Goal: Entertainment & Leisure: Participate in discussion

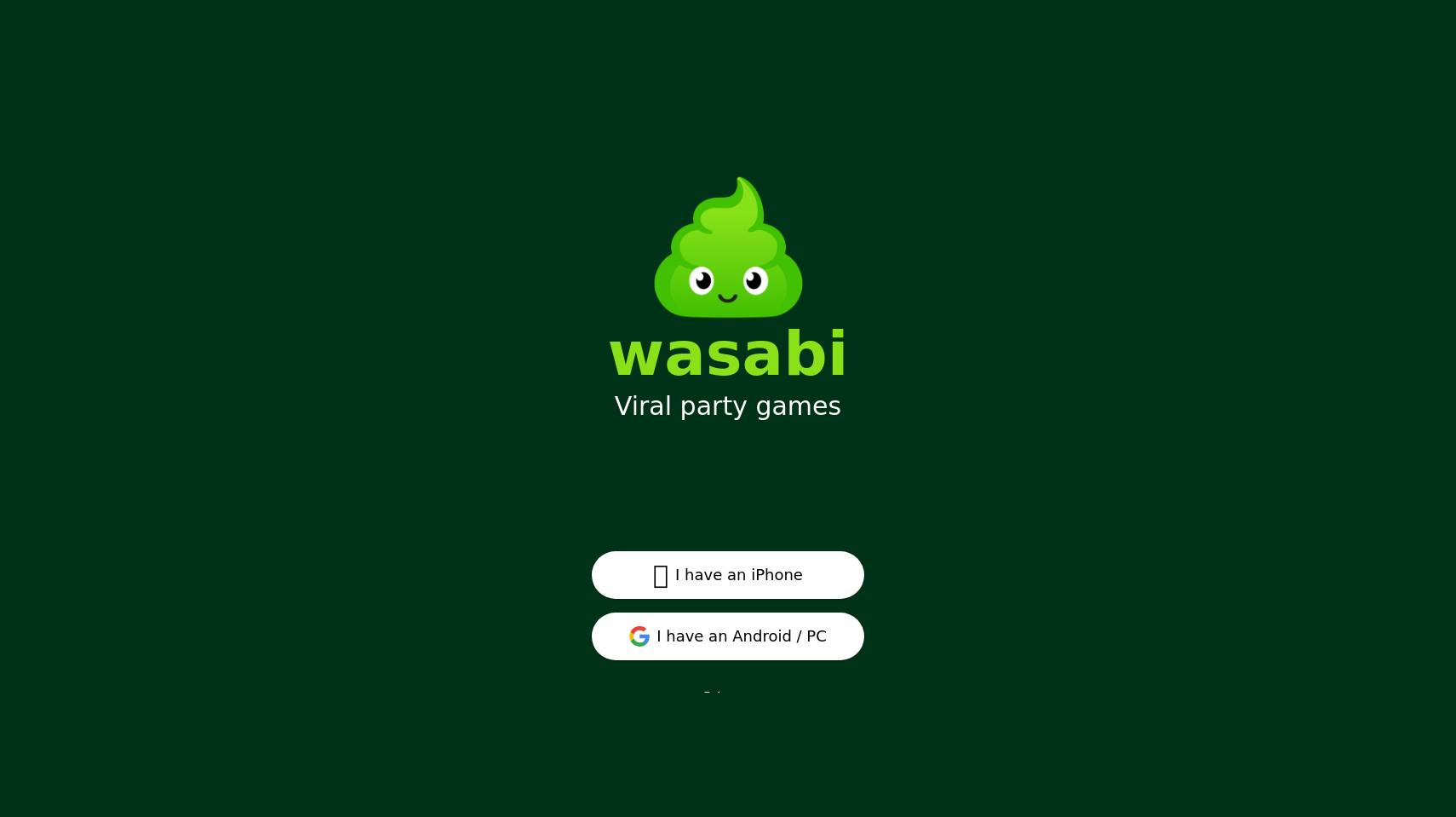
click at [740, 573] on button " I have an iPhone" at bounding box center [728, 574] width 272 height 47
click at [606, 630] on button "I have an Android / PC" at bounding box center [728, 635] width 272 height 47
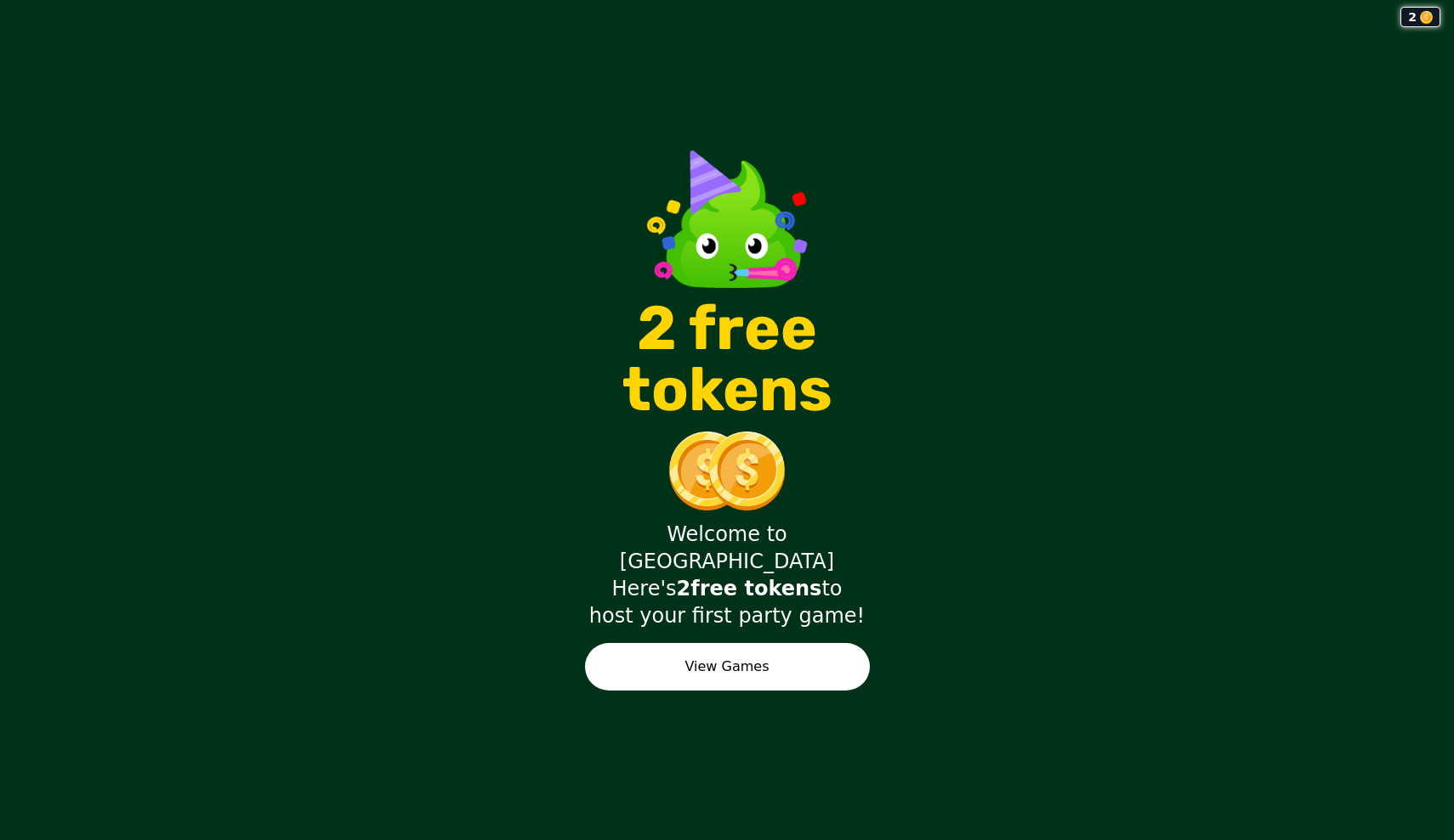
click at [846, 652] on button "View Games" at bounding box center [727, 667] width 285 height 47
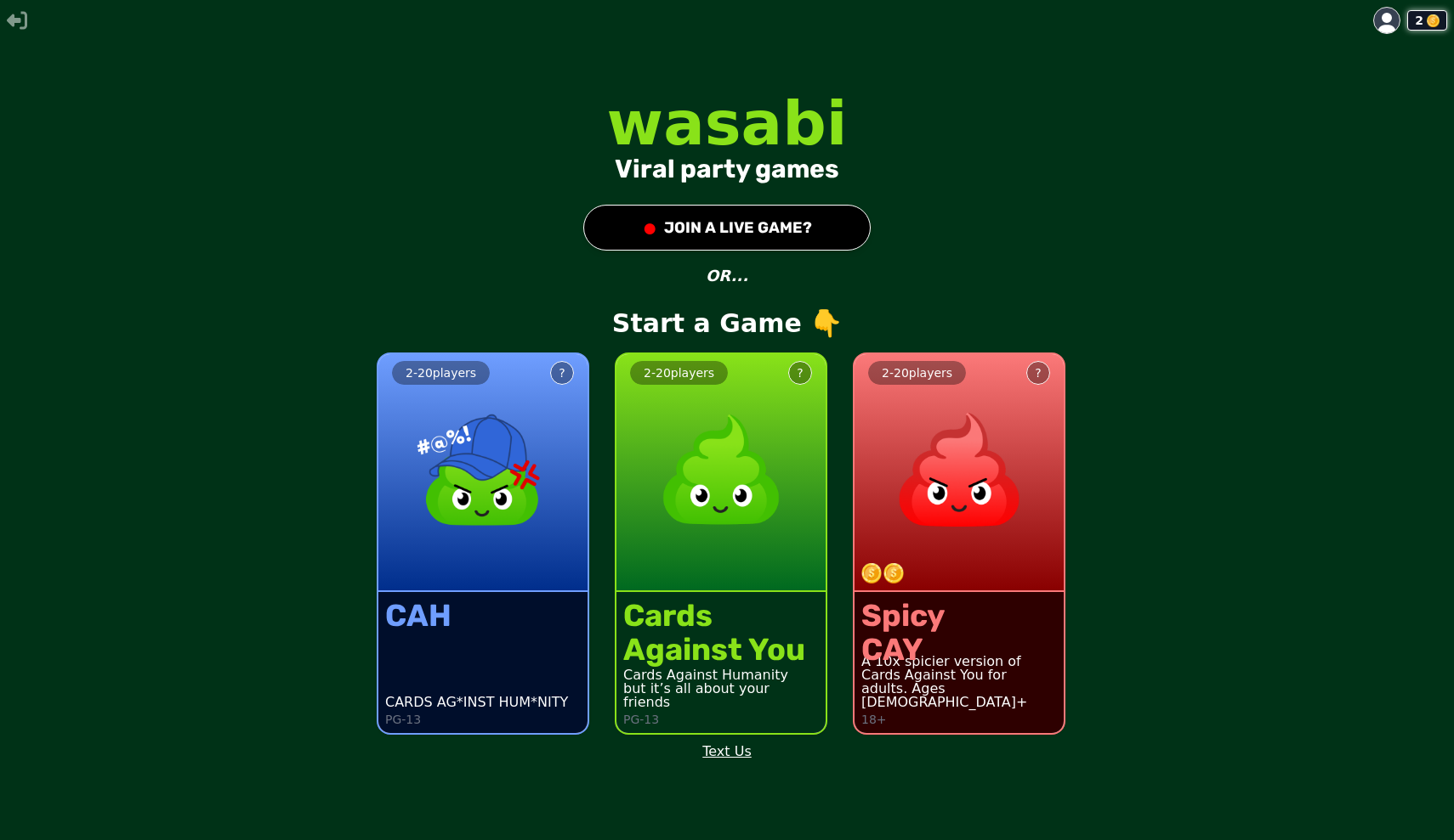
click at [732, 212] on button "● JOIN A LIVE GAME?" at bounding box center [727, 227] width 288 height 46
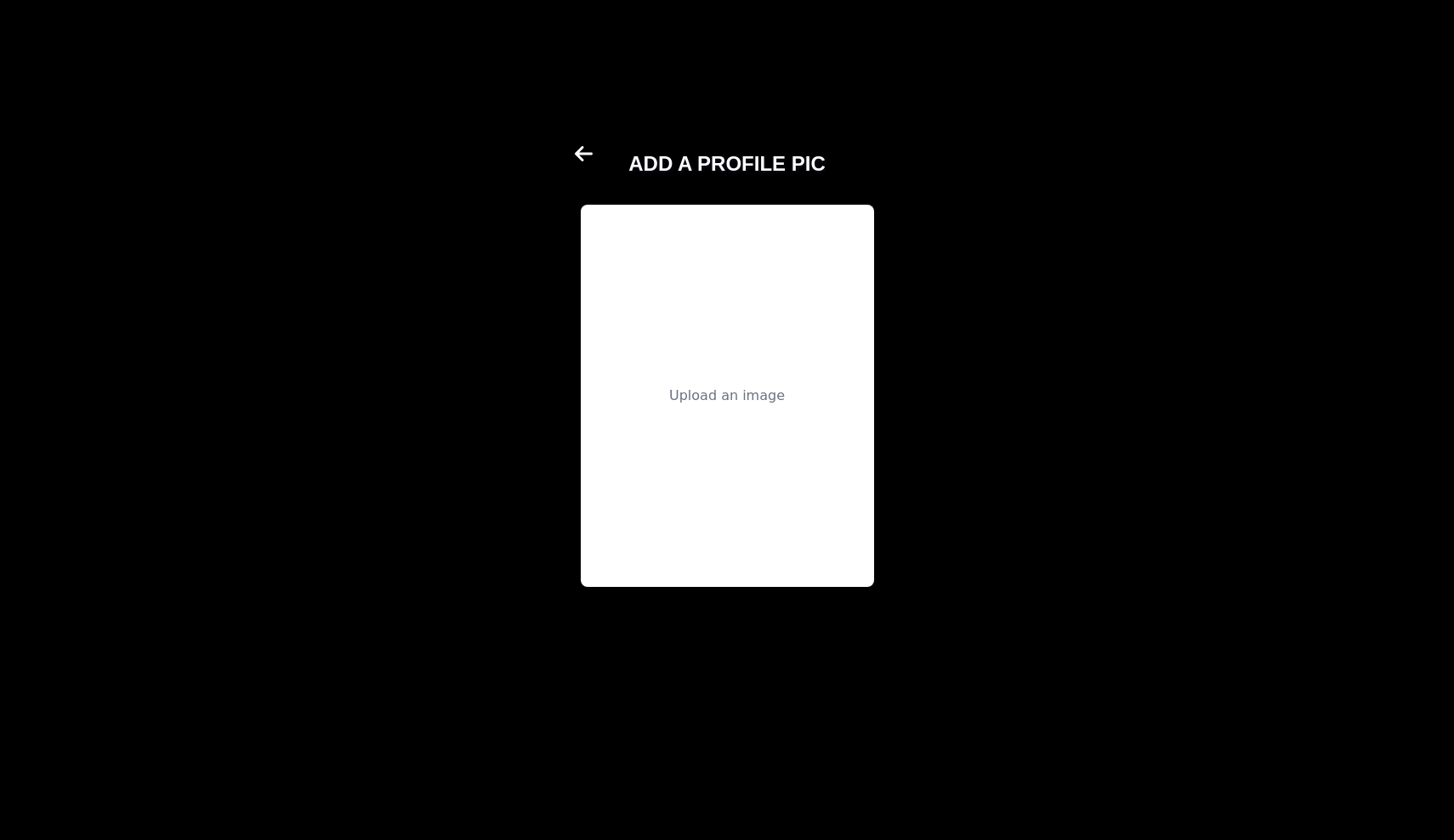
click at [587, 153] on icon at bounding box center [583, 154] width 18 height 16
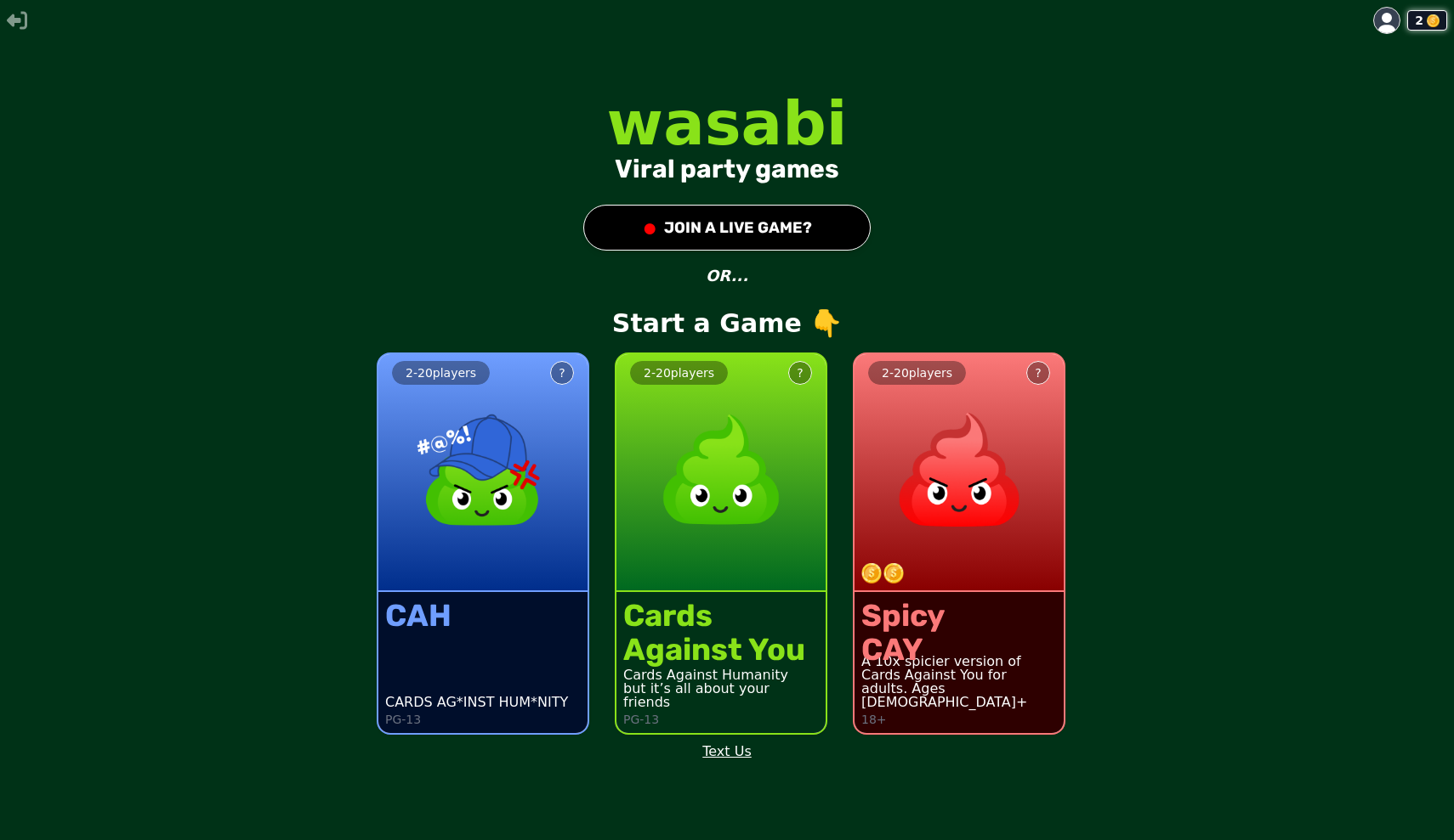
click at [718, 242] on button "● JOIN A LIVE GAME?" at bounding box center [727, 227] width 288 height 46
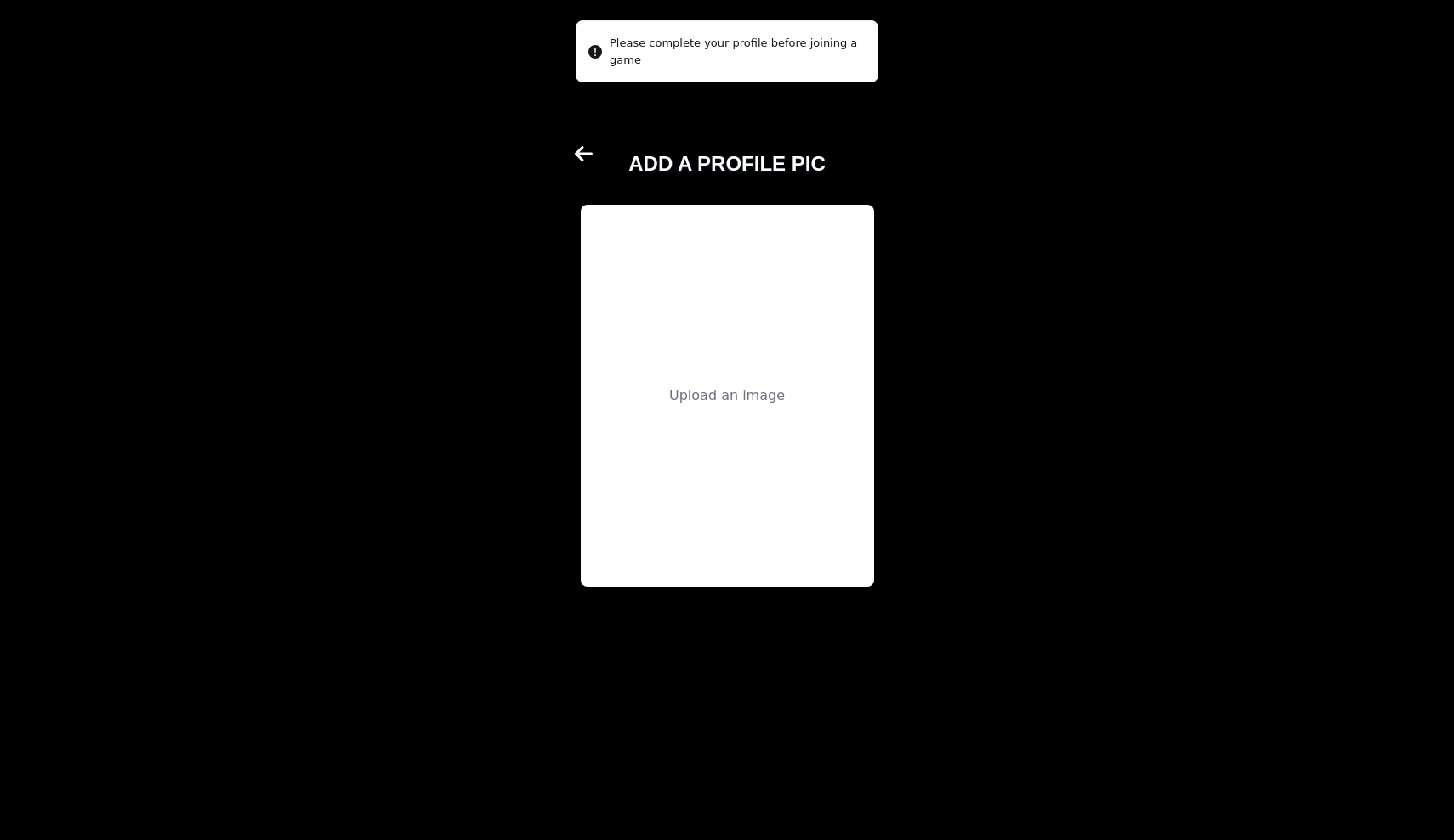
click at [726, 413] on div "Upload an image" at bounding box center [727, 396] width 294 height 382
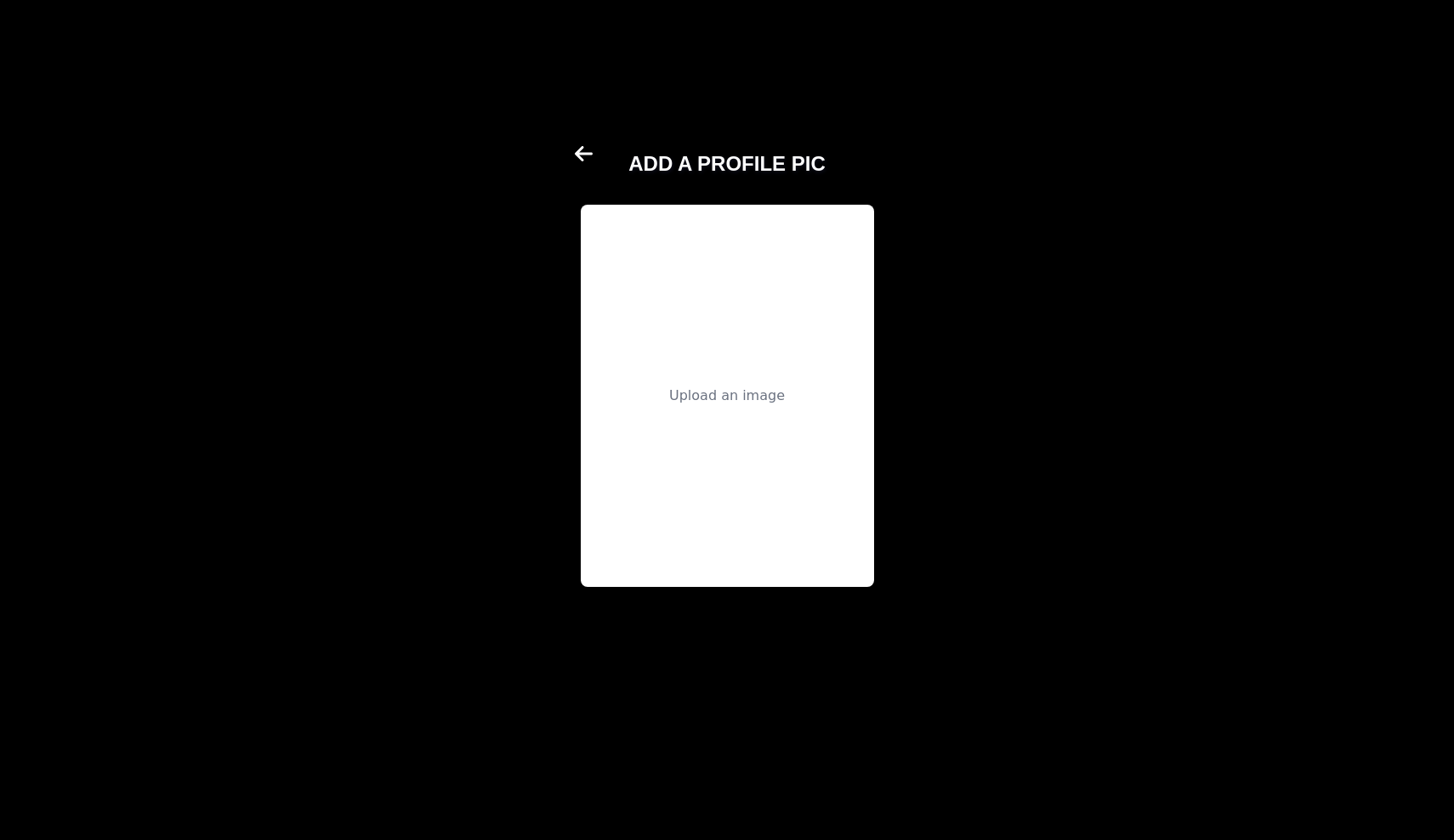
click at [752, 418] on div "Upload an image" at bounding box center [727, 396] width 294 height 382
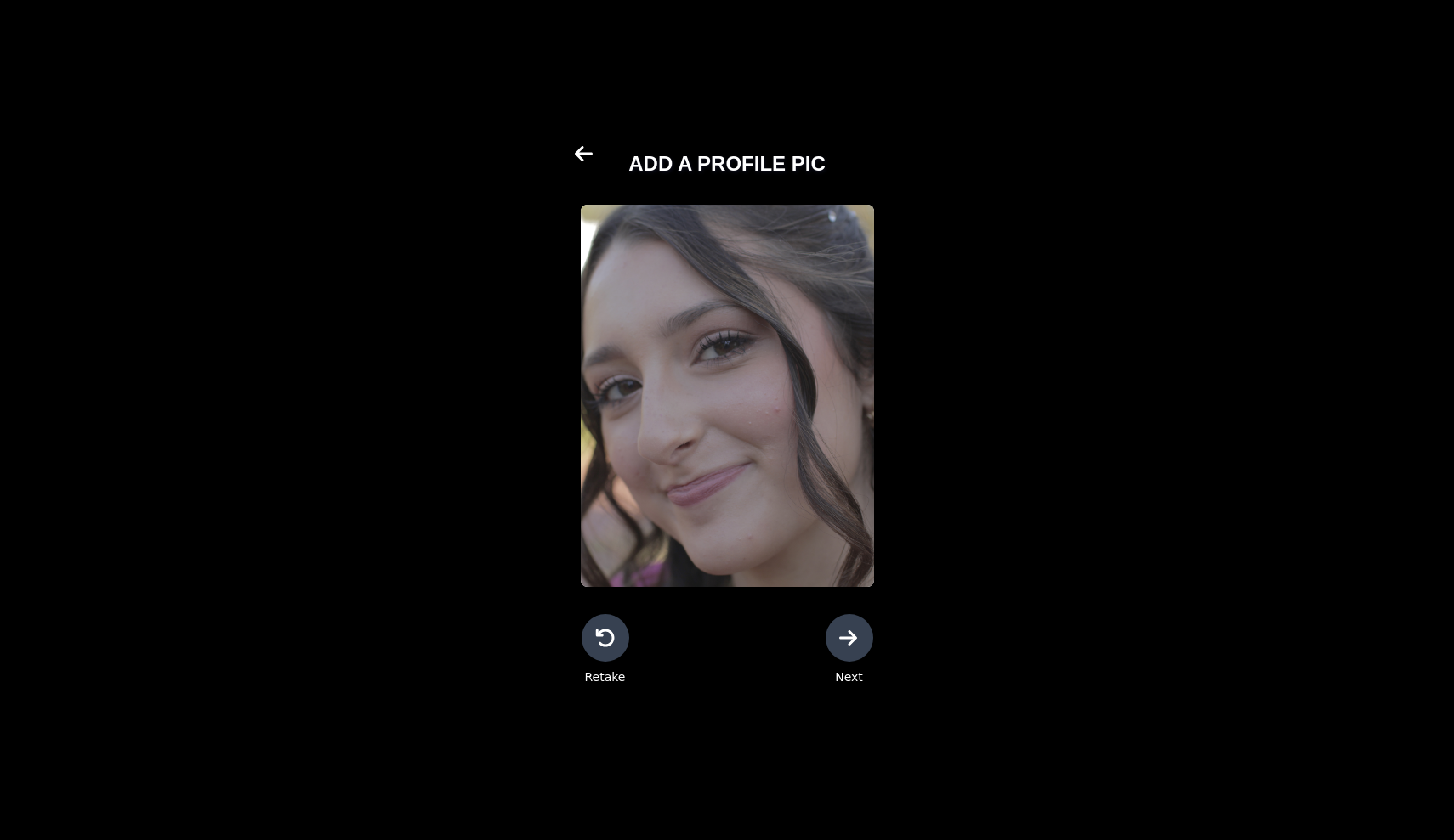
click at [600, 654] on div at bounding box center [605, 638] width 47 height 47
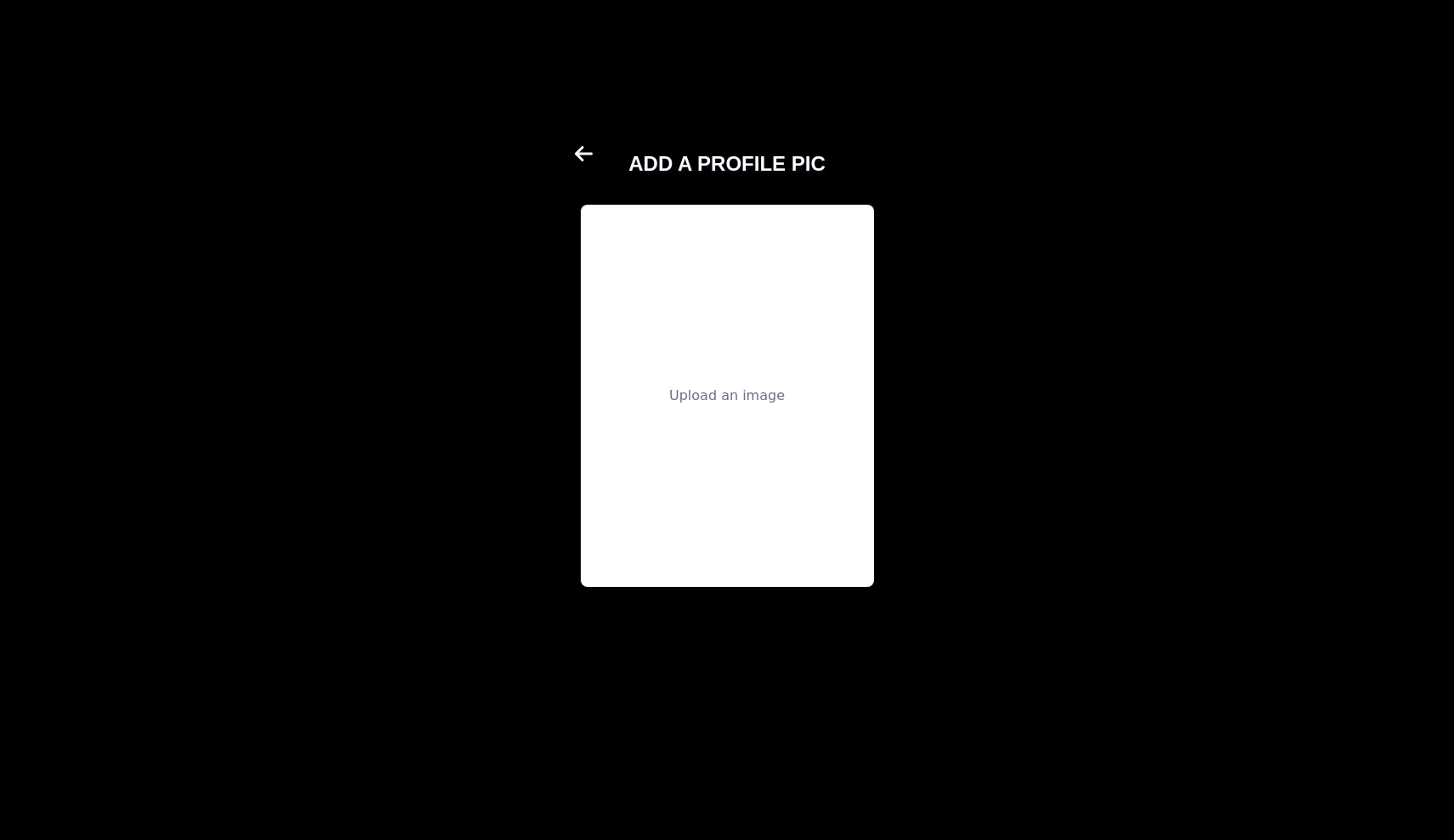
click at [680, 399] on div "Upload an image" at bounding box center [726, 396] width 115 height 21
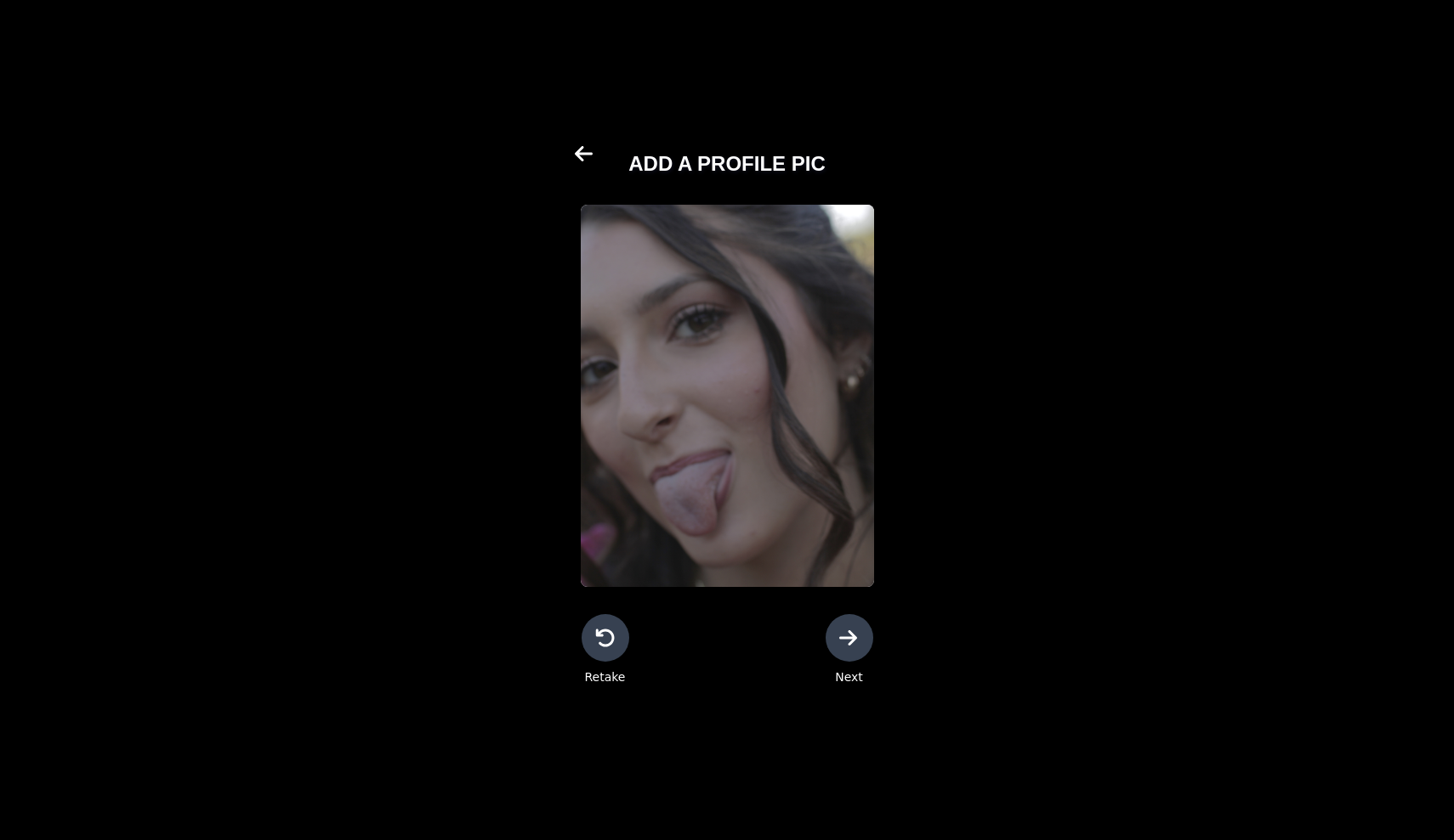
click at [605, 636] on icon at bounding box center [605, 638] width 21 height 21
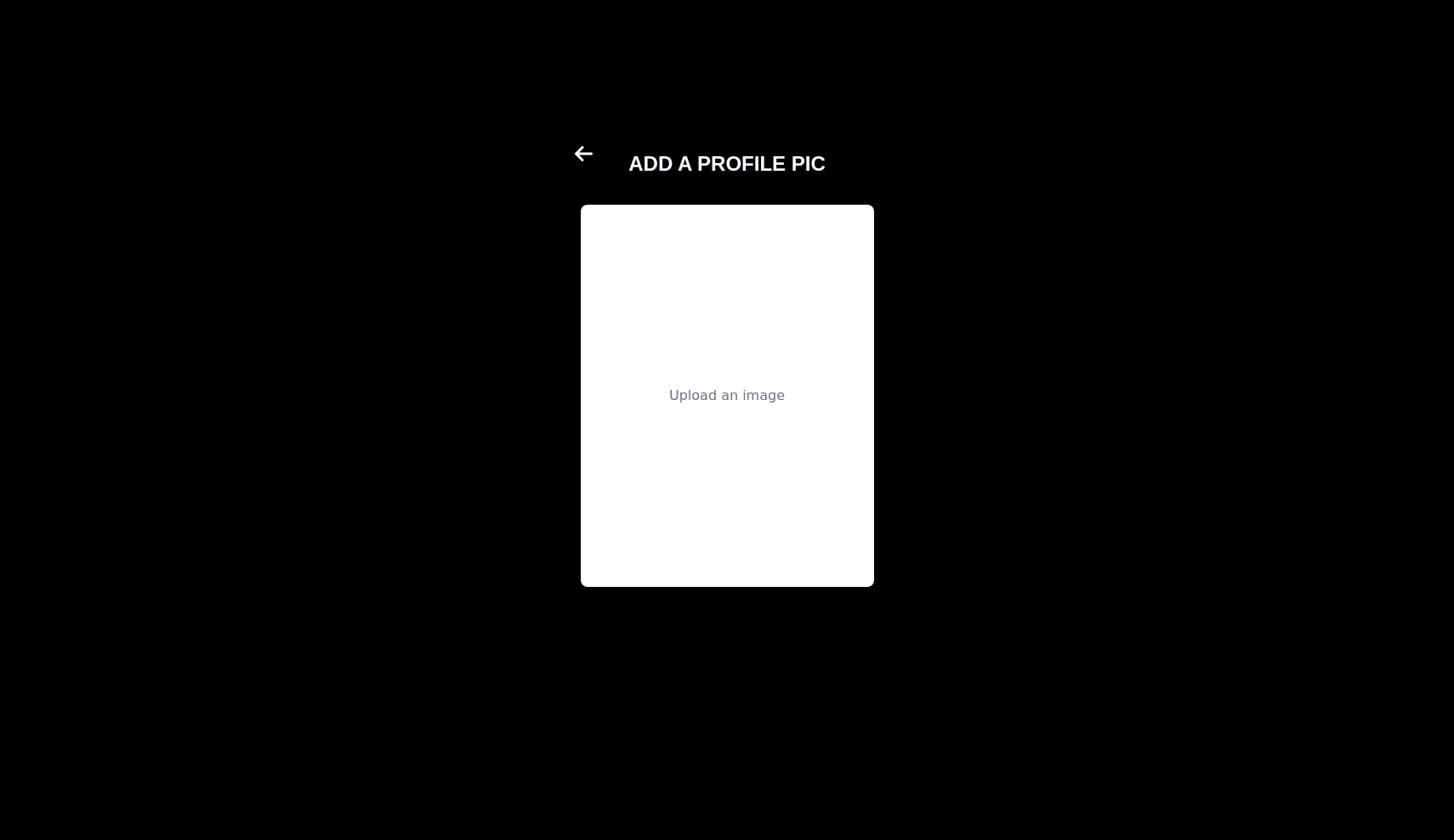
click at [684, 586] on div "Upload an image" at bounding box center [727, 396] width 294 height 382
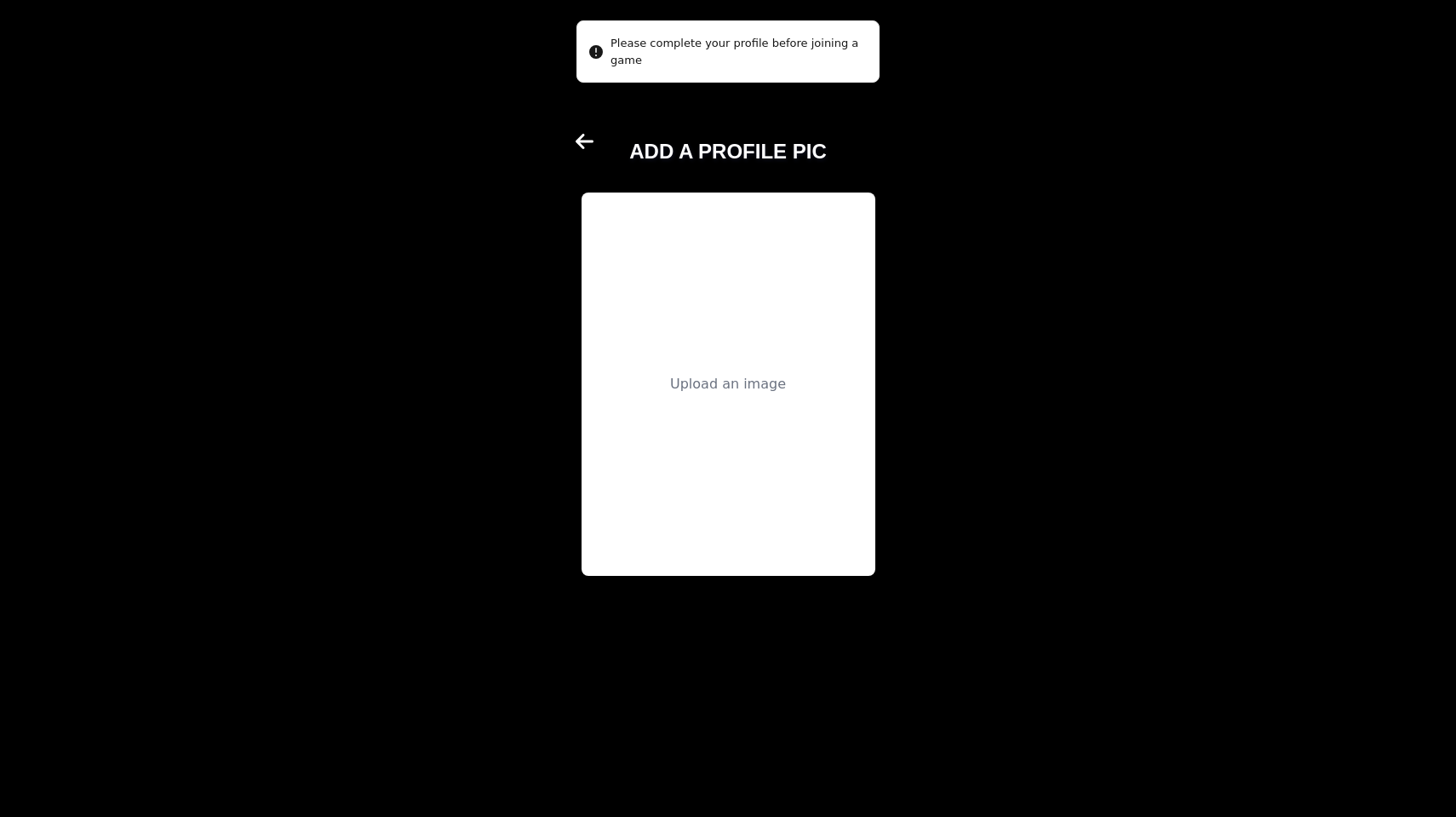
click at [733, 354] on div "Upload an image" at bounding box center [728, 384] width 294 height 383
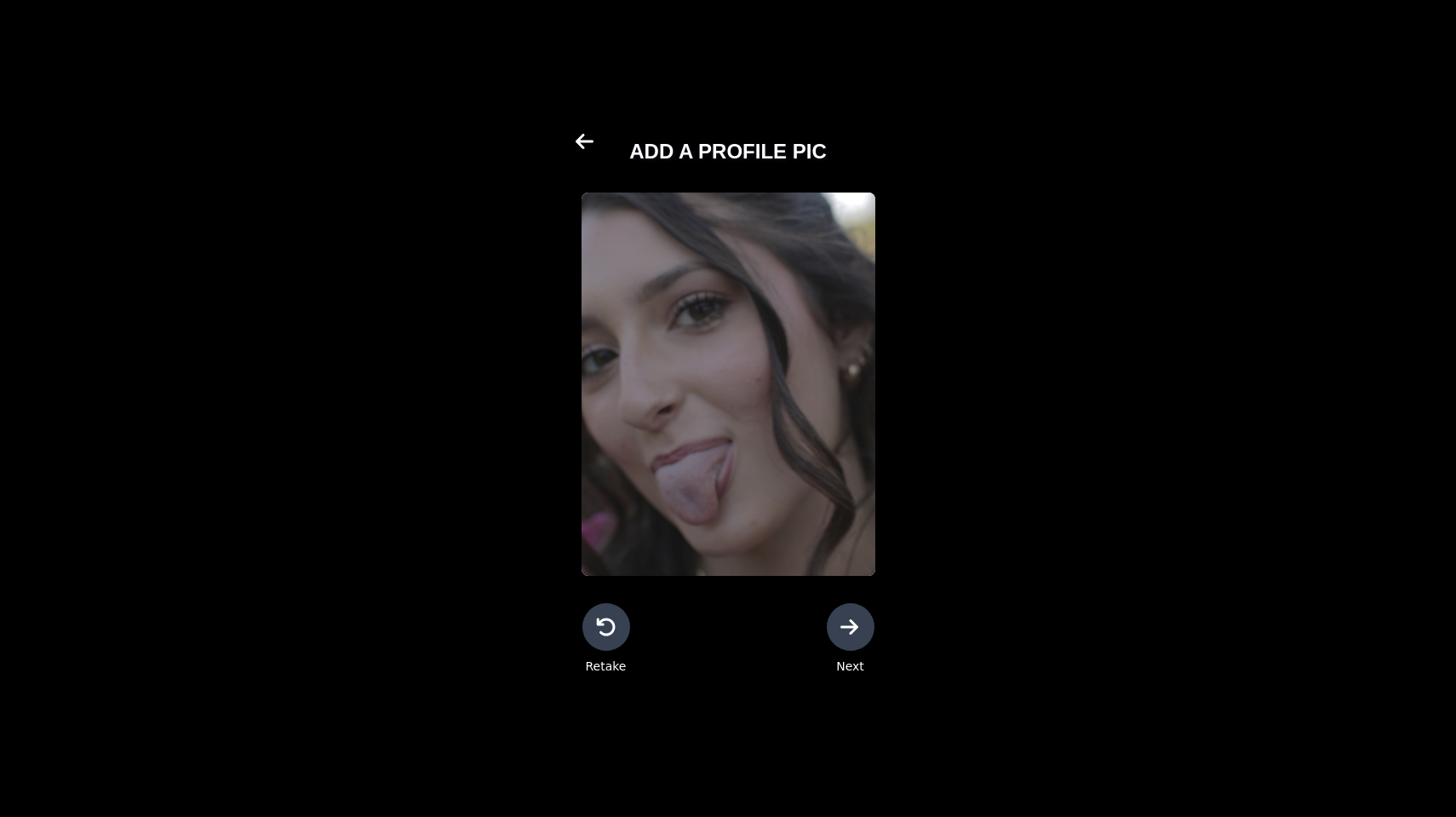
click at [872, 623] on div at bounding box center [850, 627] width 47 height 47
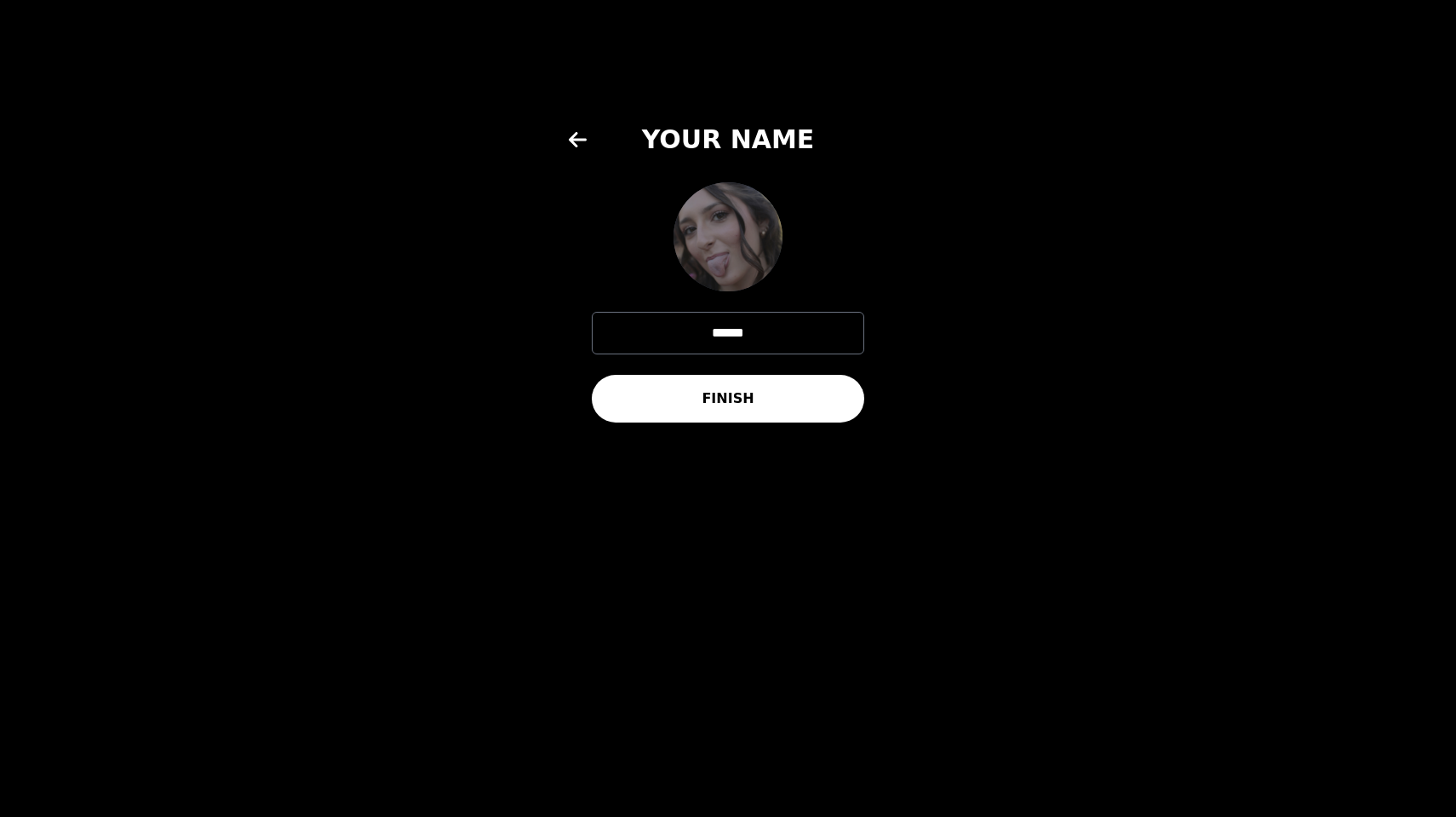
click at [871, 623] on div "YOUR NAME ****** FINISH" at bounding box center [728, 408] width 320 height 568
click at [773, 395] on button "FINISH" at bounding box center [728, 399] width 272 height 47
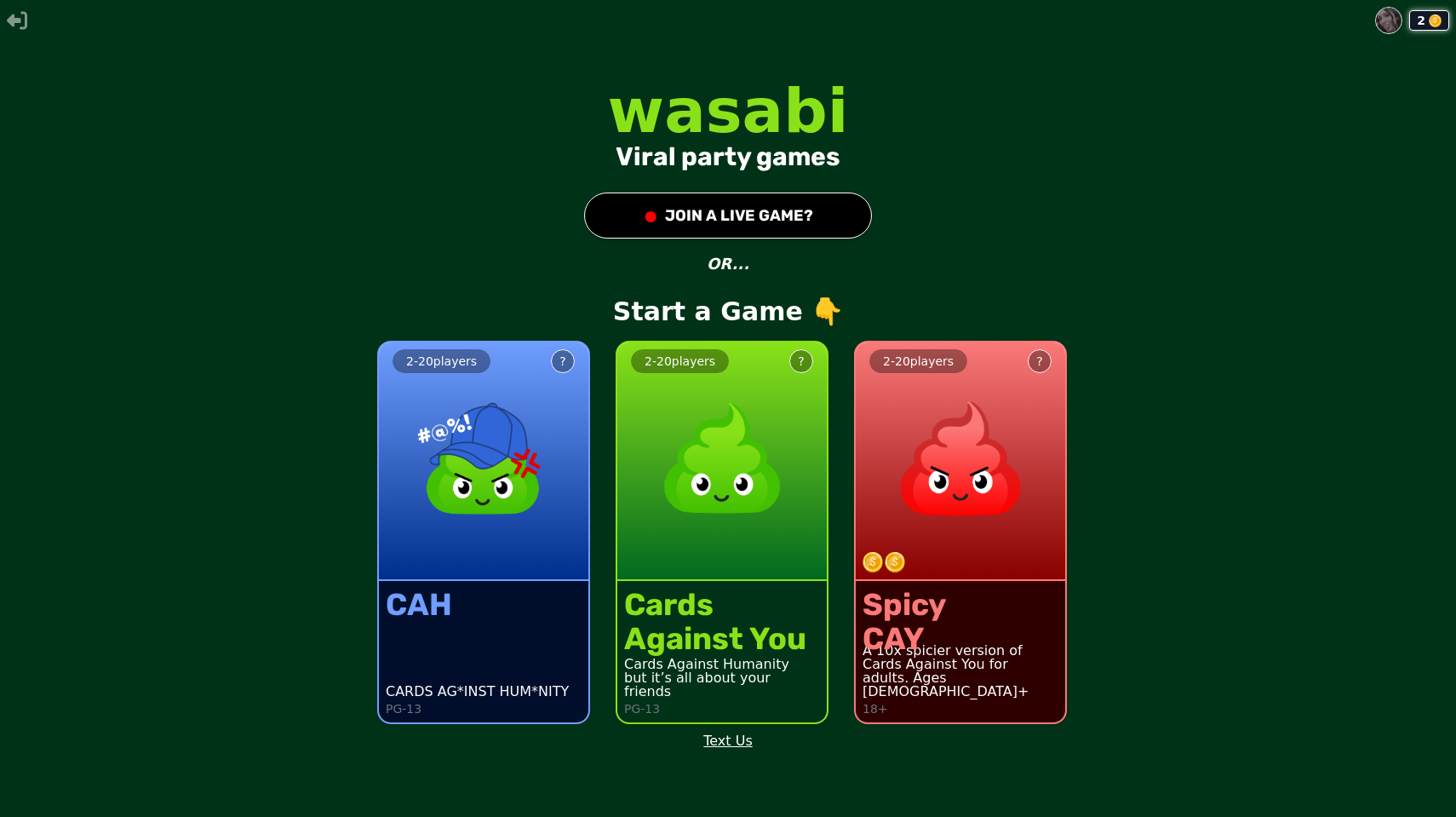
click at [726, 201] on button "● JOIN A LIVE GAME?" at bounding box center [728, 215] width 288 height 46
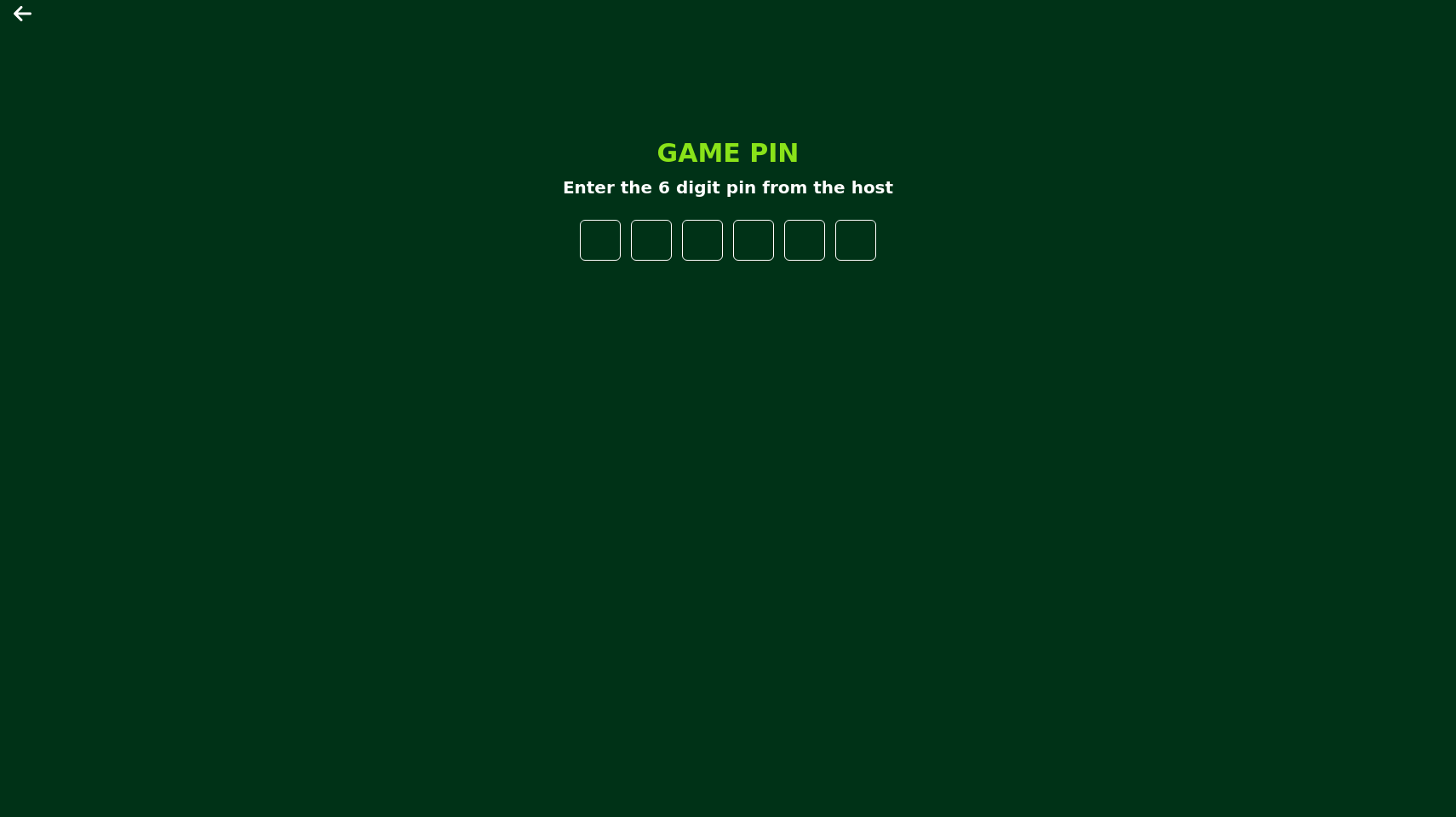
type input "*"
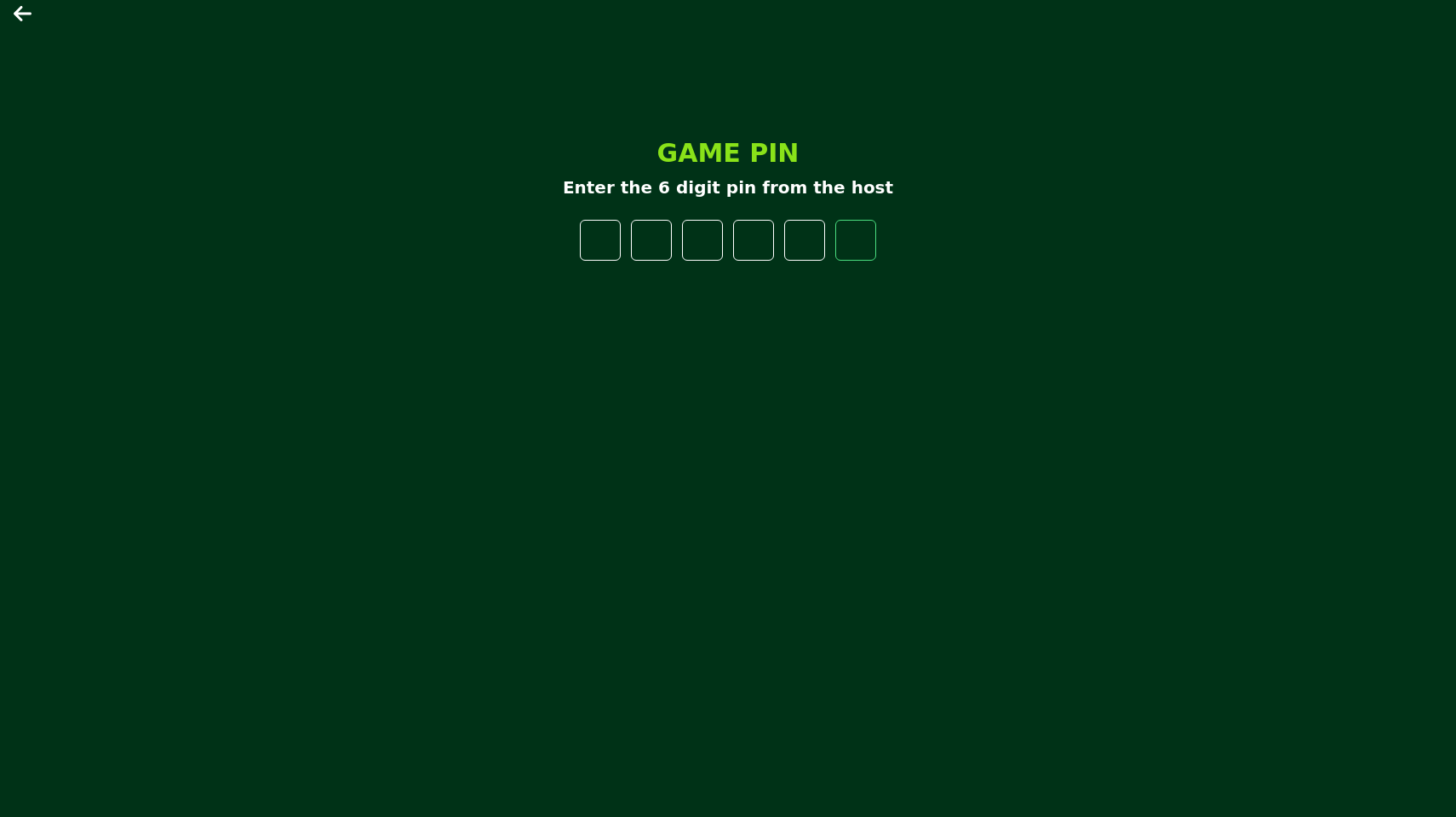
type input "*"
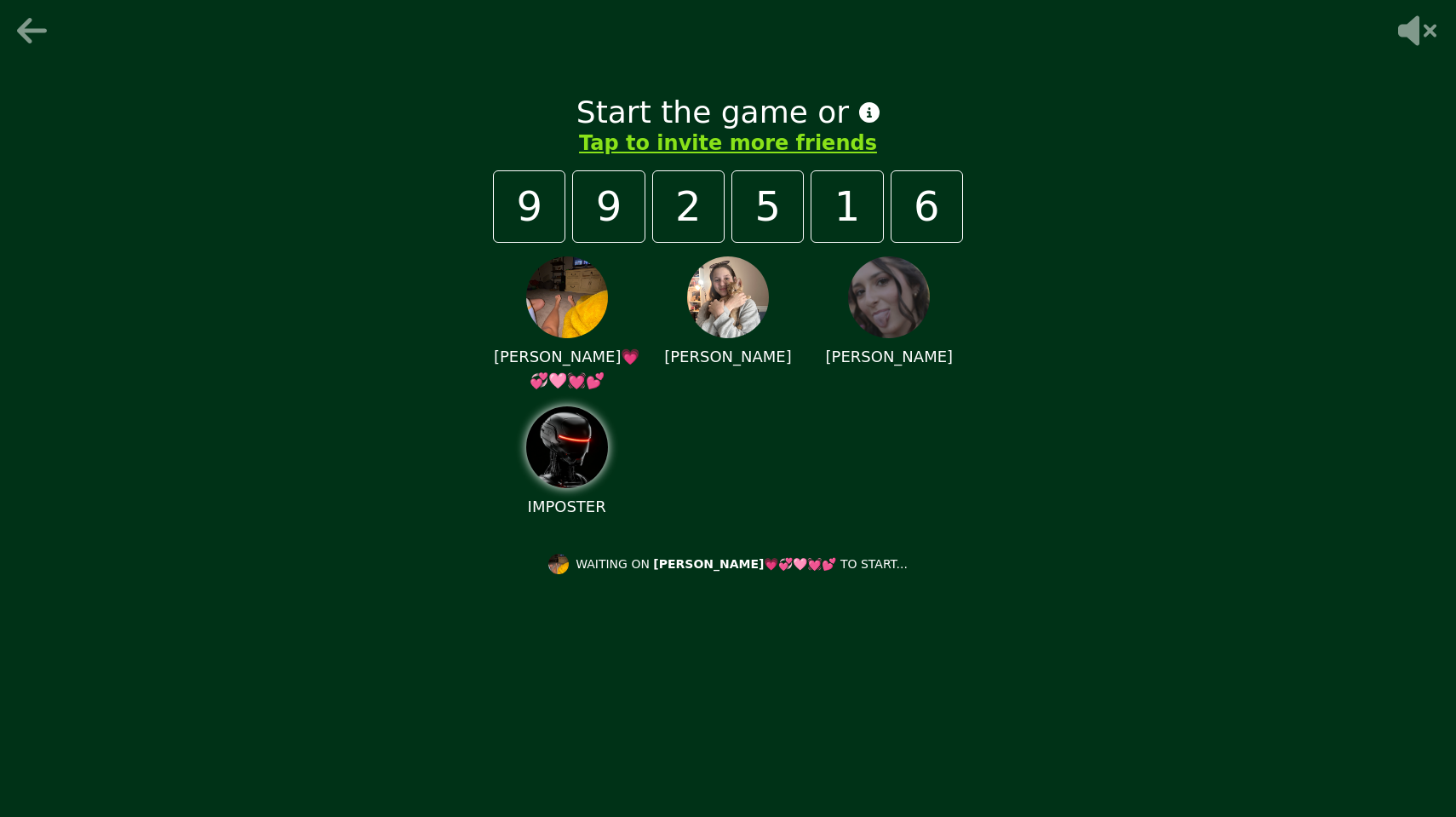
click at [691, 145] on button "Tap to invite more friends" at bounding box center [728, 143] width 298 height 28
click at [725, 140] on button "Tap to invite more friends" at bounding box center [728, 143] width 298 height 28
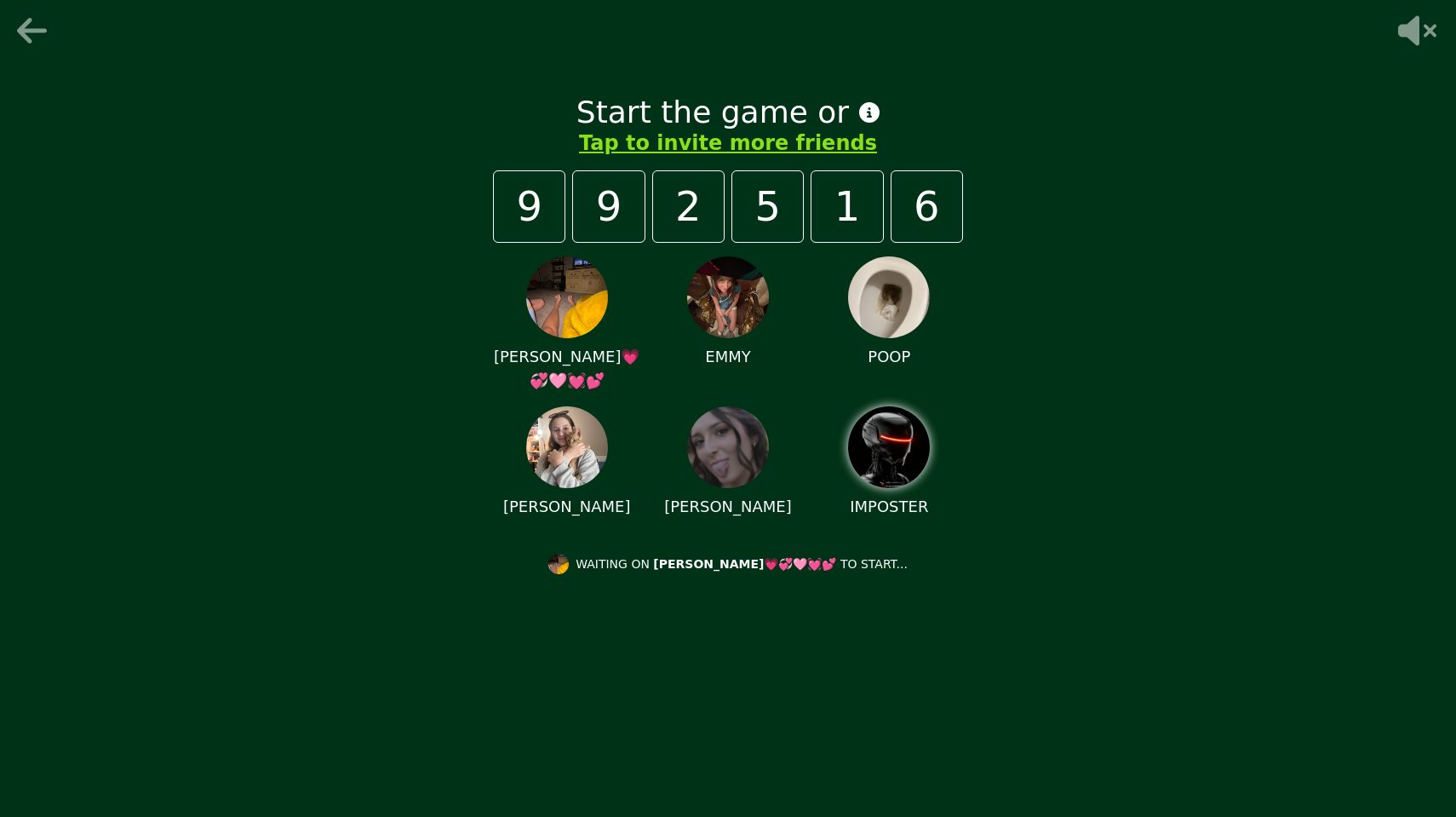
click at [859, 108] on icon at bounding box center [869, 112] width 21 height 21
click at [1041, 334] on div "Start the game or Tap to invite more friends 9 9 2 5 1 6 ELLA💗💞🩷💓💕 EMMY POOP KA…" at bounding box center [728, 408] width 1456 height 817
drag, startPoint x: 516, startPoint y: 212, endPoint x: 974, endPoint y: 231, distance: 458.4
click at [975, 231] on div "Start the game or Tap to invite more friends 9 9 2 5 1 6 ELLA💗💞🩷💓💕 EMMY POOP KA…" at bounding box center [728, 408] width 511 height 681
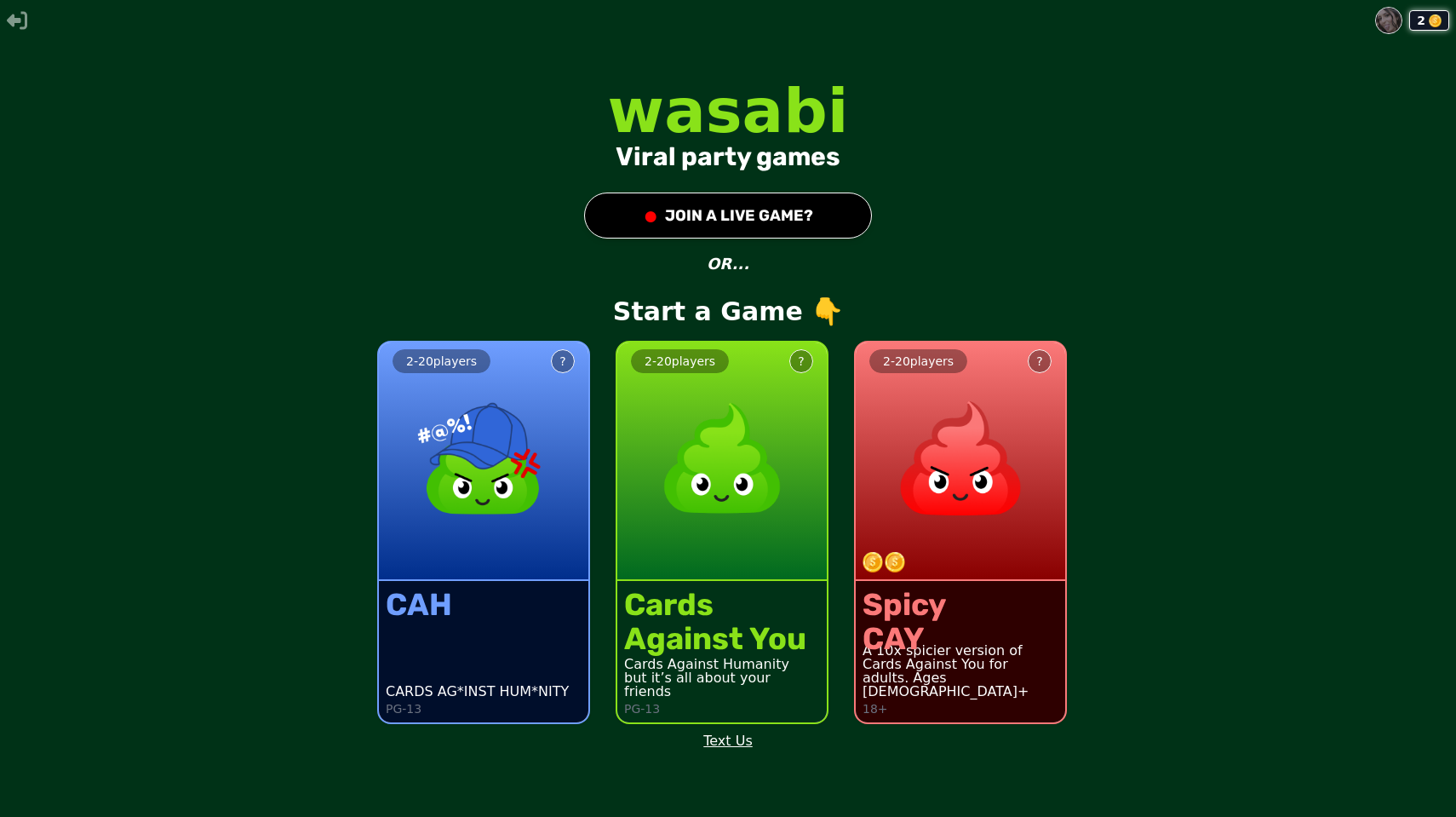
click at [798, 209] on button "● JOIN A LIVE GAME?" at bounding box center [728, 215] width 288 height 46
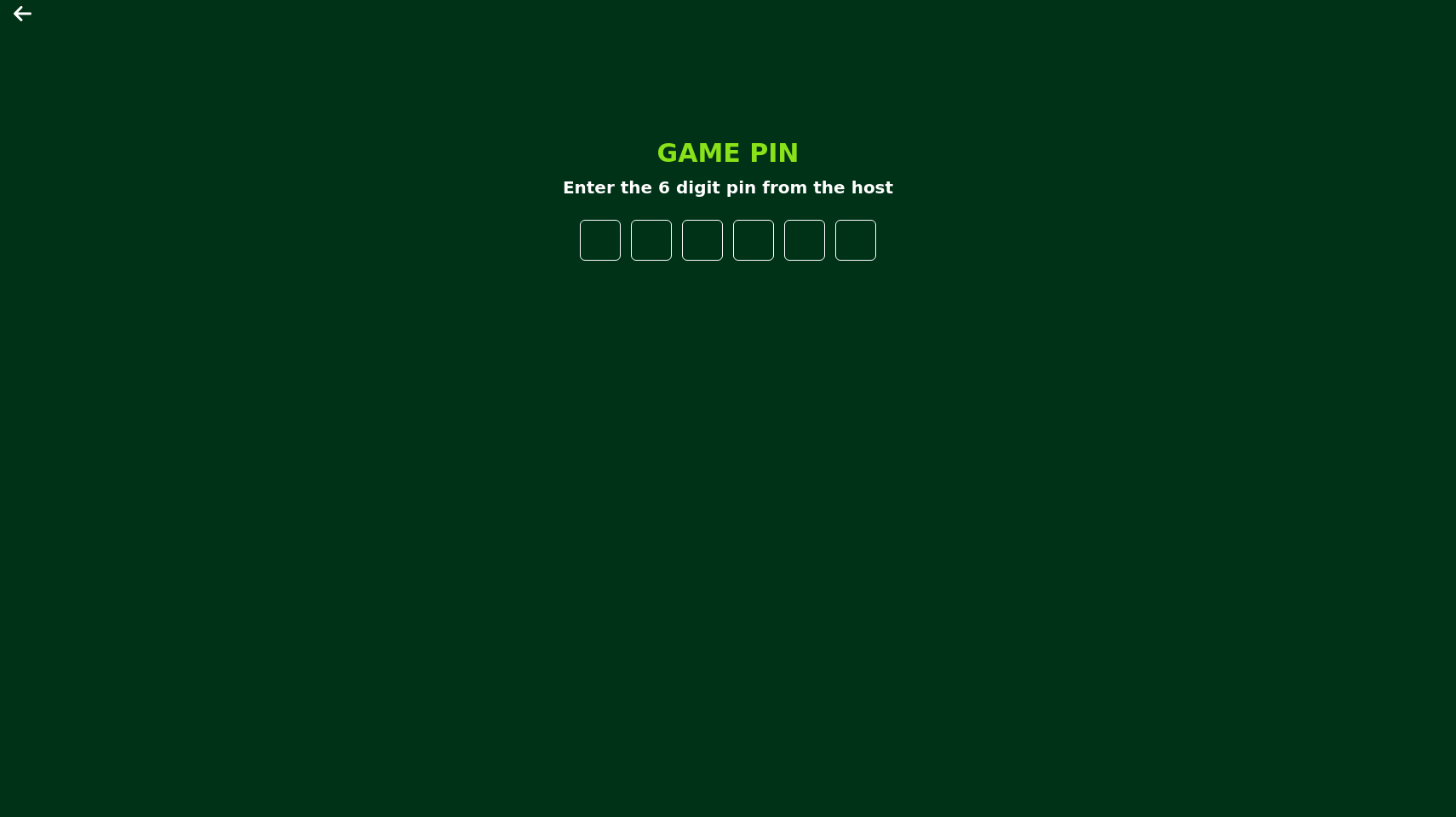
type input "*"
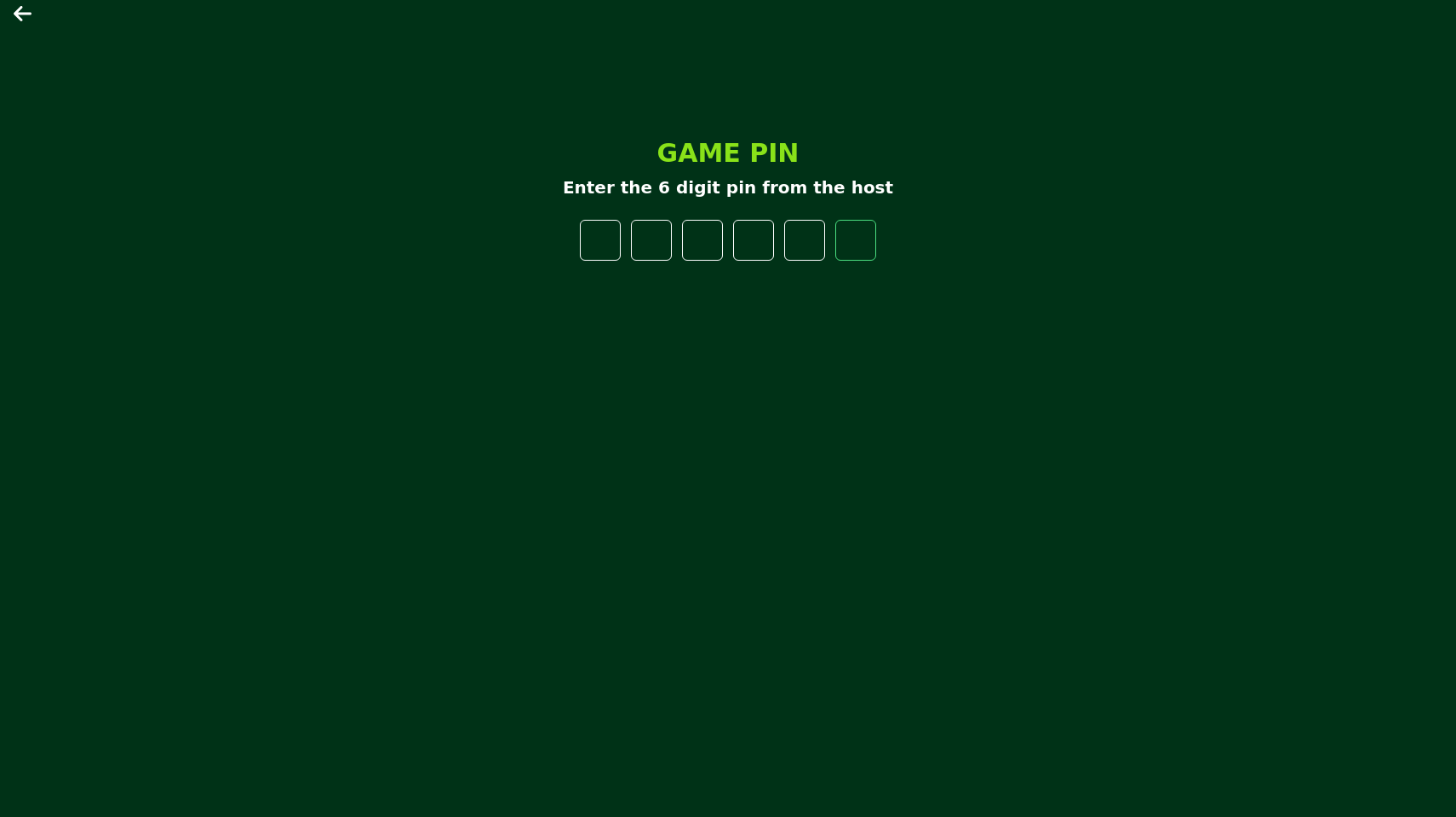
type input "*"
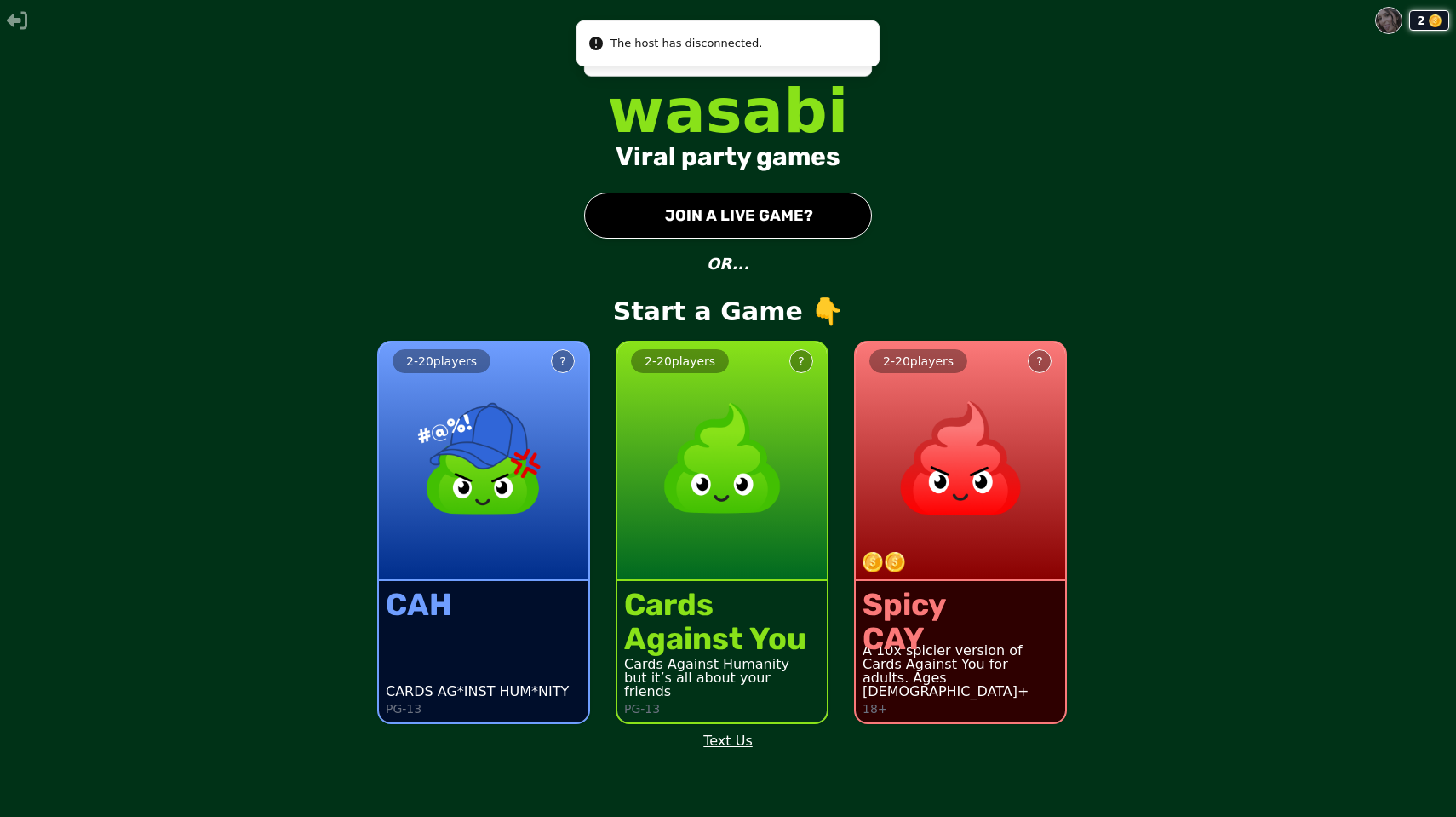
click at [1388, 24] on img at bounding box center [1389, 21] width 26 height 26
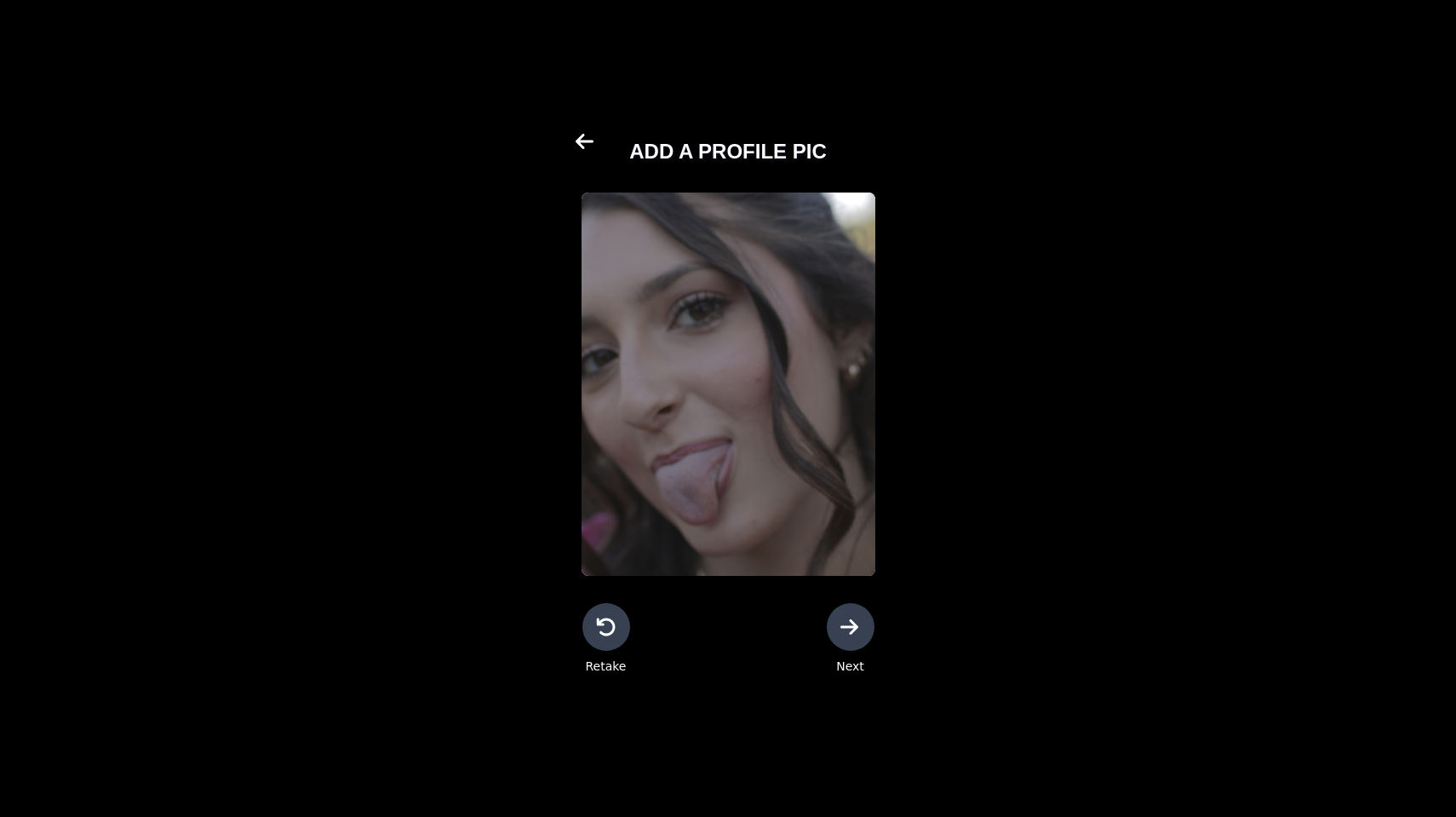
click at [611, 635] on icon at bounding box center [606, 627] width 21 height 21
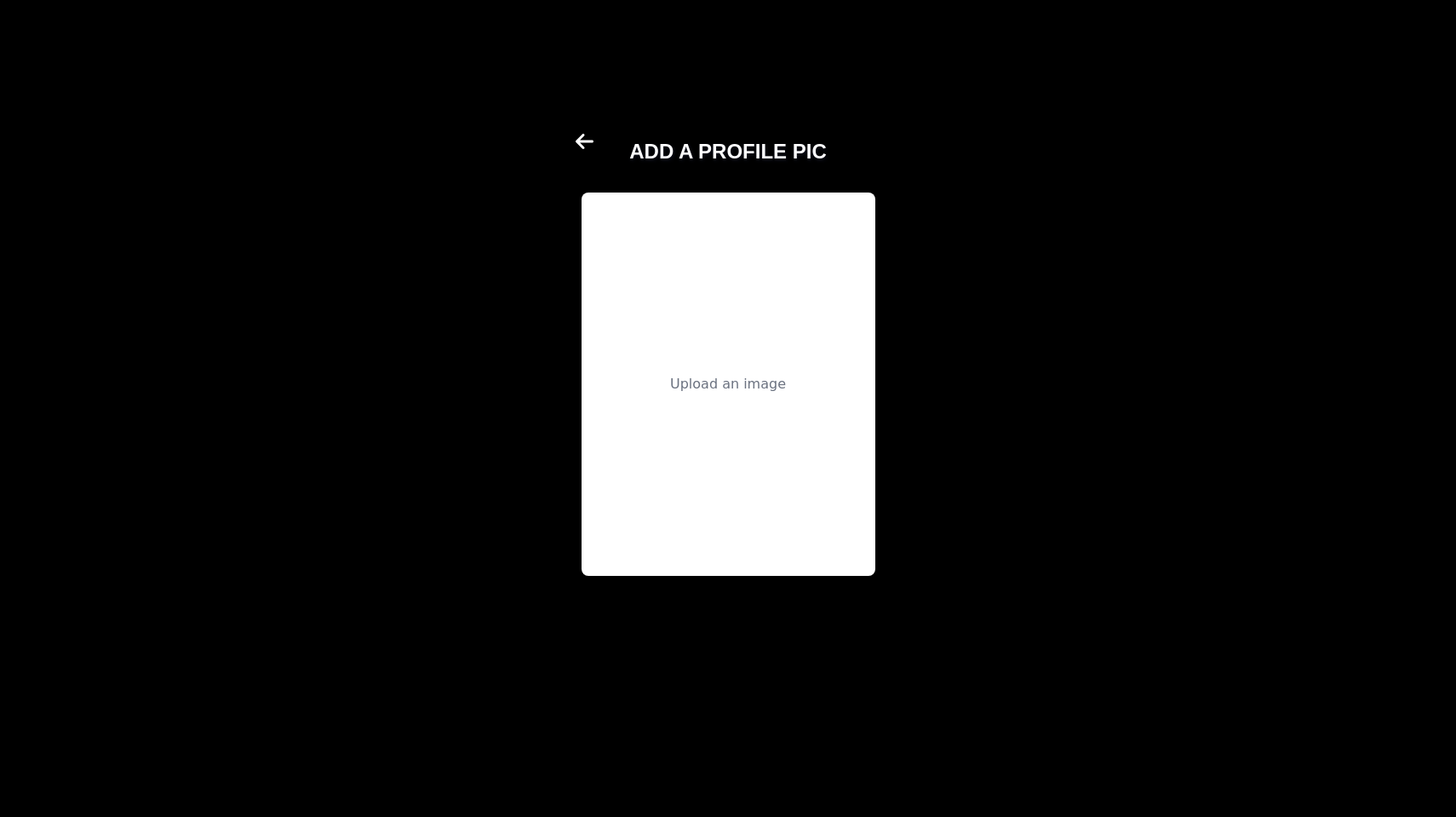
click at [706, 418] on div "Upload an image" at bounding box center [728, 384] width 294 height 383
click at [593, 140] on icon at bounding box center [585, 141] width 21 height 21
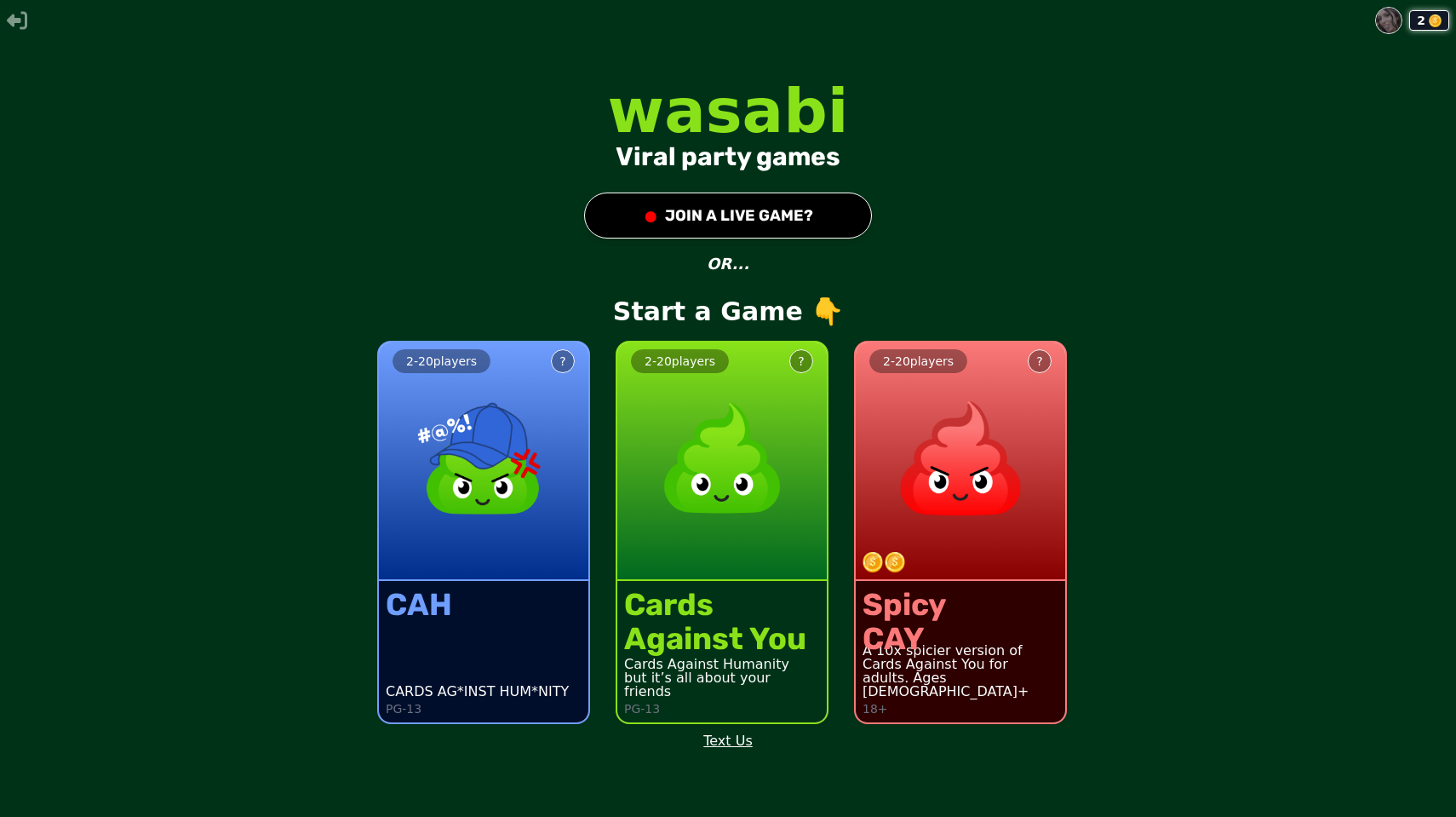
click at [902, 539] on div "2 - 20 players ?" at bounding box center [960, 462] width 209 height 239
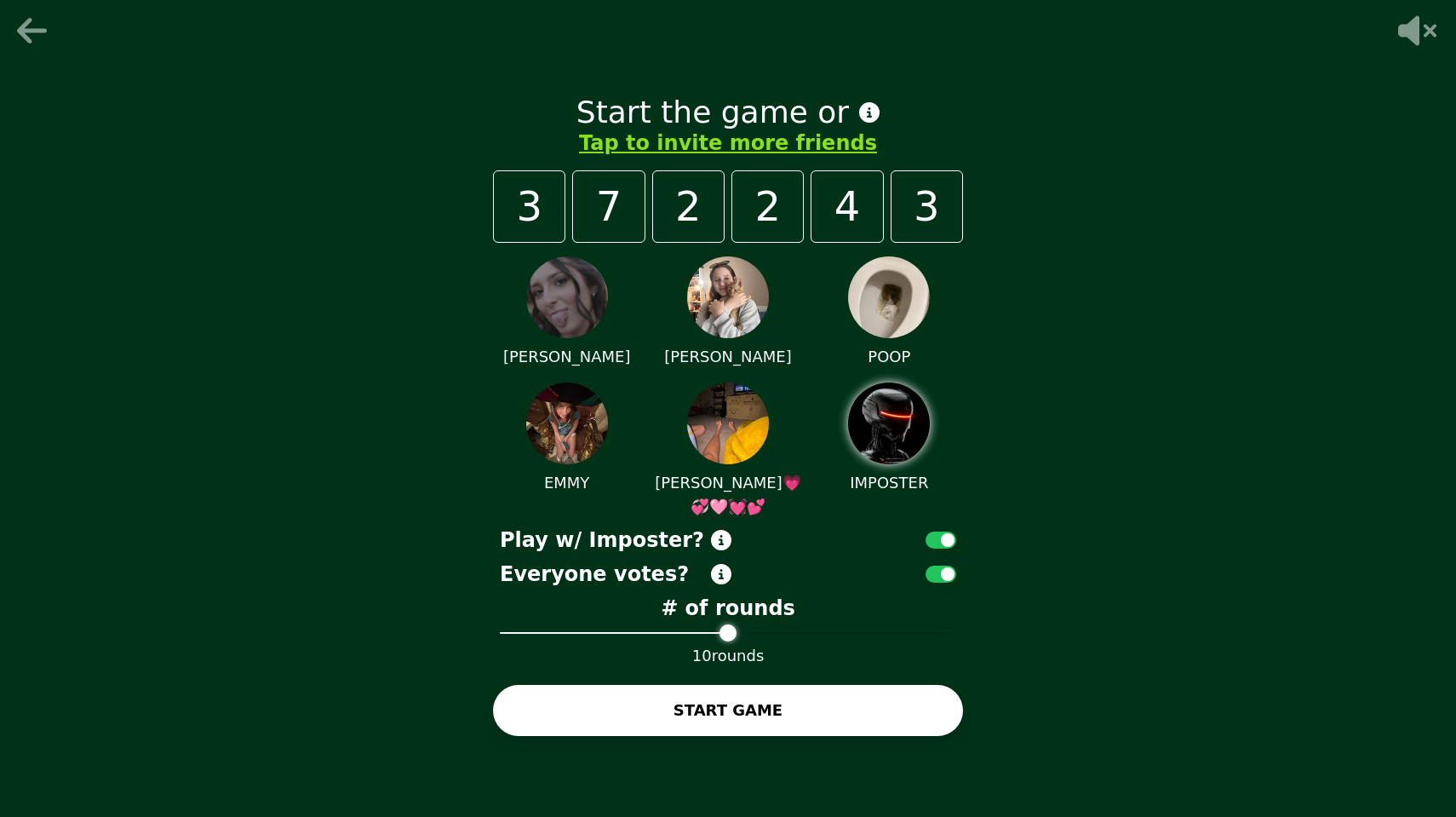
click at [775, 697] on button "START GAME" at bounding box center [728, 710] width 470 height 51
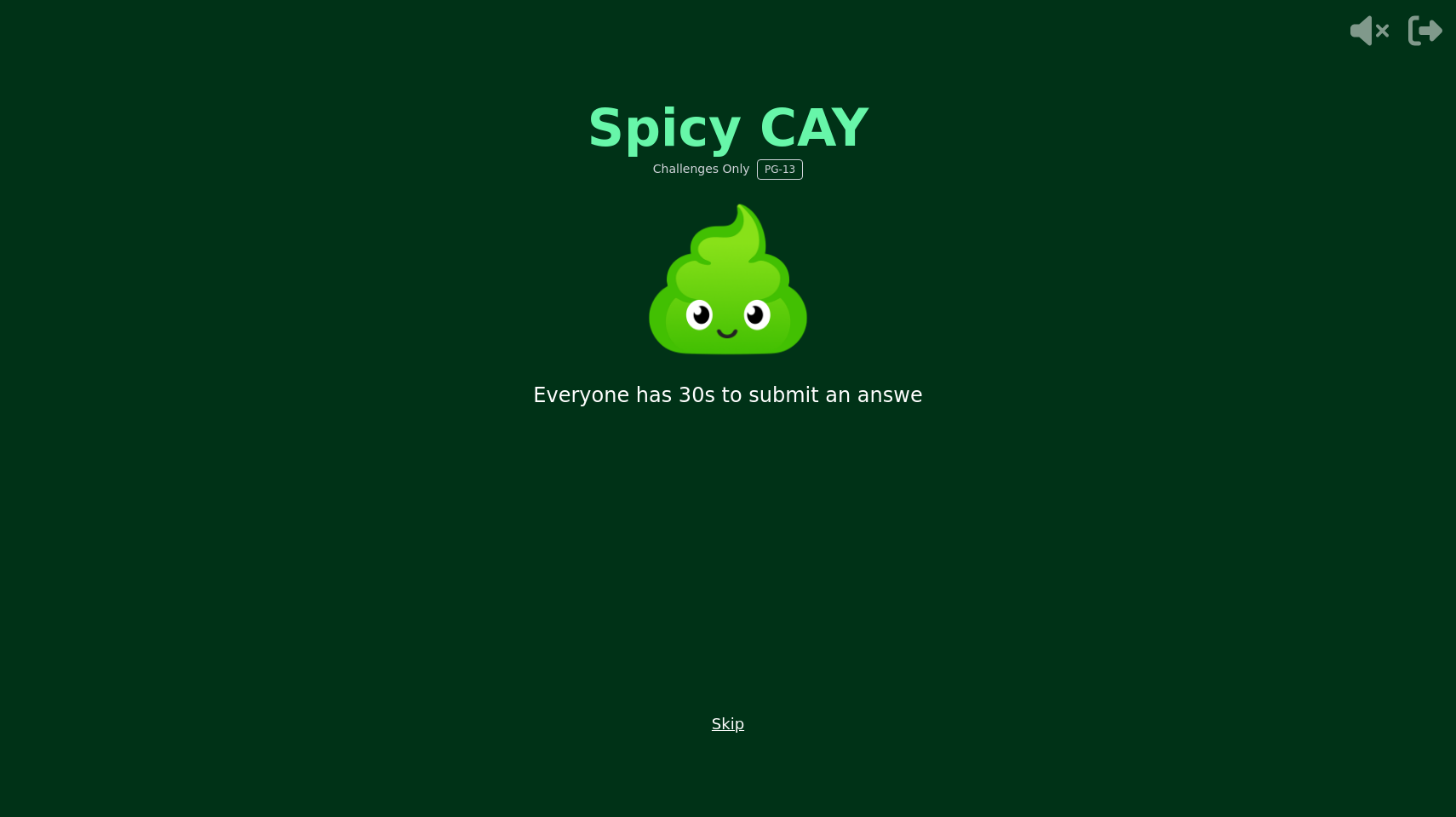
click at [895, 501] on div "Spicy CAY Challenges Only PG-13 Everyone has 30s to submit an answe Skip" at bounding box center [728, 408] width 511 height 681
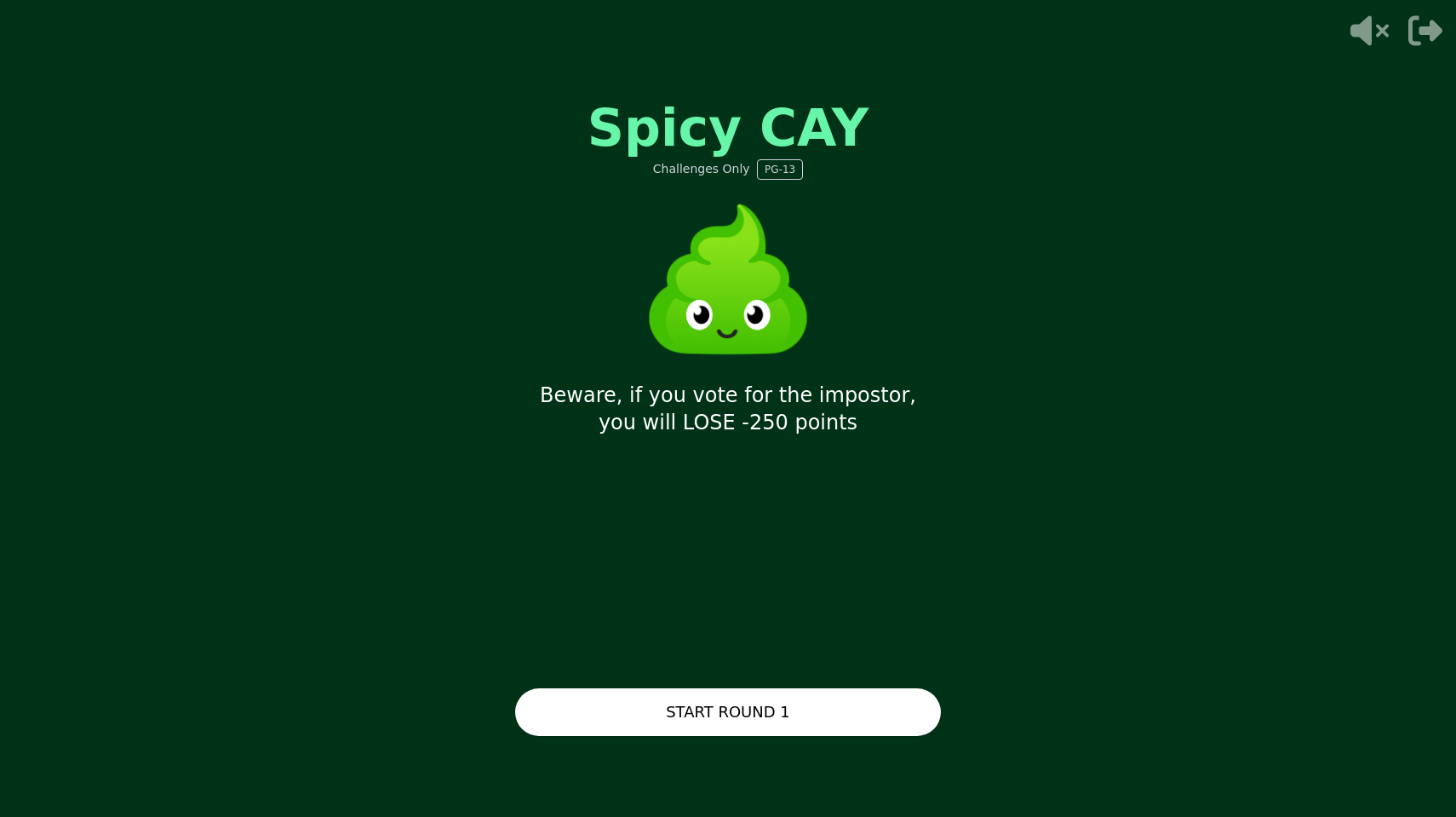
click at [756, 706] on button "START ROUND 1" at bounding box center [727, 711] width 425 height 47
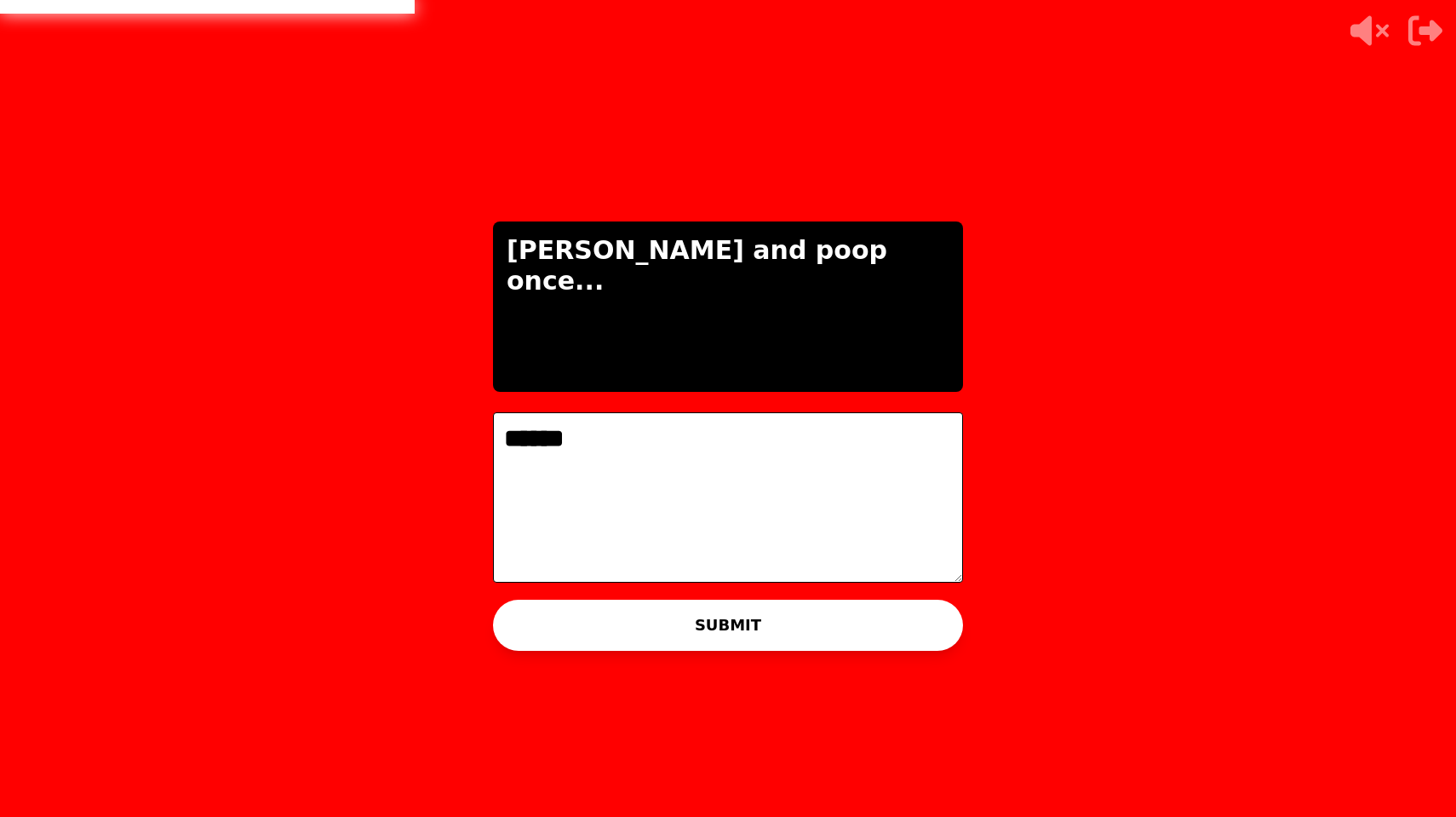
type textarea "******"
click at [667, 631] on button "SUBMIT" at bounding box center [728, 626] width 470 height 51
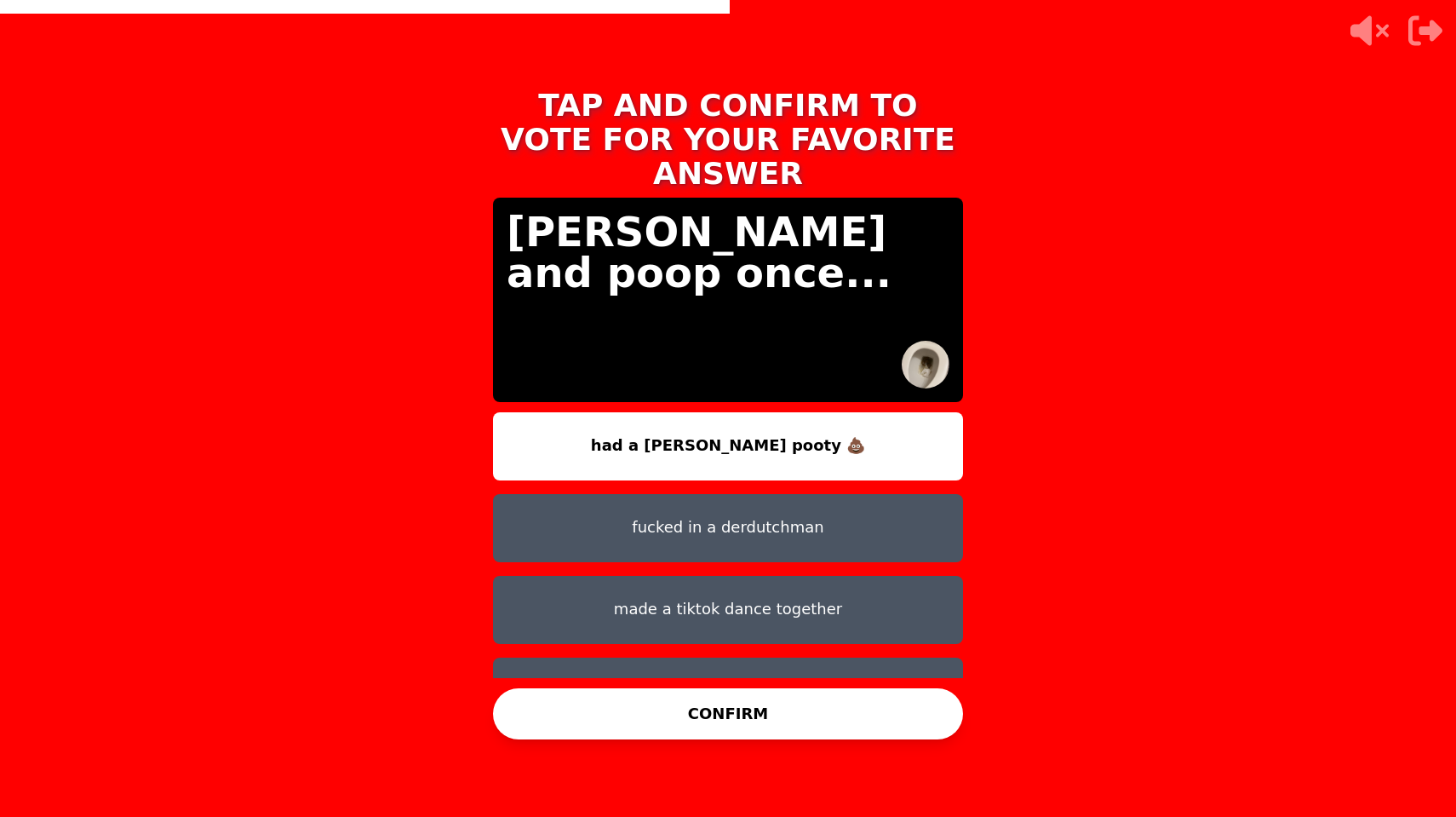
click at [816, 498] on button "fucked in a derdutchman" at bounding box center [728, 528] width 470 height 68
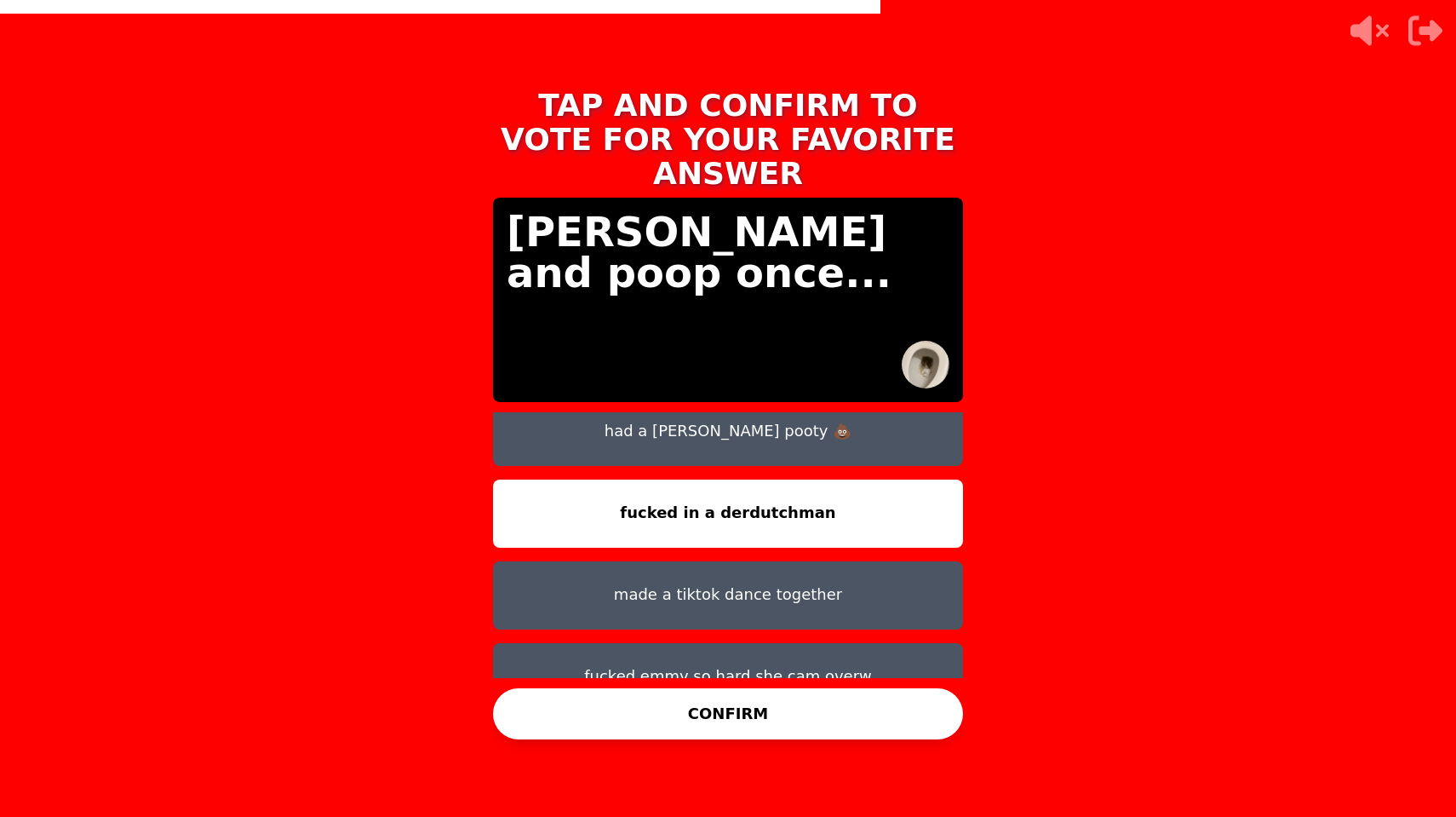
scroll to position [14, 0]
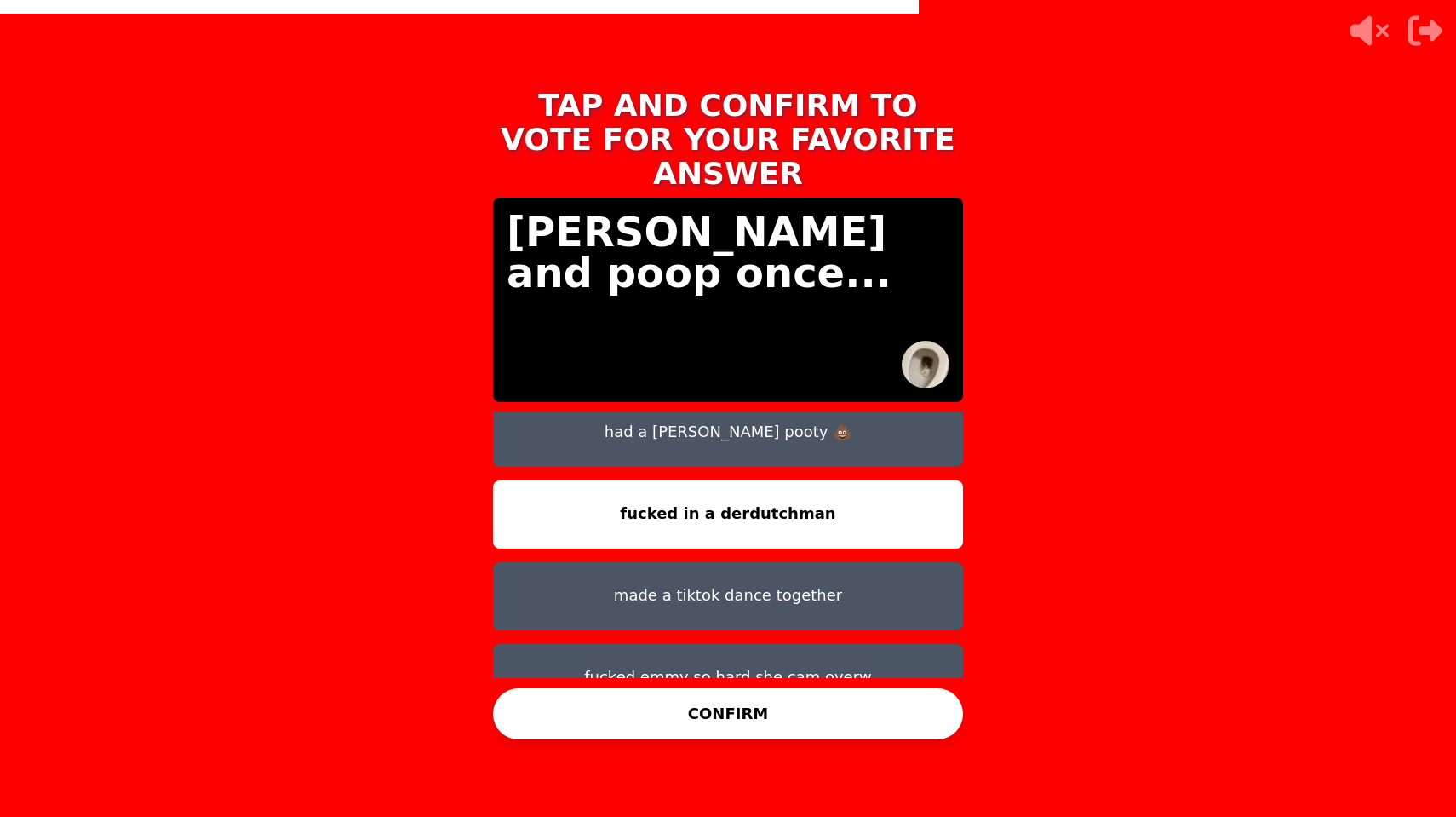
click at [746, 711] on button "CONFIRM" at bounding box center [728, 713] width 470 height 51
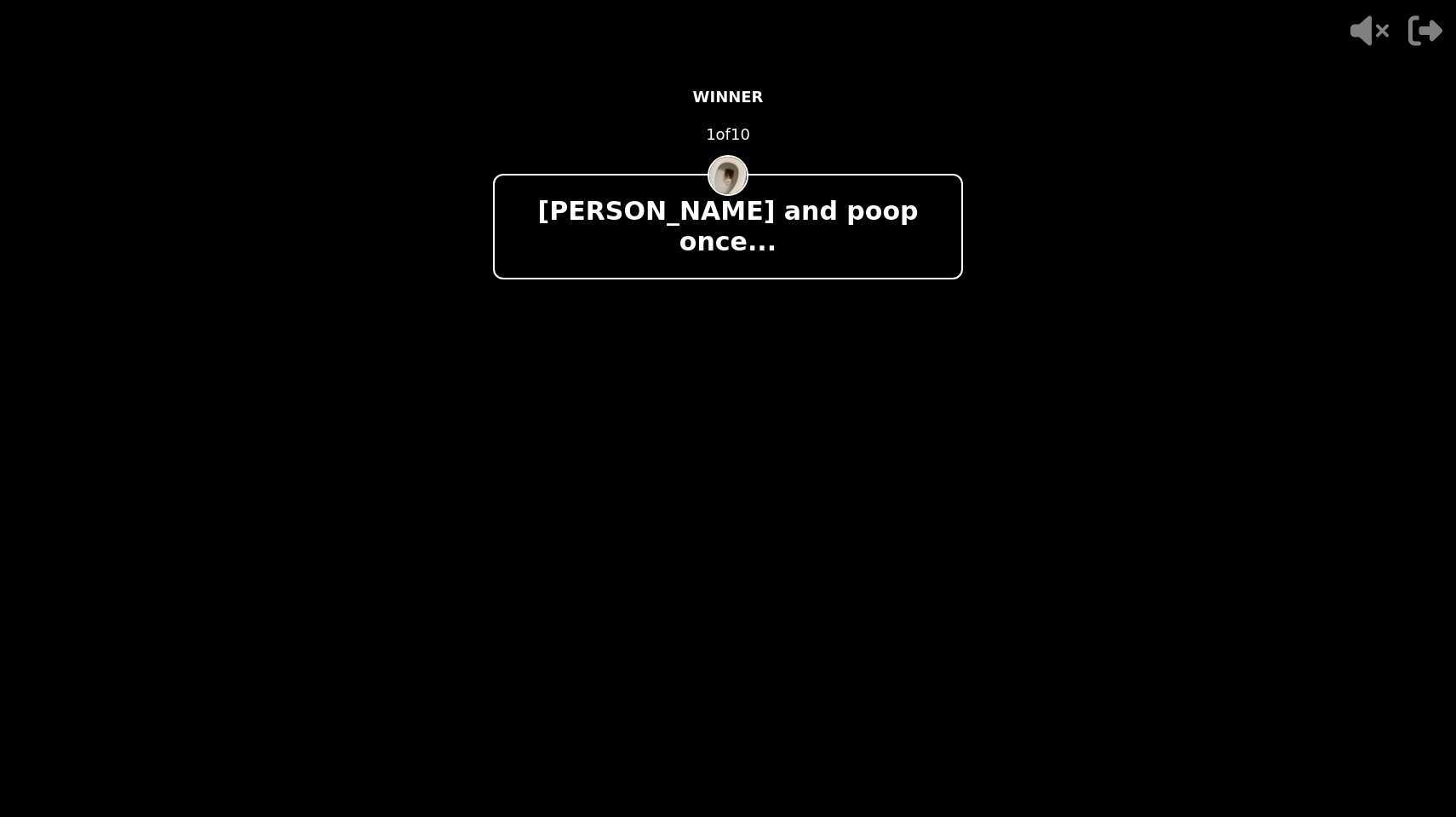
click at [720, 348] on div at bounding box center [728, 354] width 470 height 109
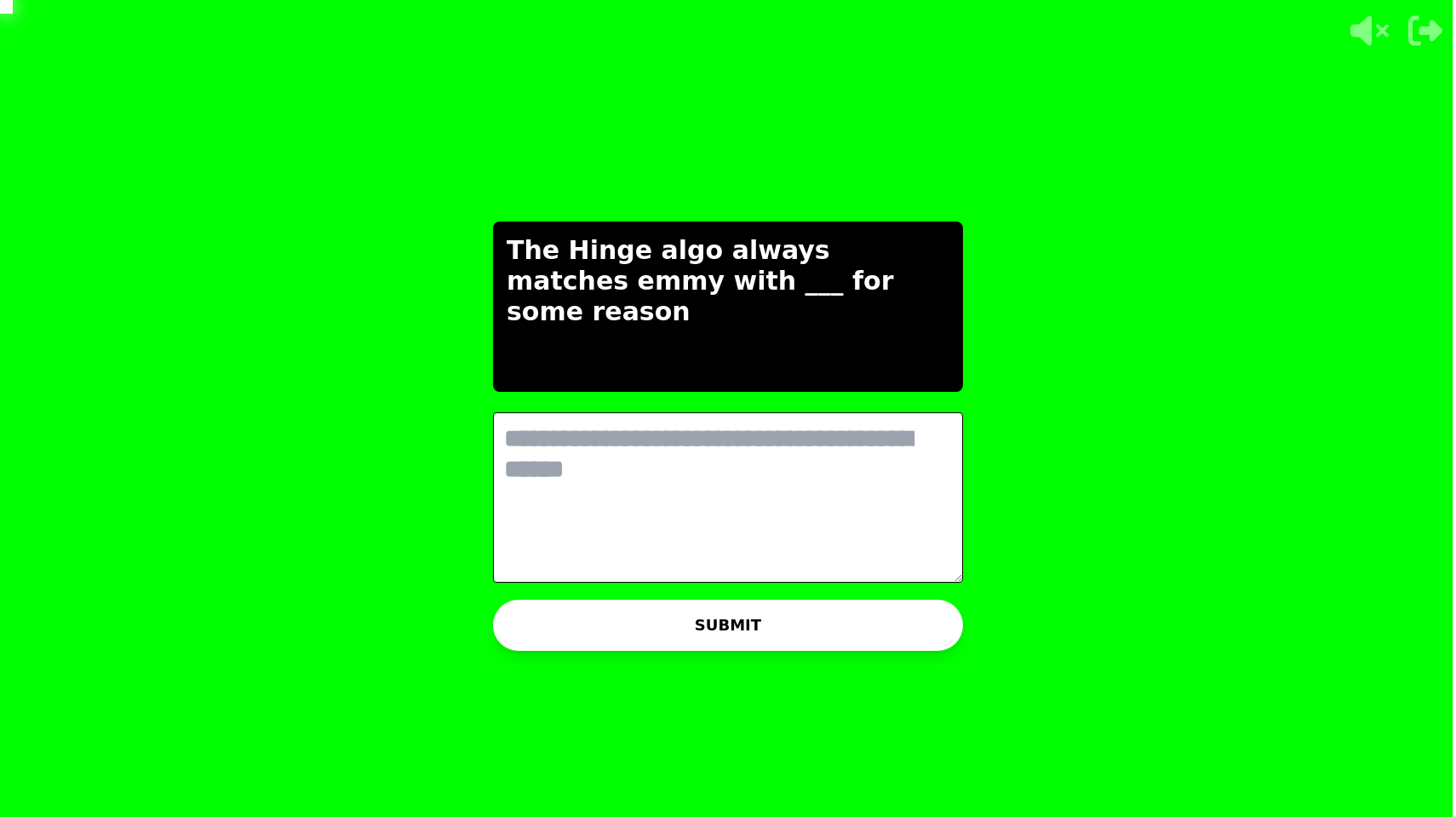
scroll to position [0, 0]
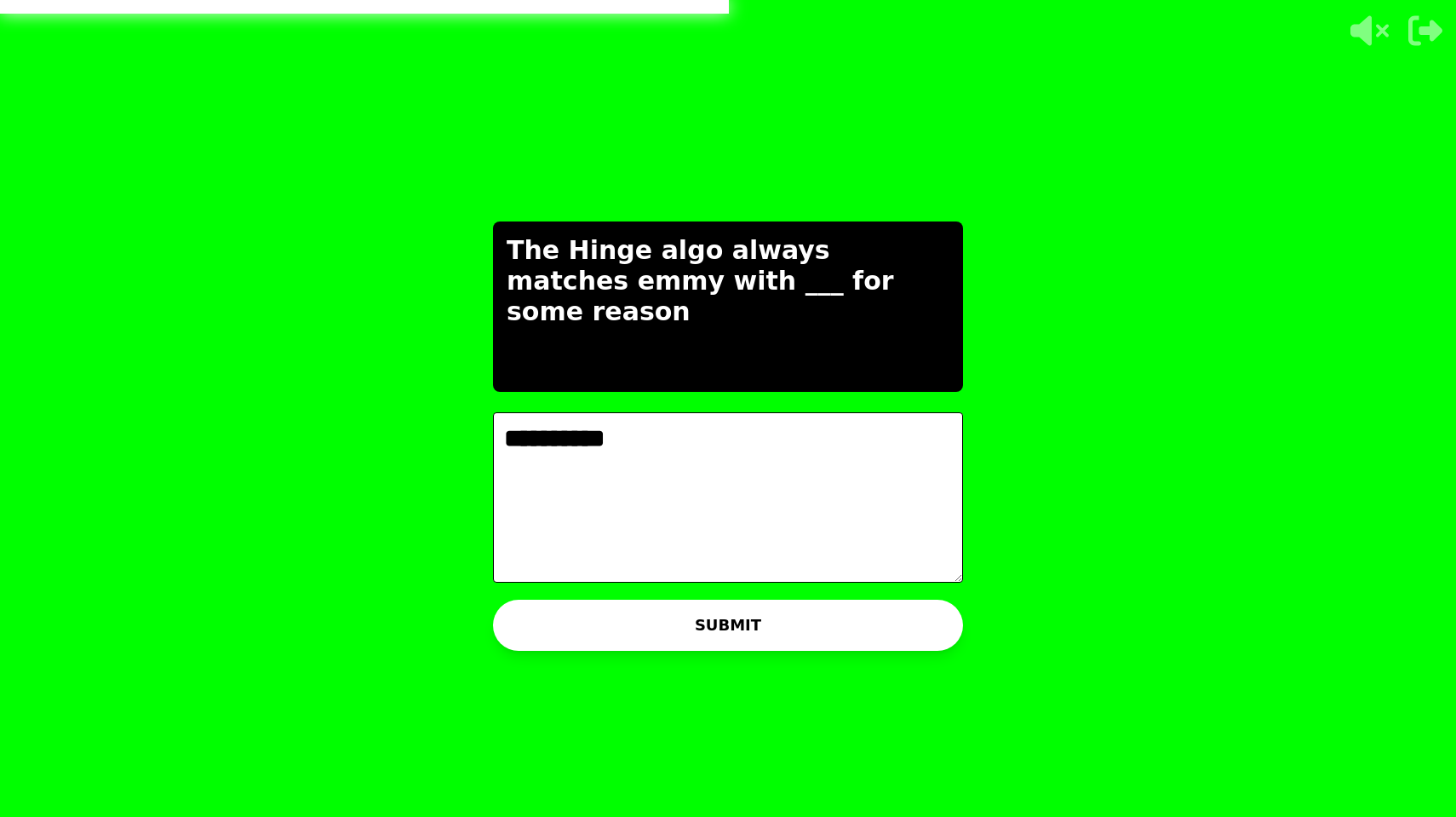
type textarea "*********"
drag, startPoint x: 652, startPoint y: 330, endPoint x: 648, endPoint y: 627, distance: 297.0
click at [648, 627] on button "SUBMIT" at bounding box center [728, 626] width 470 height 51
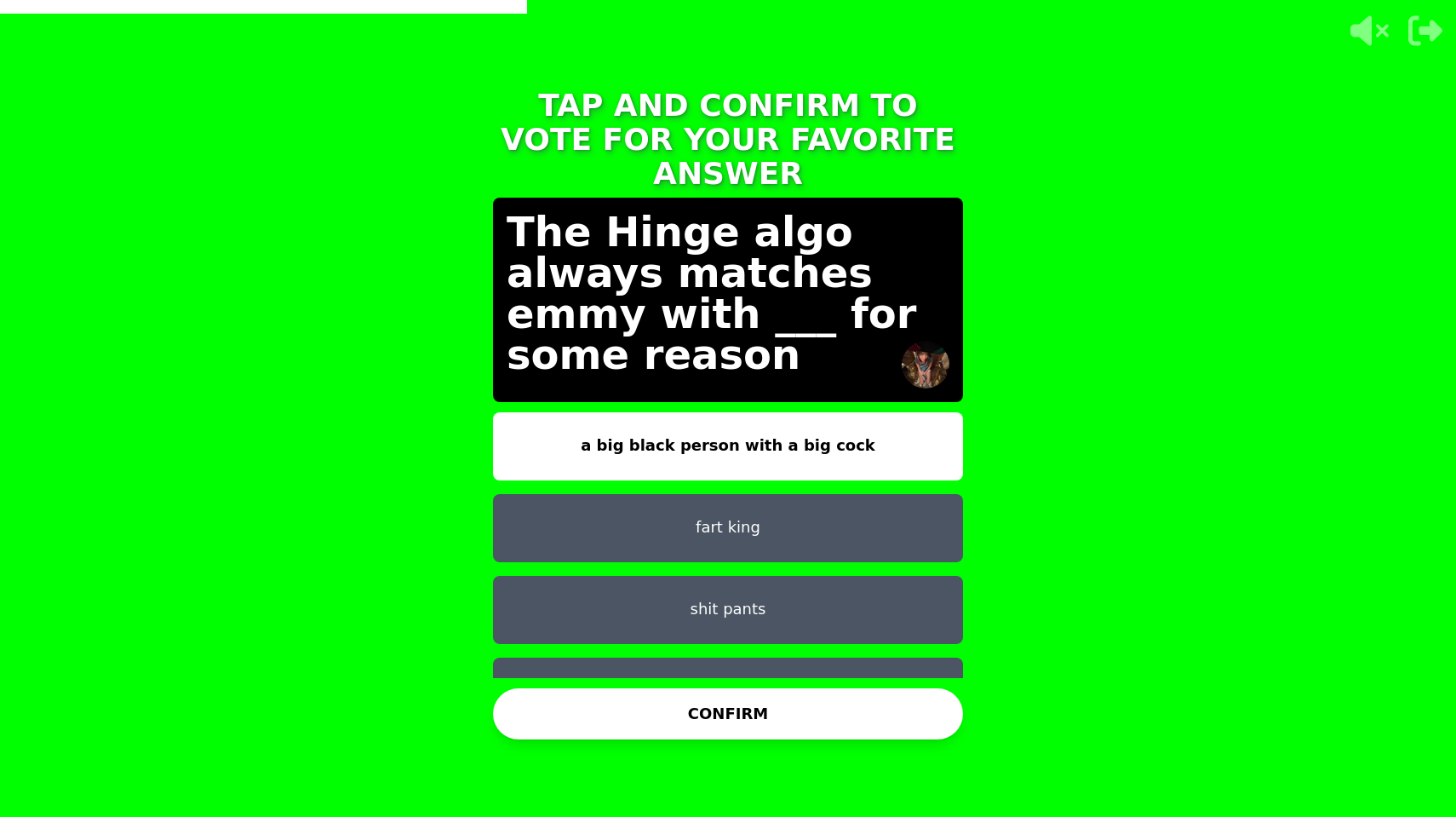
click at [735, 423] on button "a big black person with a big cock" at bounding box center [728, 446] width 470 height 68
click at [729, 708] on button "CONFIRM" at bounding box center [728, 713] width 470 height 51
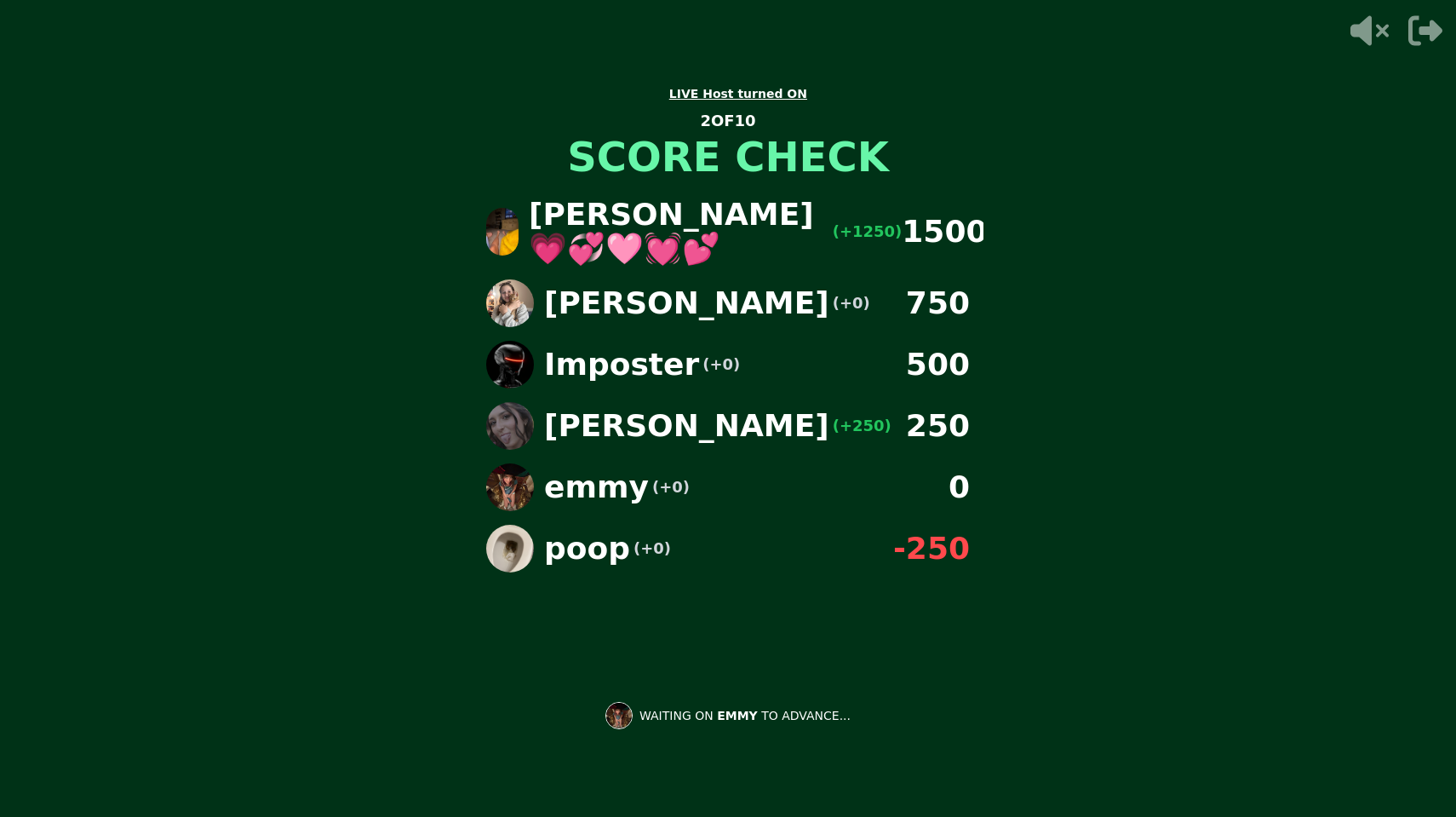
drag, startPoint x: 952, startPoint y: 471, endPoint x: 922, endPoint y: 463, distance: 31.0
click at [922, 463] on div "emmy (+0) 0" at bounding box center [728, 486] width 511 height 47
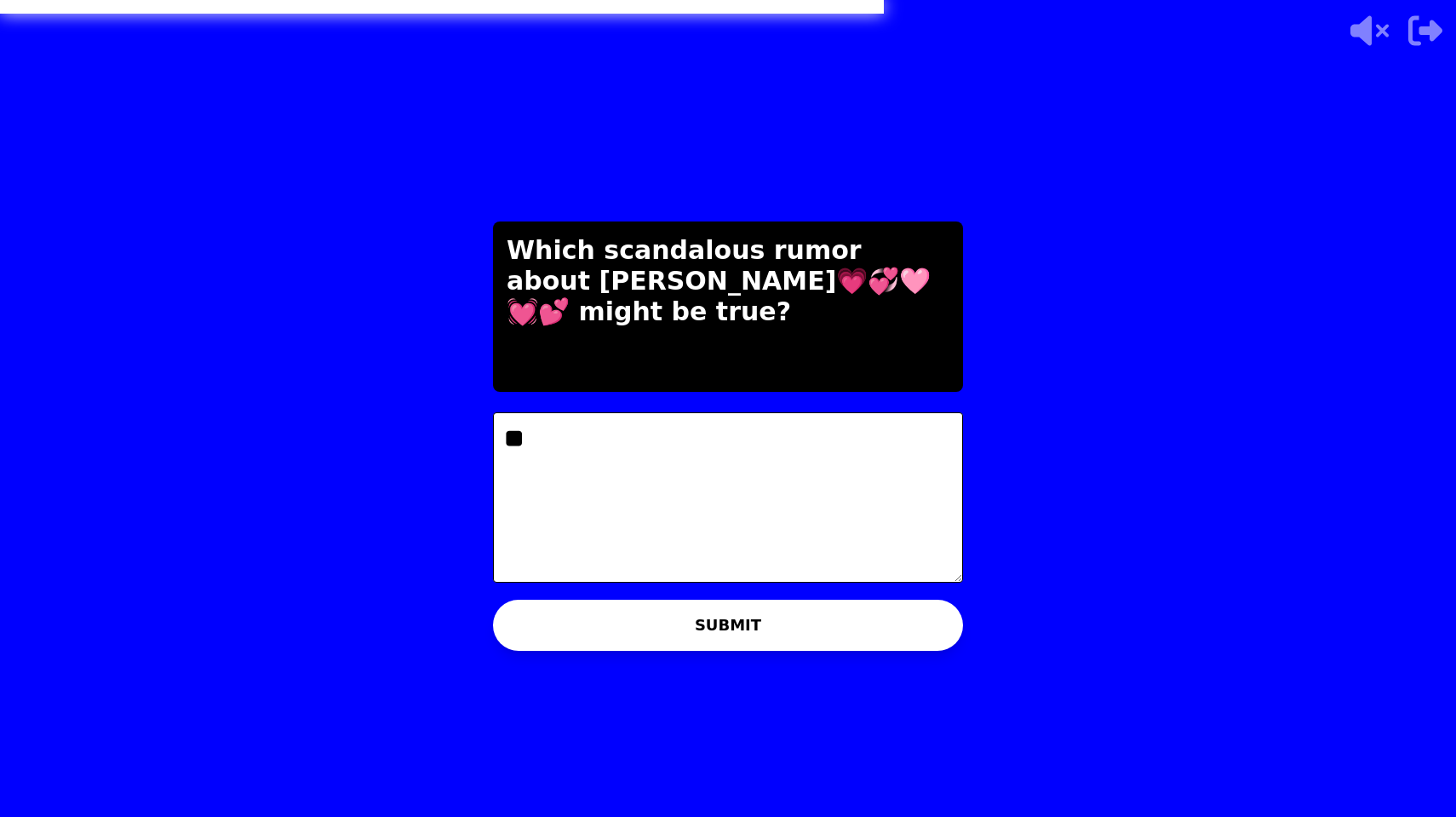
type textarea "*"
type textarea "******"
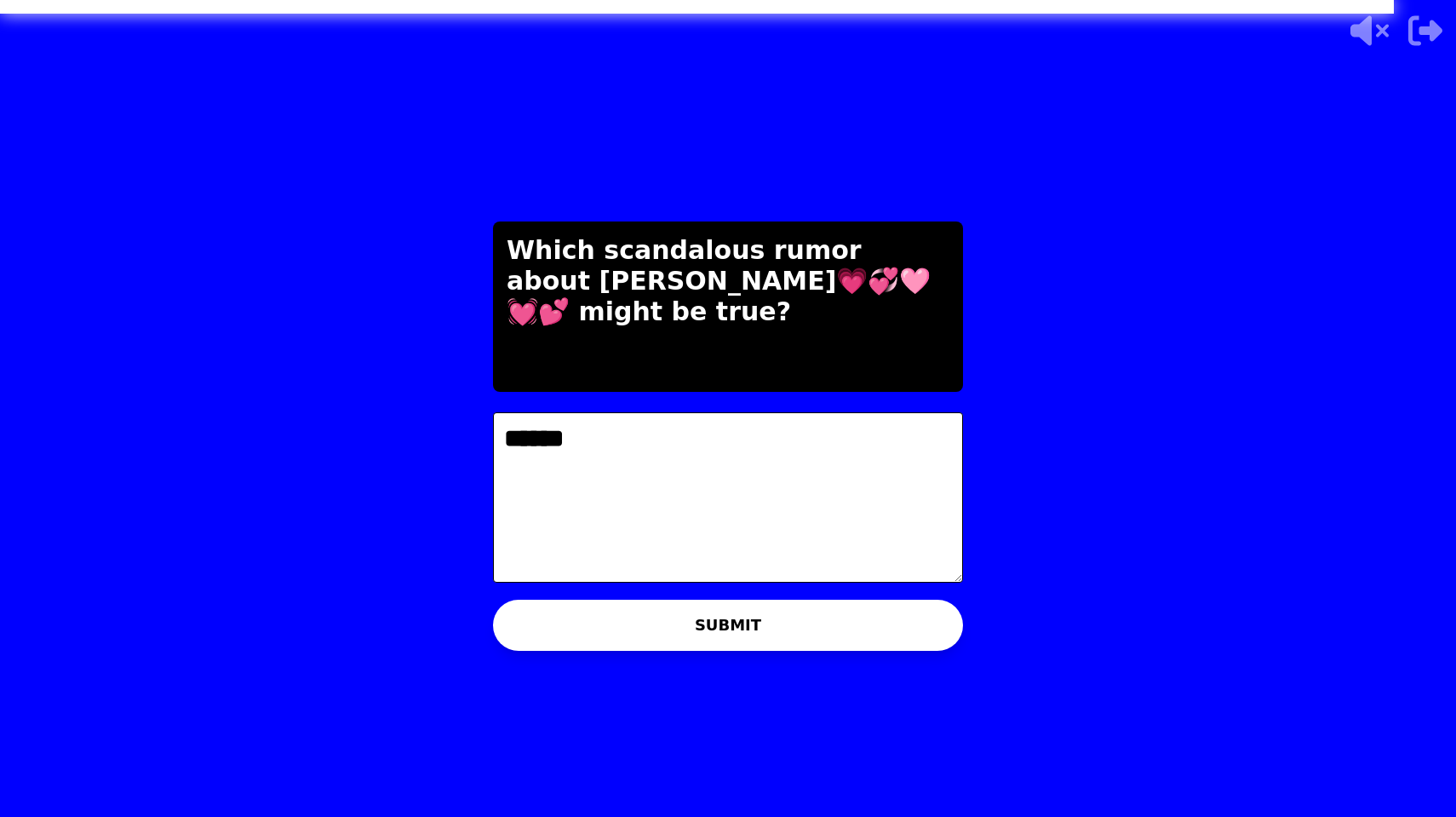
click at [704, 603] on button "SUBMIT" at bounding box center [728, 626] width 470 height 51
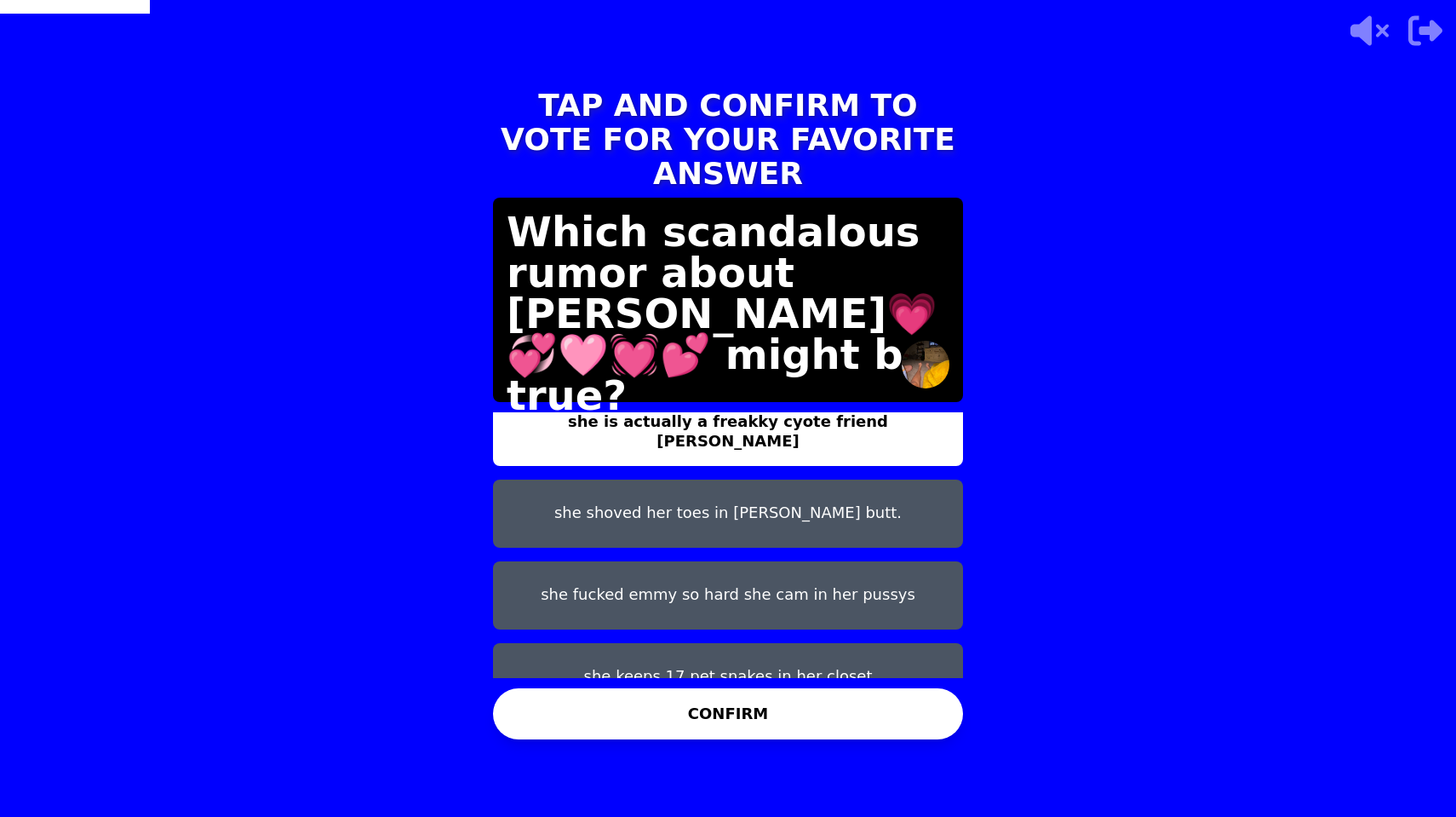
scroll to position [14, 0]
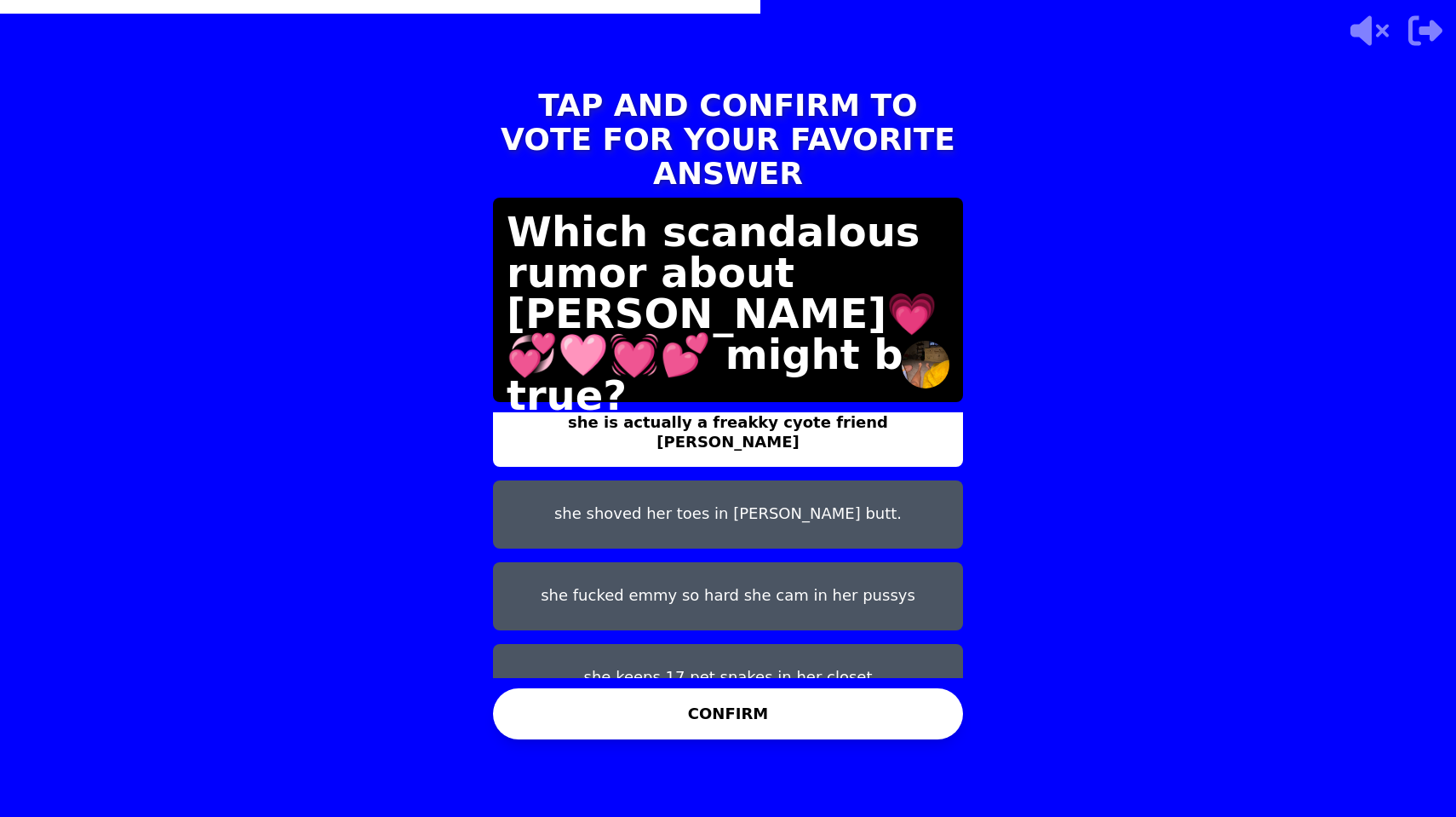
drag, startPoint x: 755, startPoint y: 645, endPoint x: 744, endPoint y: 642, distance: 11.4
click at [755, 645] on button "she keeps 17 pet snakes in her closet" at bounding box center [728, 677] width 470 height 68
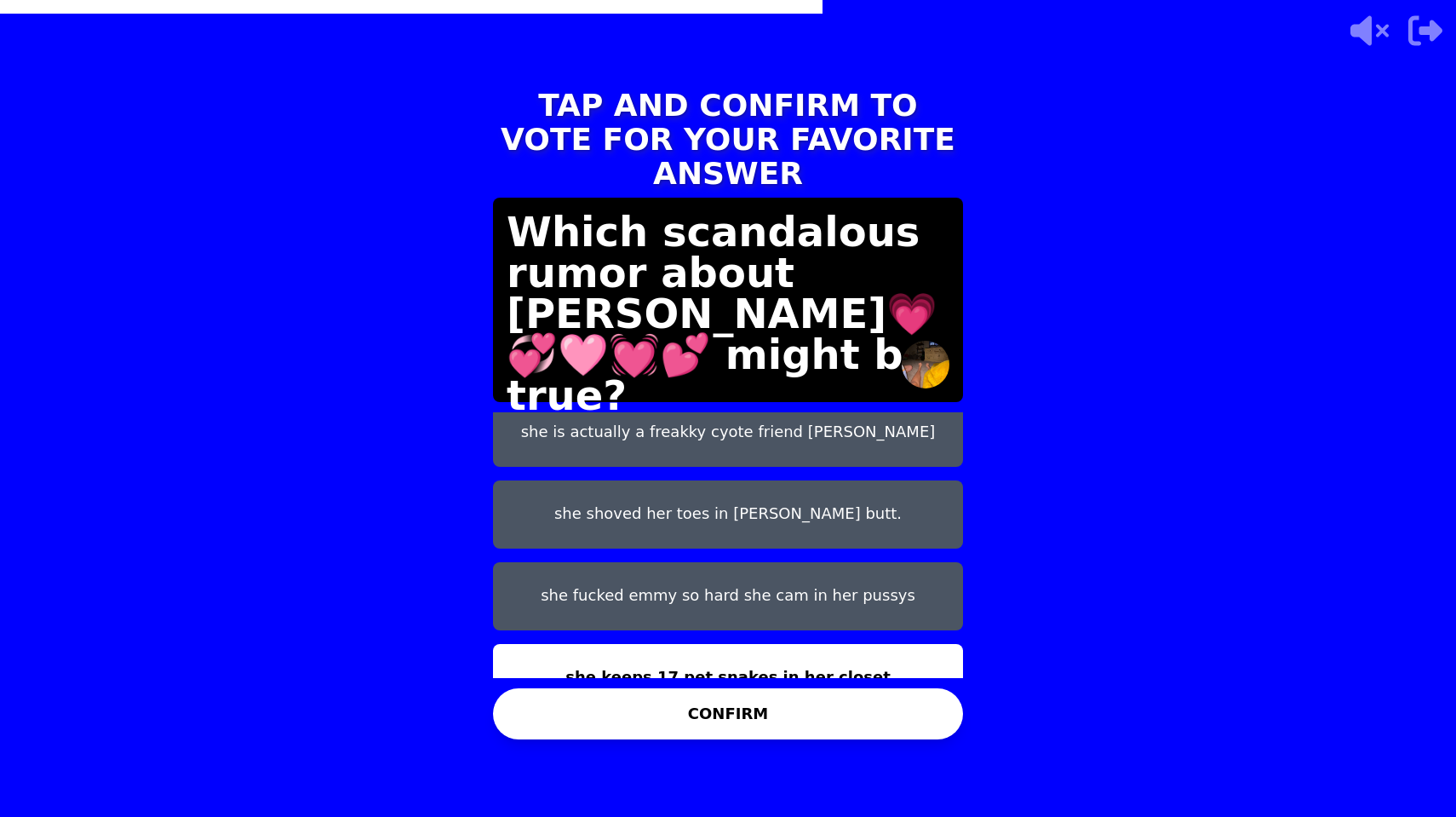
click at [718, 587] on button "she fucked emmy so hard she cam in her pussys" at bounding box center [728, 596] width 470 height 68
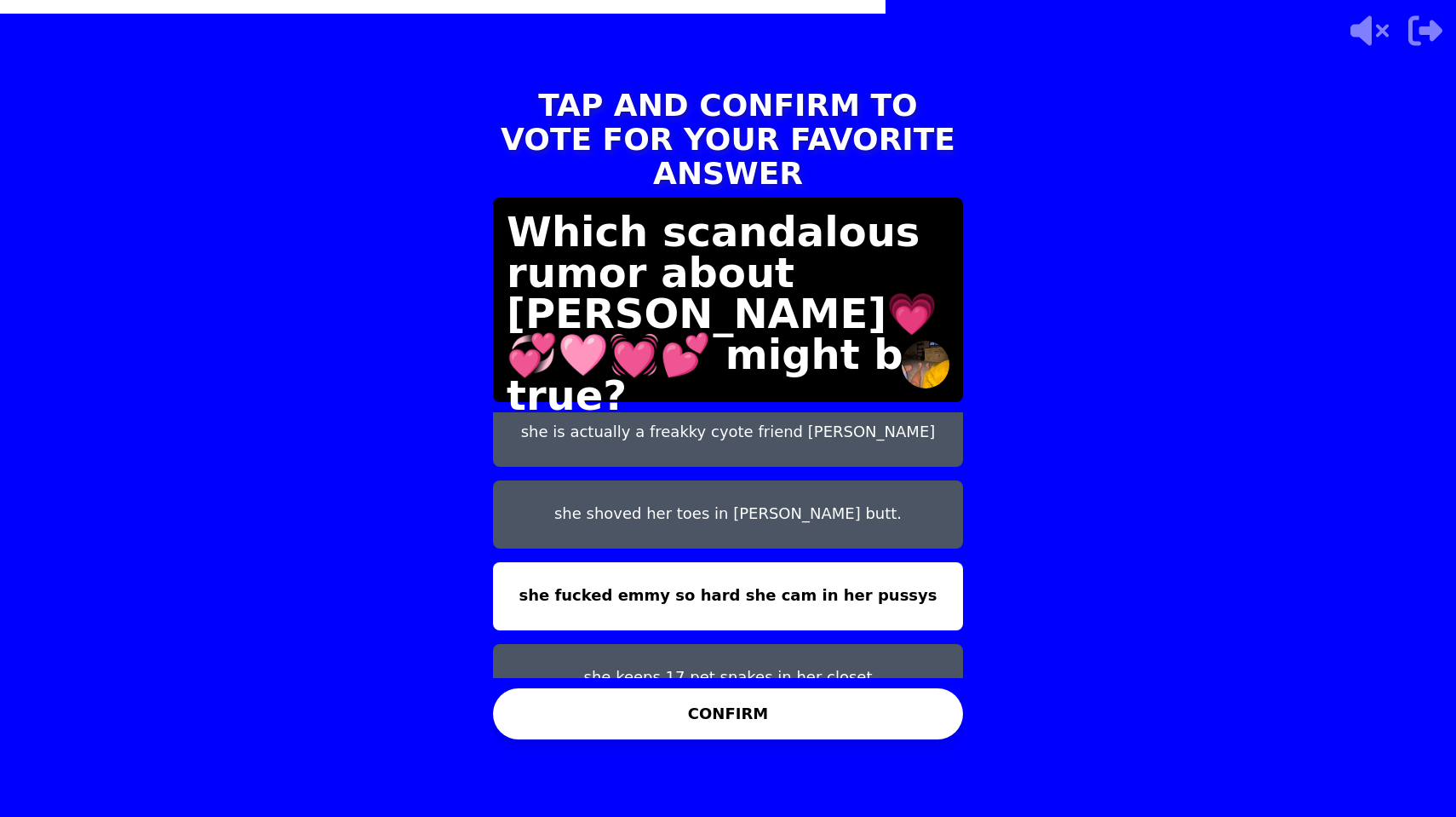
click at [742, 713] on button "CONFIRM" at bounding box center [728, 713] width 470 height 51
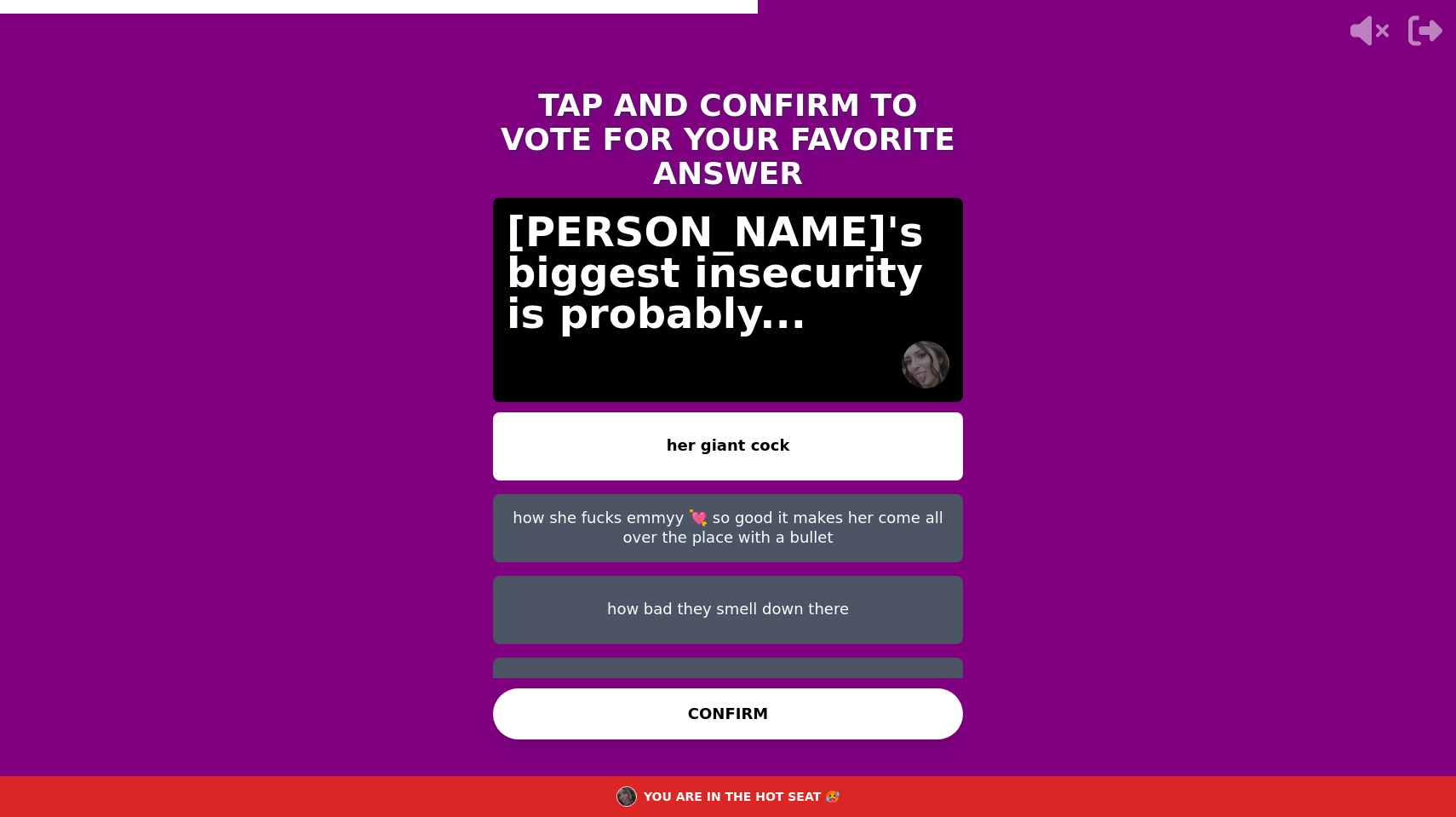
click at [898, 494] on button "how she fucks emmyy 💘 so good it makes her come all over the place with a bullet" at bounding box center [728, 528] width 470 height 68
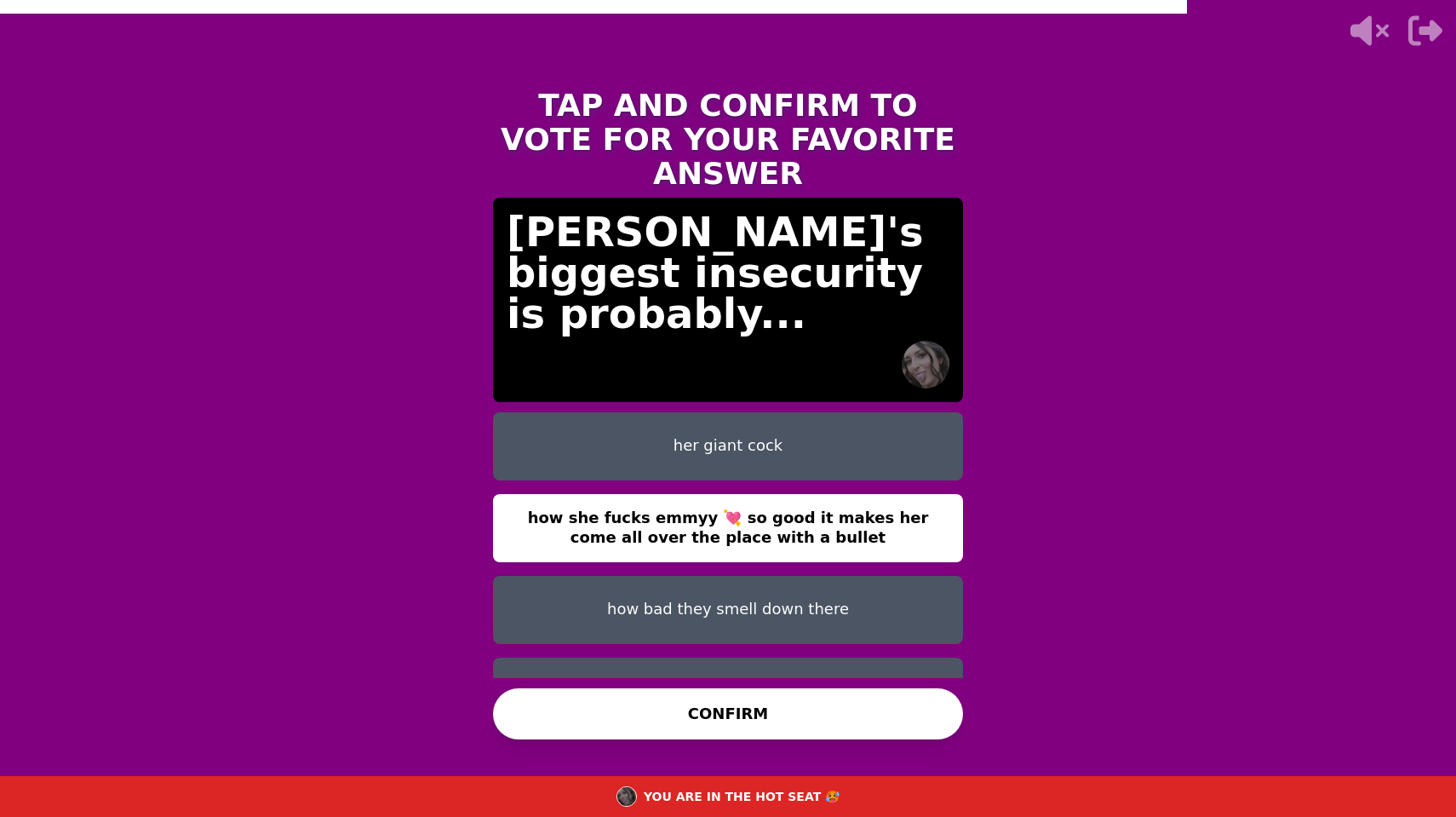
click at [849, 657] on button "her massive butt explosions in her pants" at bounding box center [728, 691] width 470 height 68
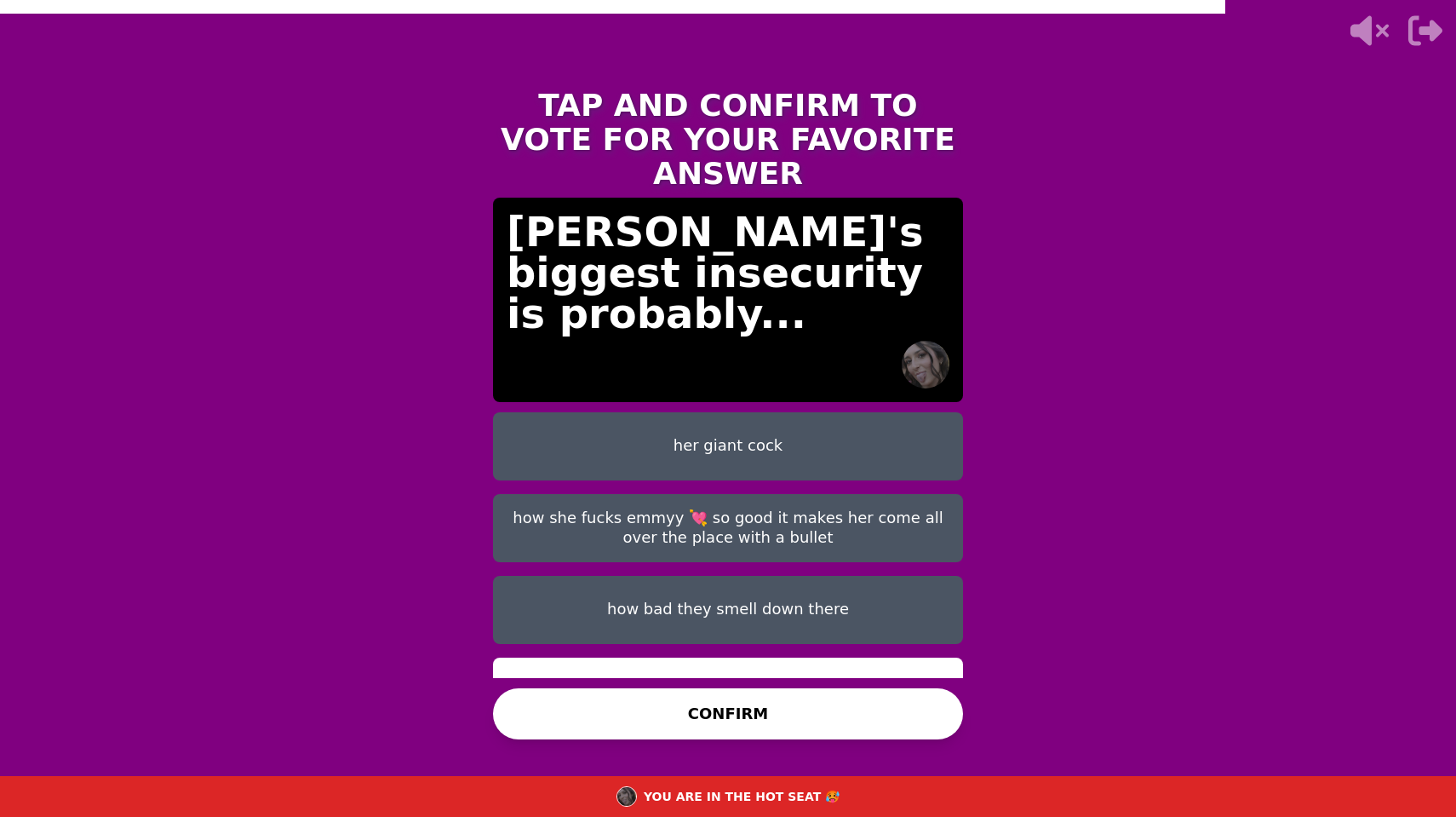
scroll to position [0, 0]
click at [851, 708] on button "CONFIRM" at bounding box center [728, 713] width 470 height 51
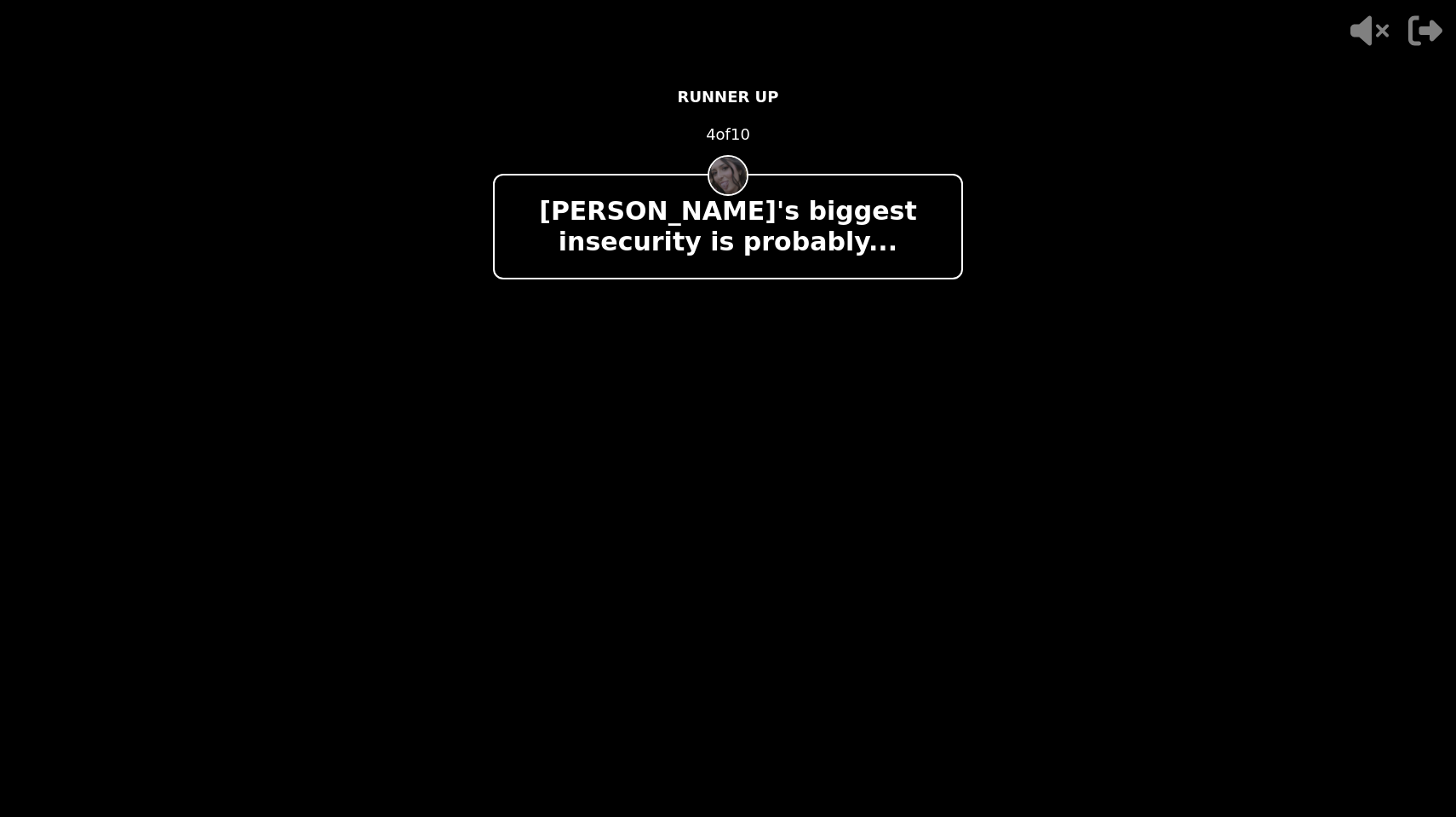
click at [680, 283] on div "- 500 PTS RUNNER UP 4 of 10 Emelia's biggest insecurity is probably... + 500 ka…" at bounding box center [728, 408] width 470 height 681
click at [745, 314] on div at bounding box center [728, 354] width 470 height 109
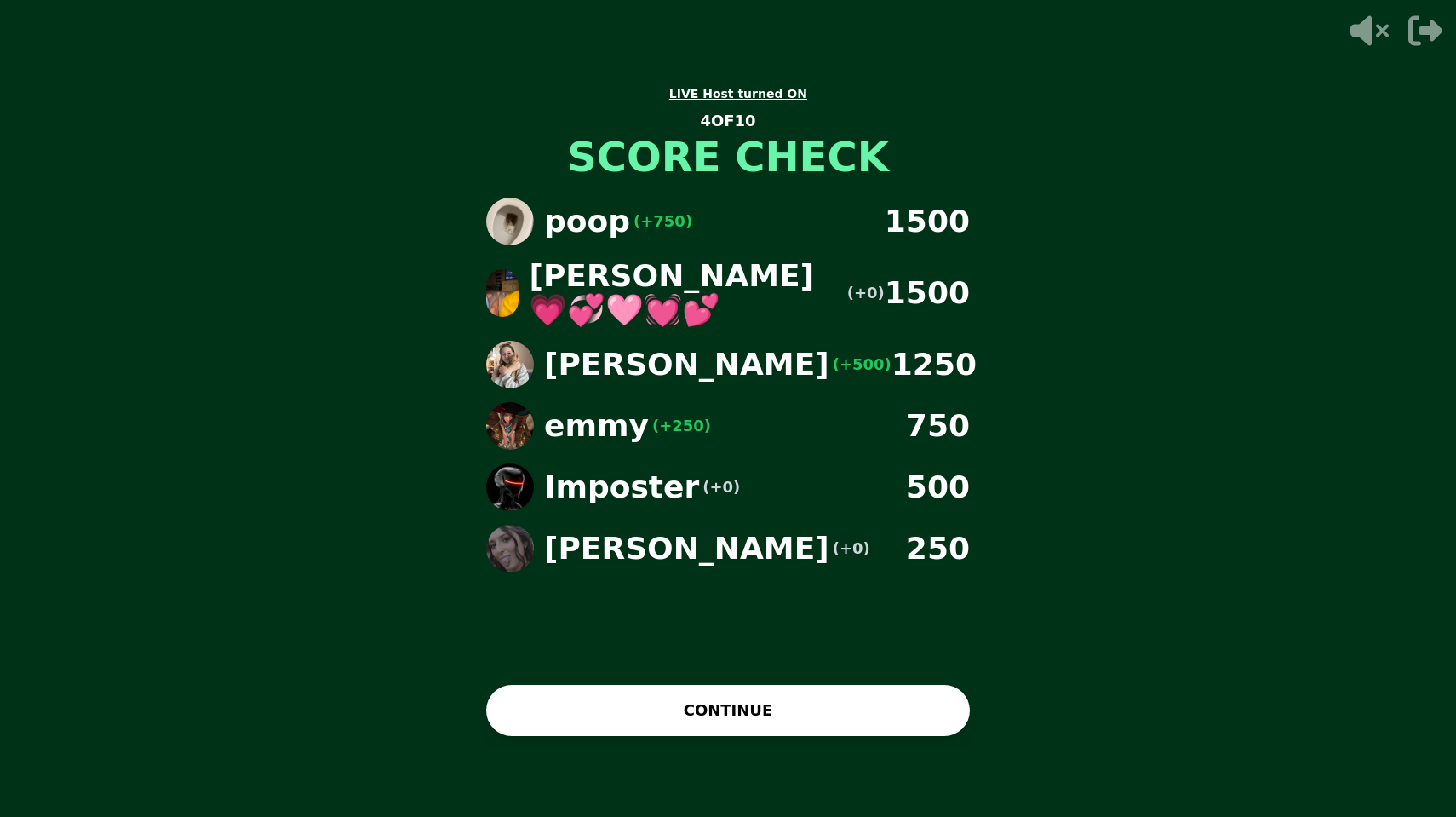
click at [766, 704] on button "CONTINUE" at bounding box center [728, 710] width 483 height 51
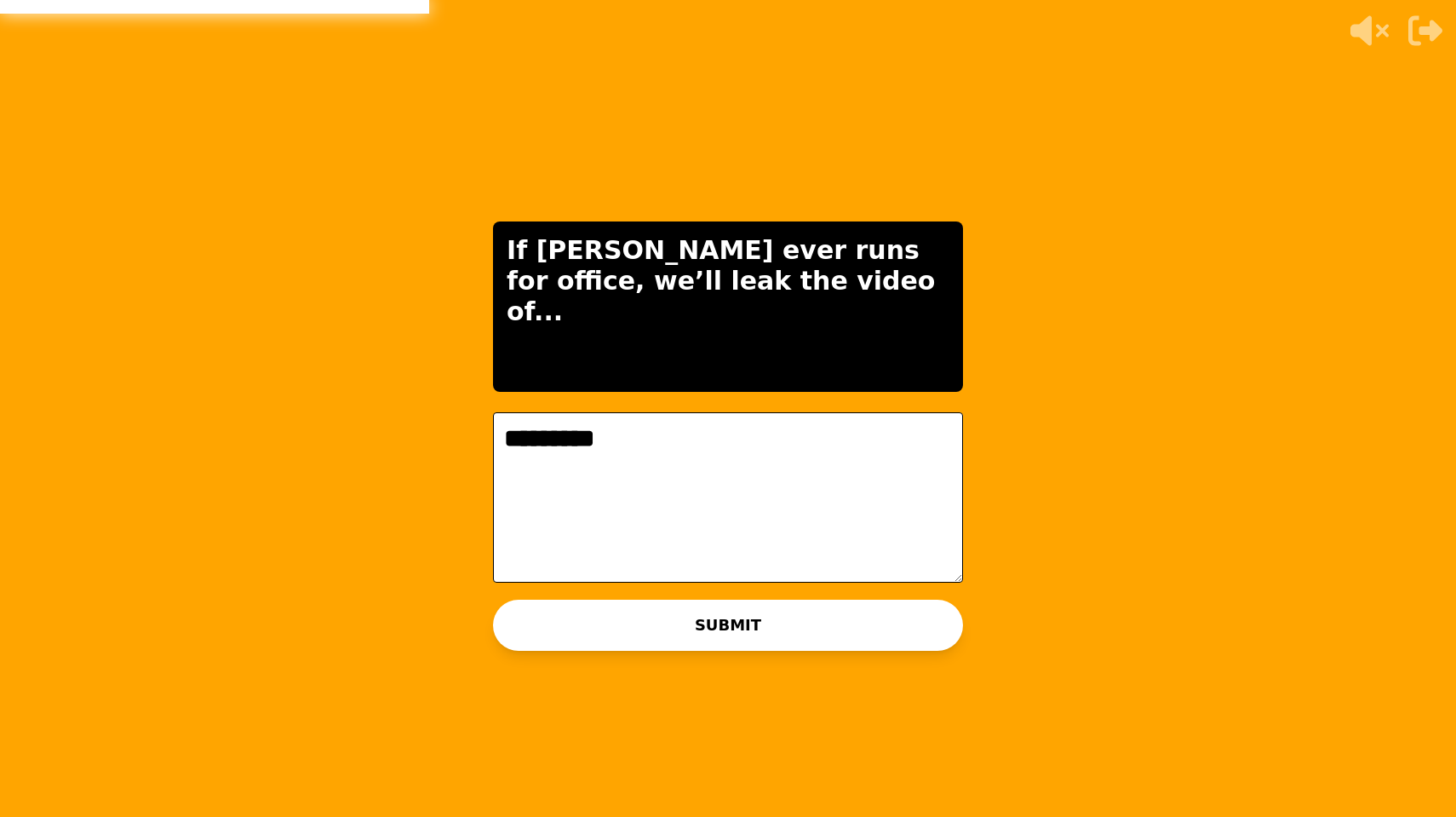
type textarea "*********"
click at [723, 618] on button "SUBMIT" at bounding box center [728, 626] width 470 height 51
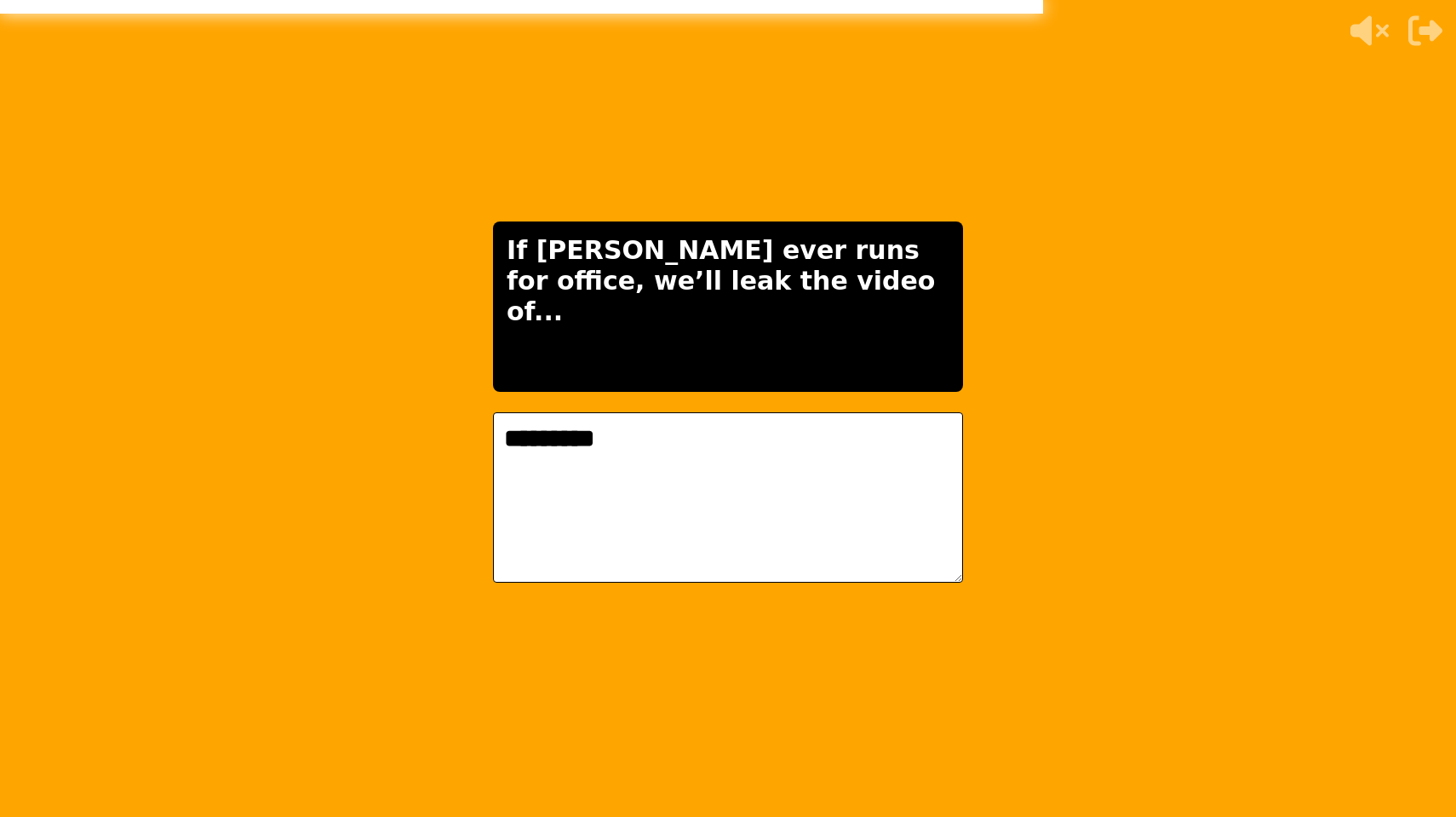
click at [1121, 500] on div "THE IMPOSTER IS THINKING THINKING LIKE A HUMAN... If katie ever runs for office…" at bounding box center [728, 408] width 1456 height 817
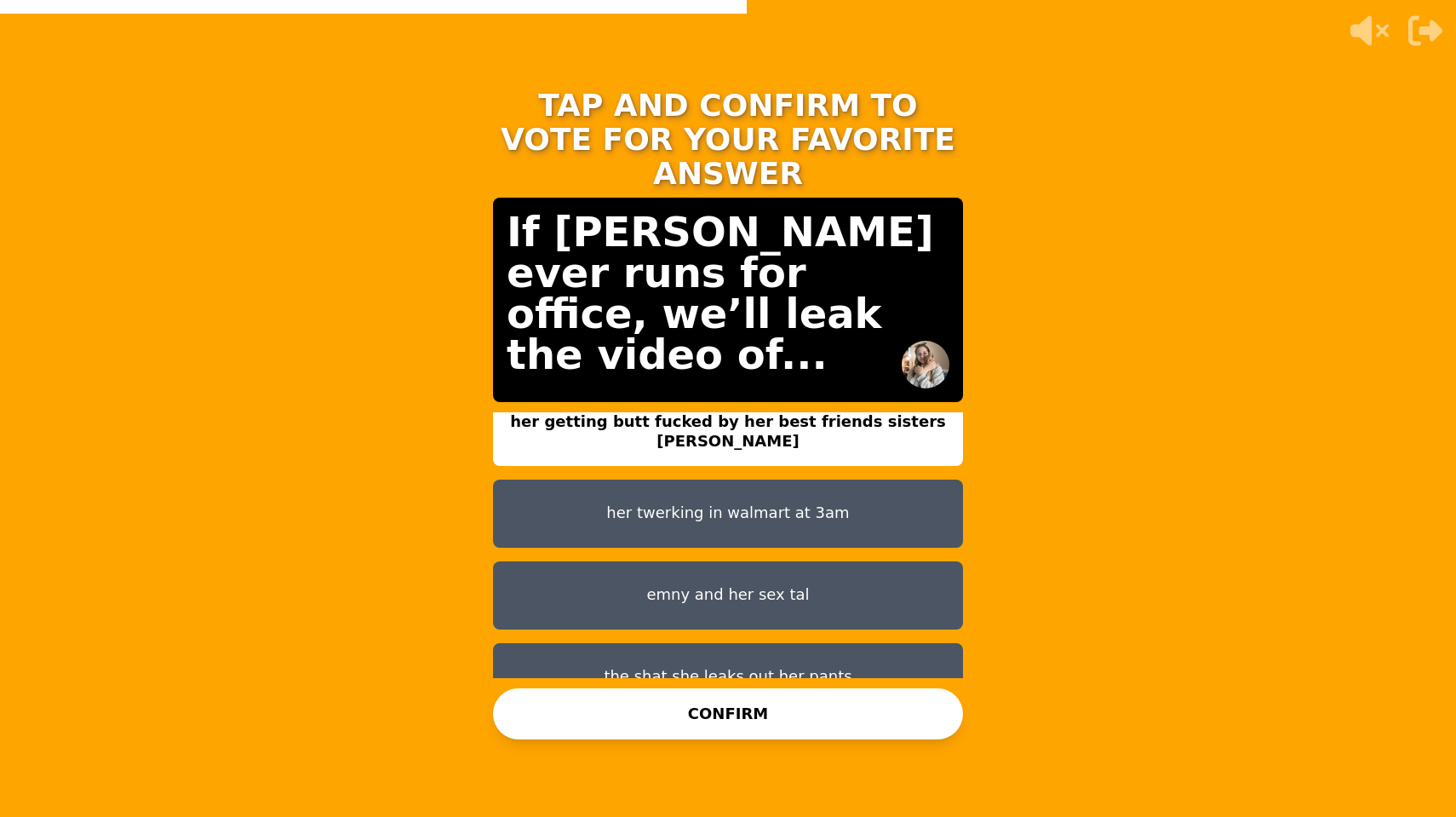
scroll to position [14, 0]
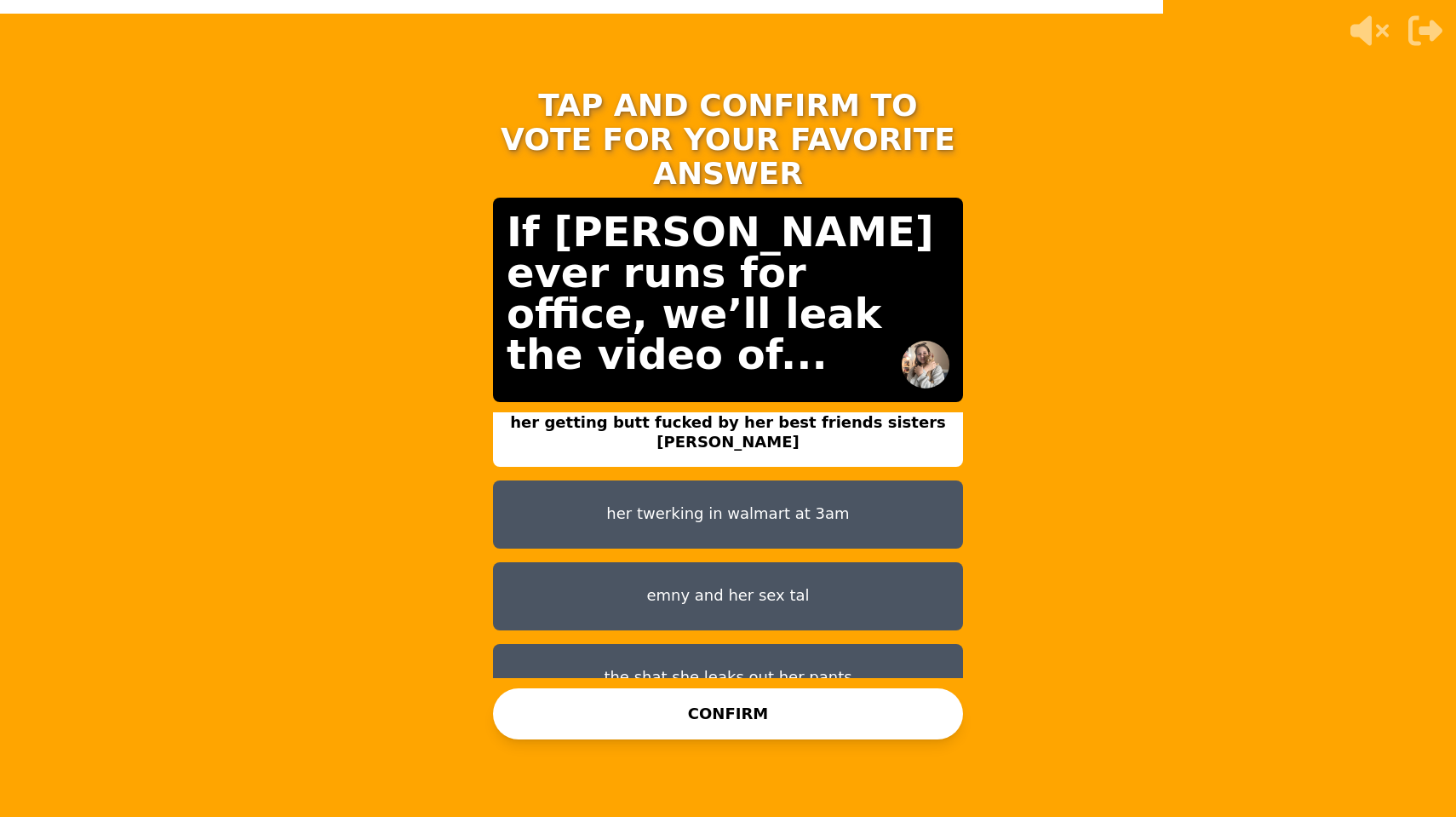
click at [819, 650] on button "the shat she leaks out her pants" at bounding box center [728, 677] width 470 height 68
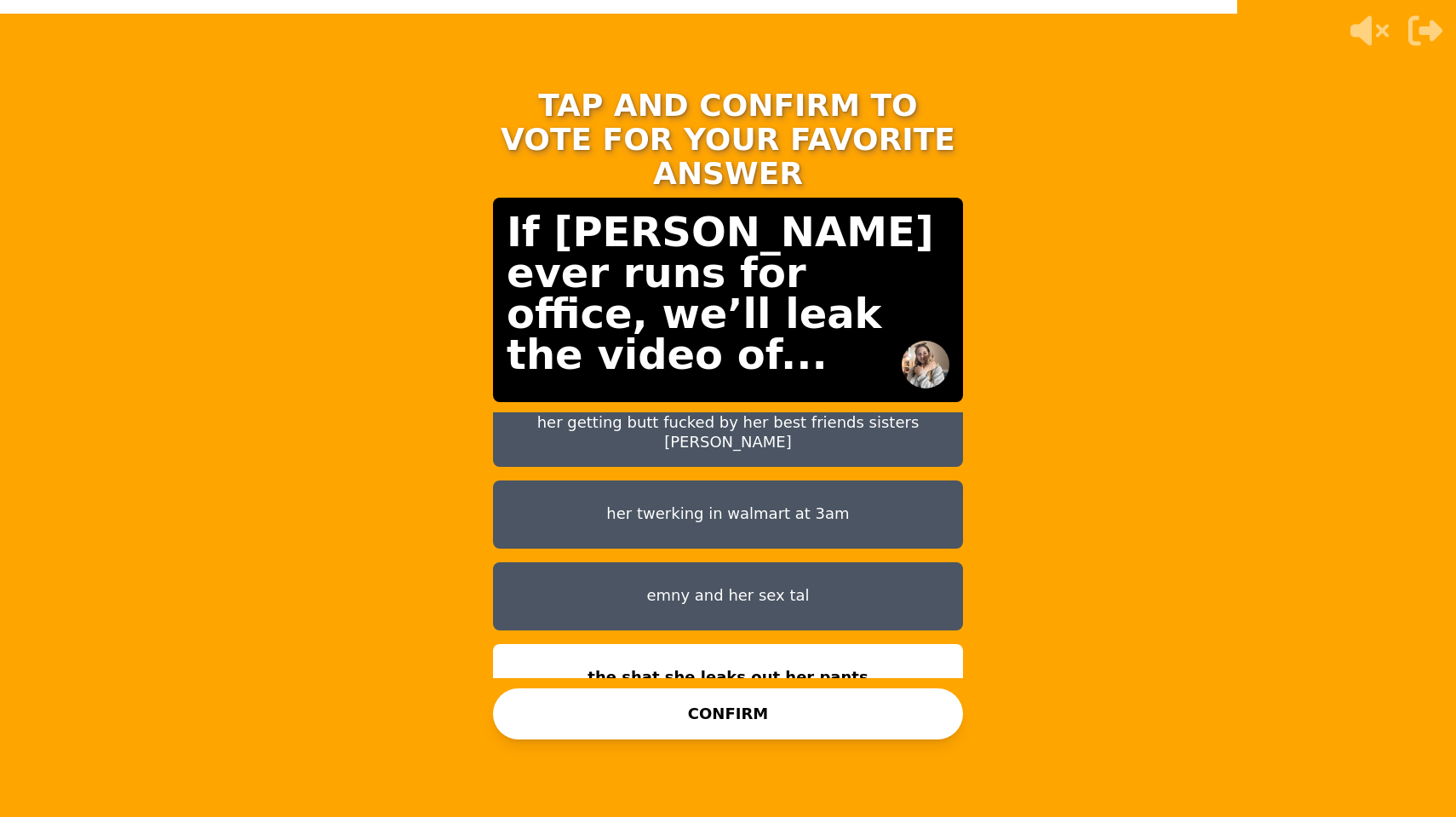
click at [808, 720] on button "CONFIRM" at bounding box center [728, 713] width 470 height 51
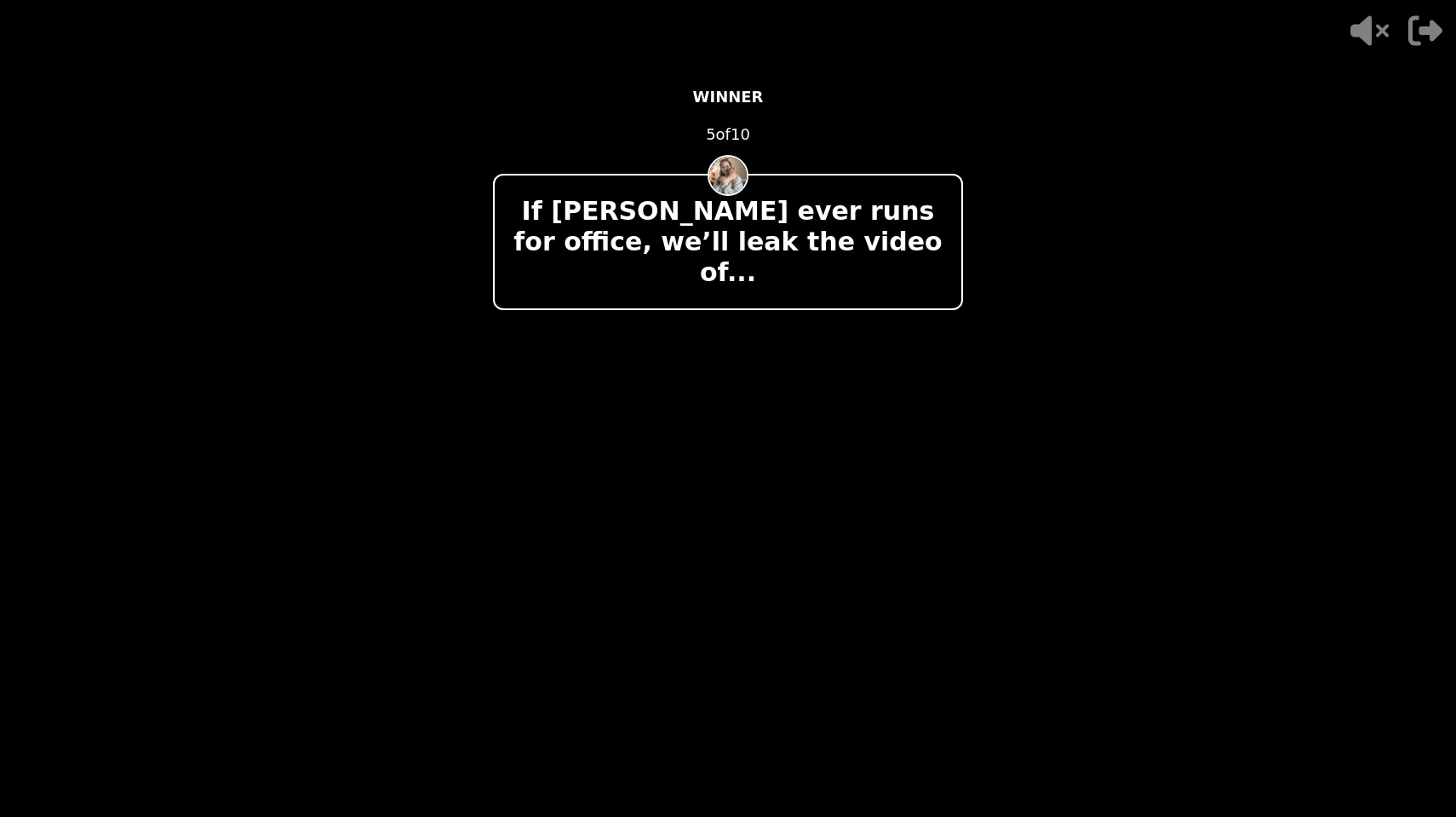
click at [727, 378] on div at bounding box center [728, 385] width 470 height 109
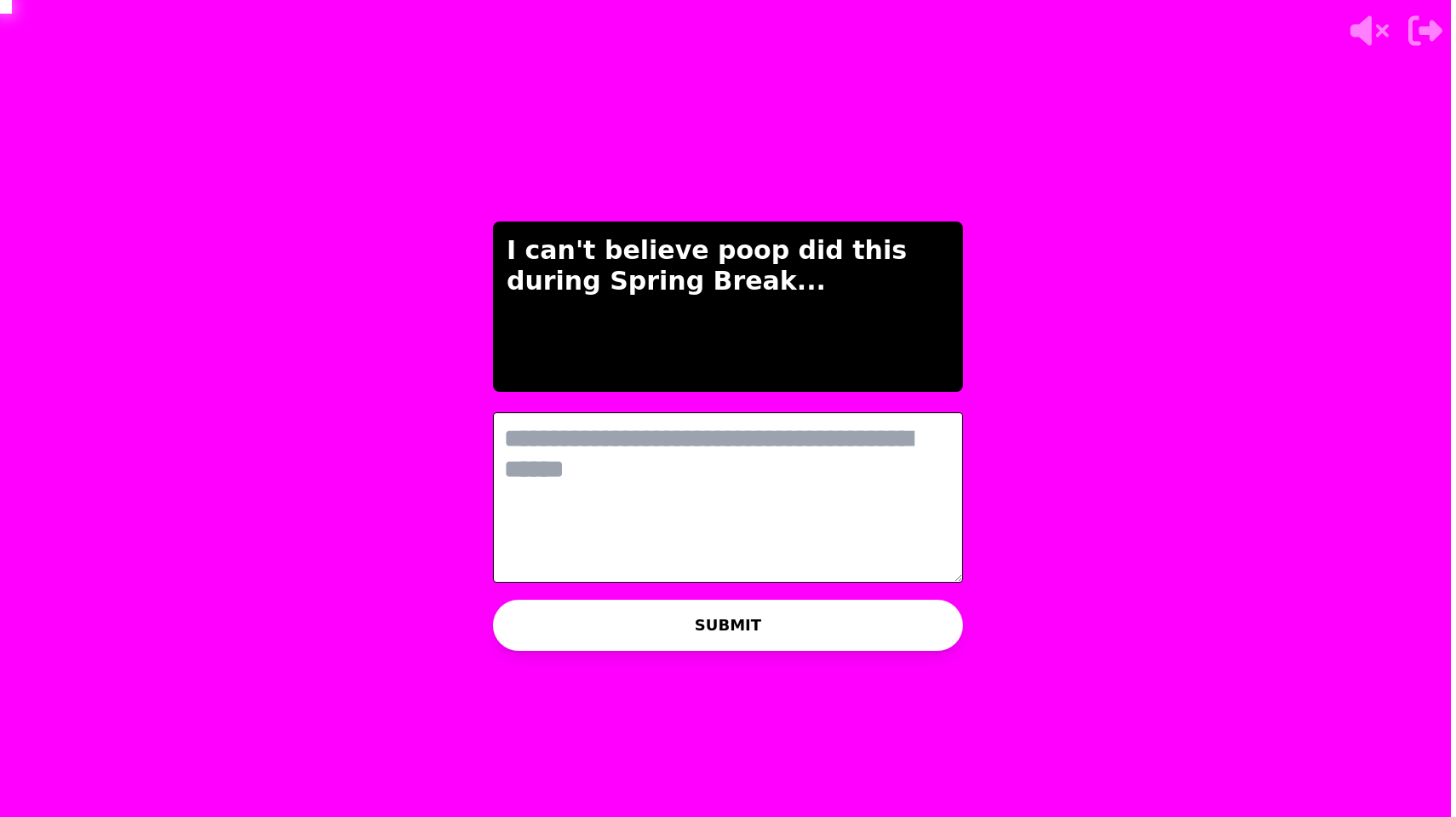
scroll to position [0, 0]
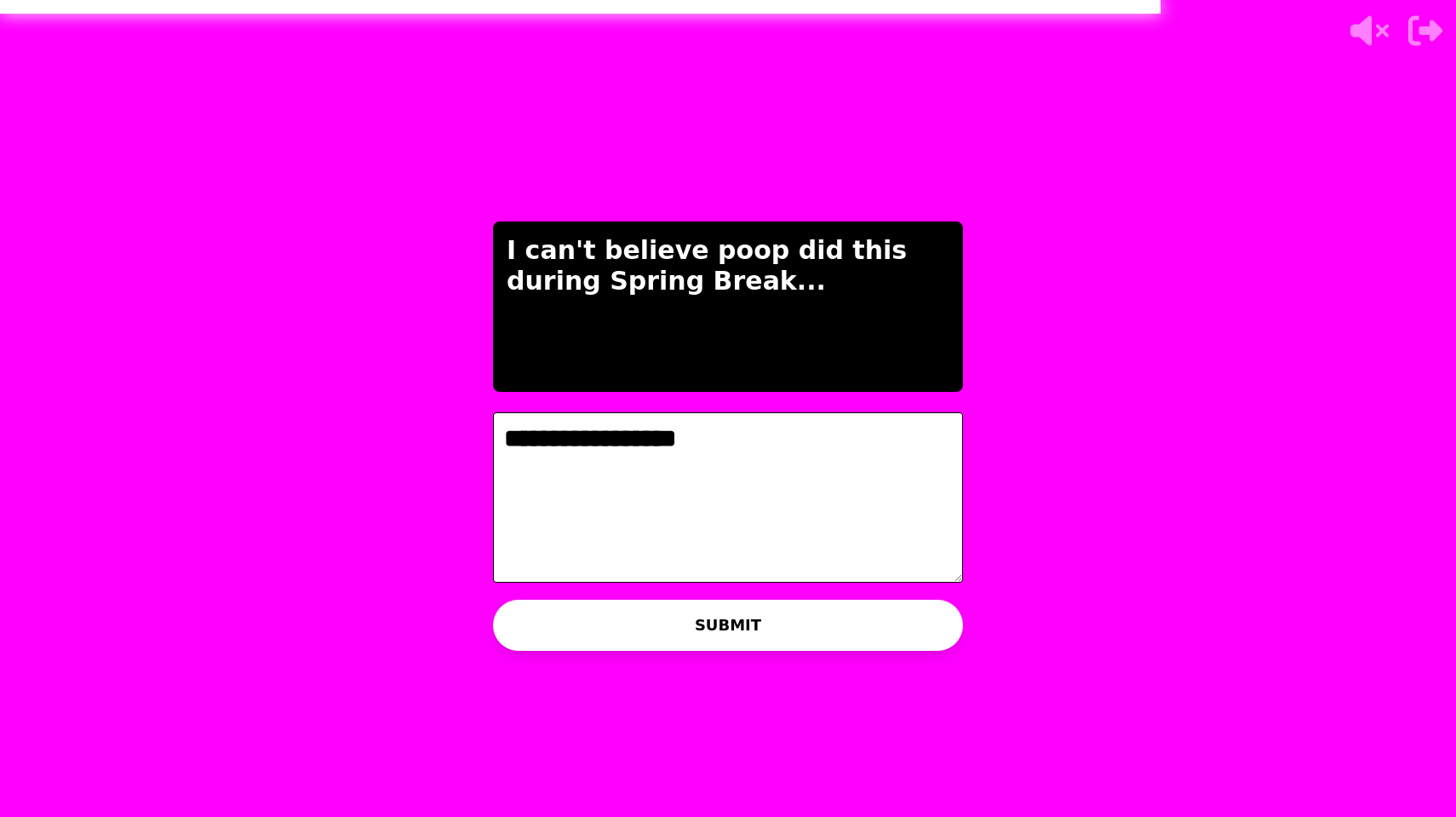
type textarea "**********"
click at [660, 638] on button "SUBMIT" at bounding box center [728, 626] width 470 height 51
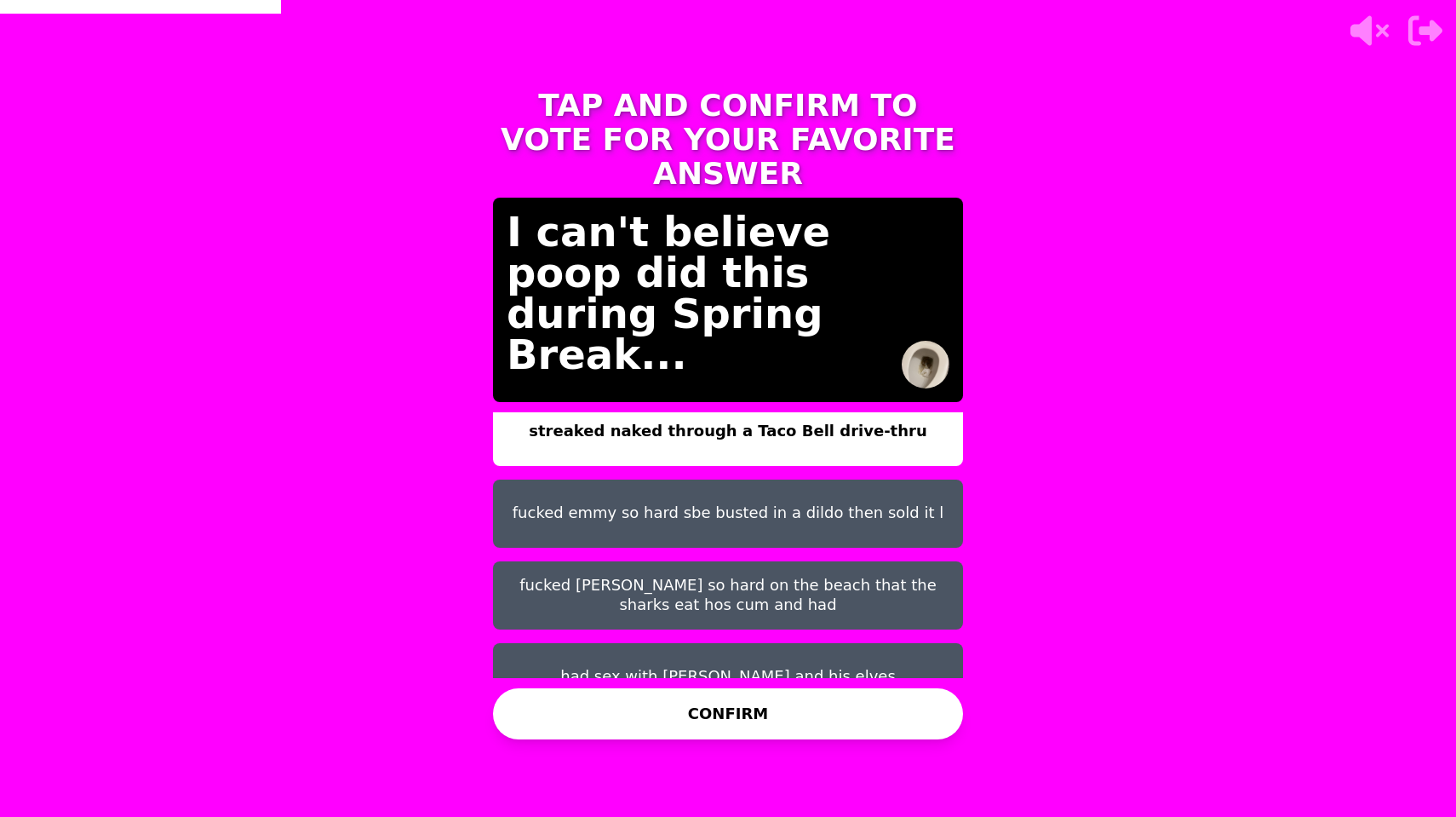
scroll to position [14, 0]
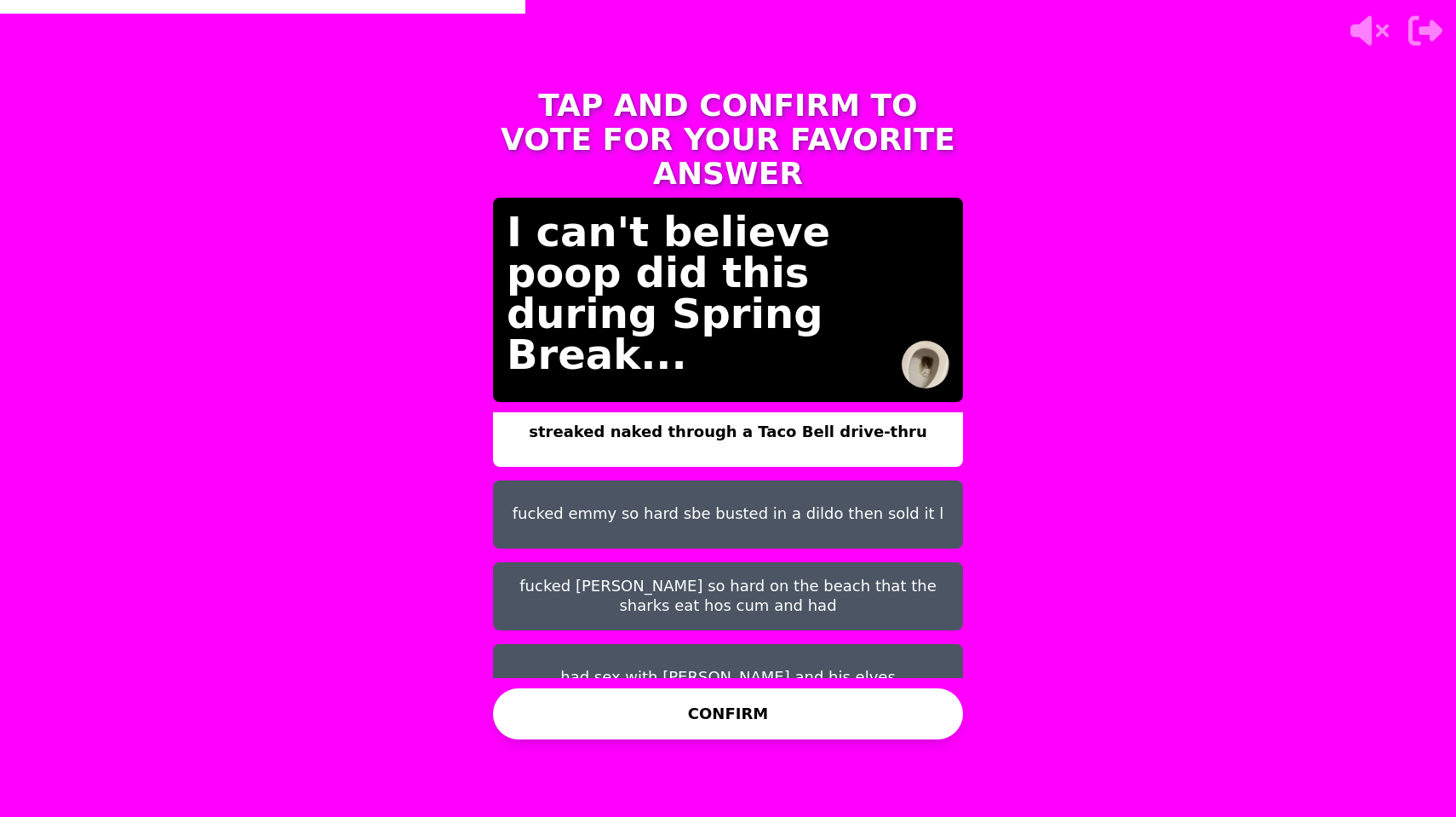
click at [750, 574] on button "fucked paul so hard on the beach that the sharks eat hos cum and had" at bounding box center [728, 596] width 470 height 68
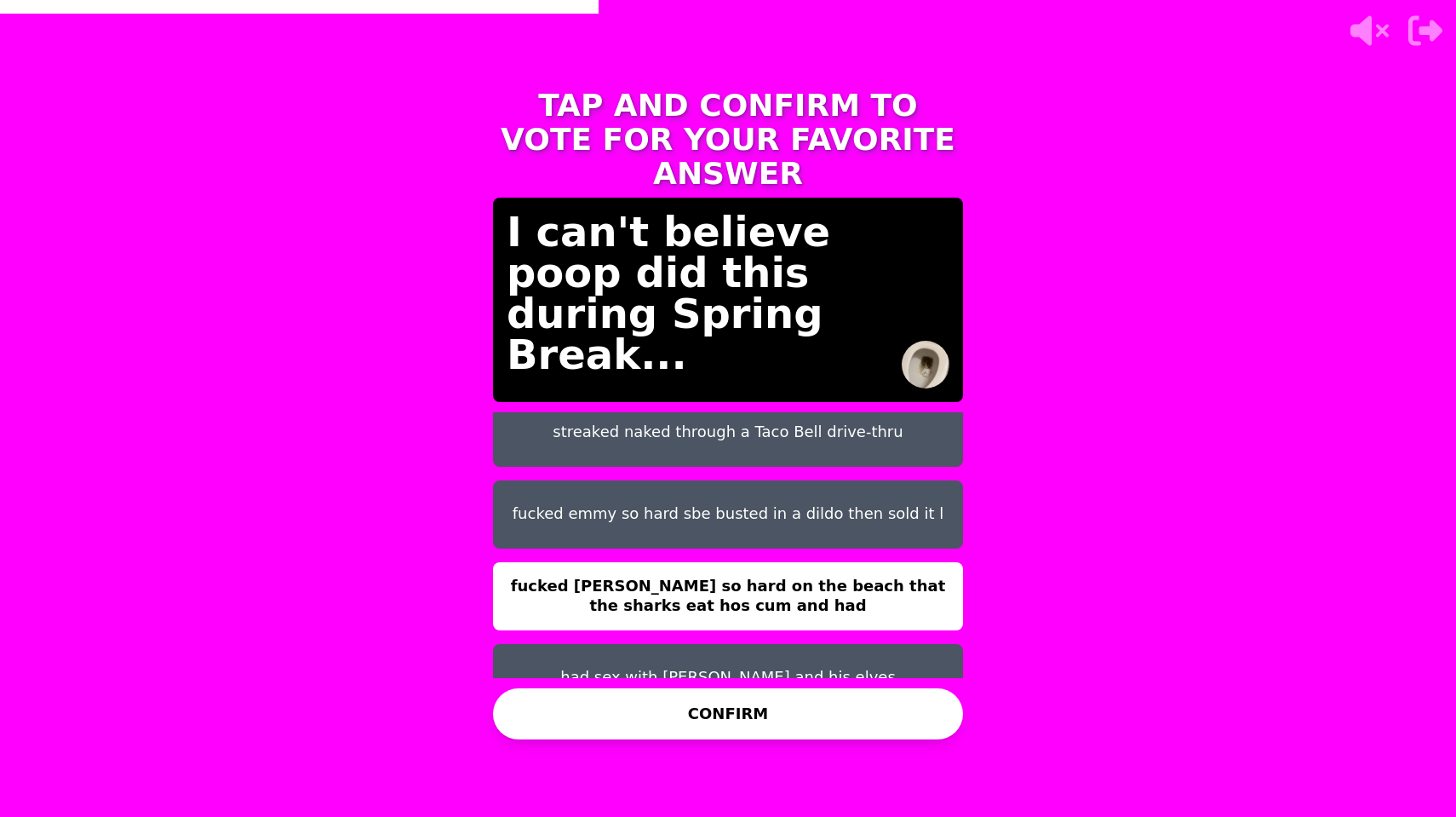
click at [749, 707] on button "CONFIRM" at bounding box center [728, 713] width 470 height 51
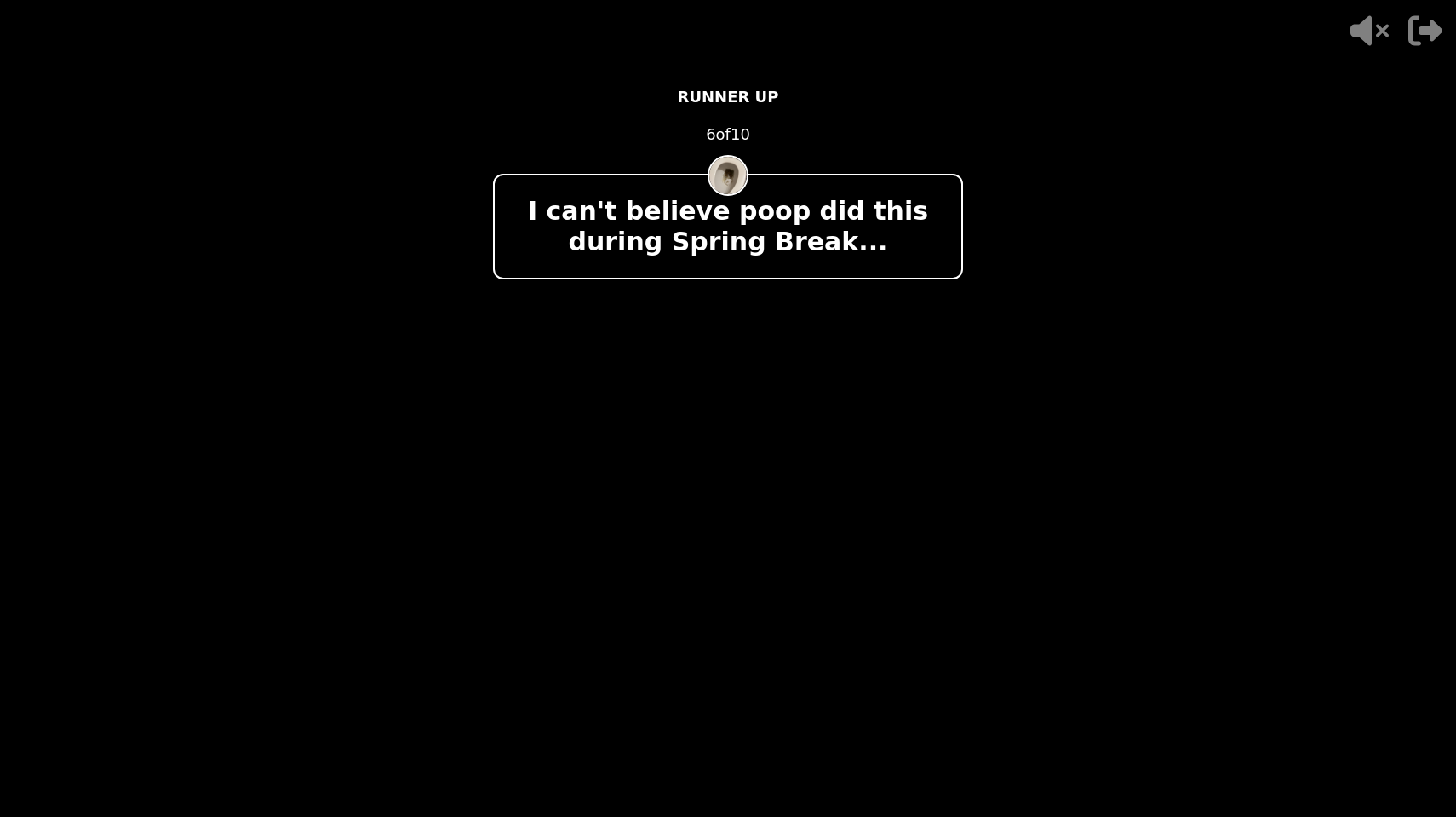
click at [711, 753] on video at bounding box center [728, 408] width 1456 height 817
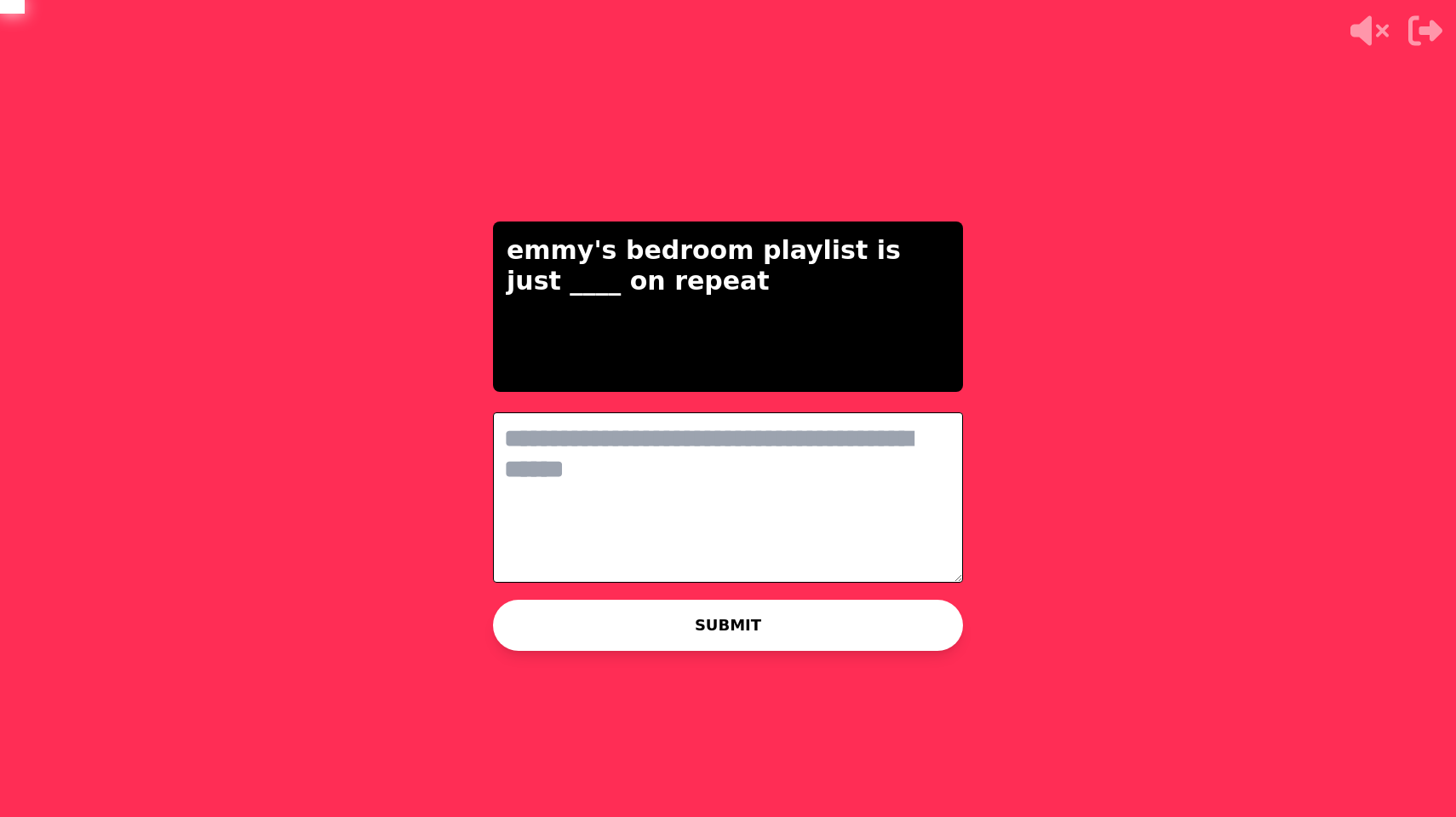
scroll to position [0, 0]
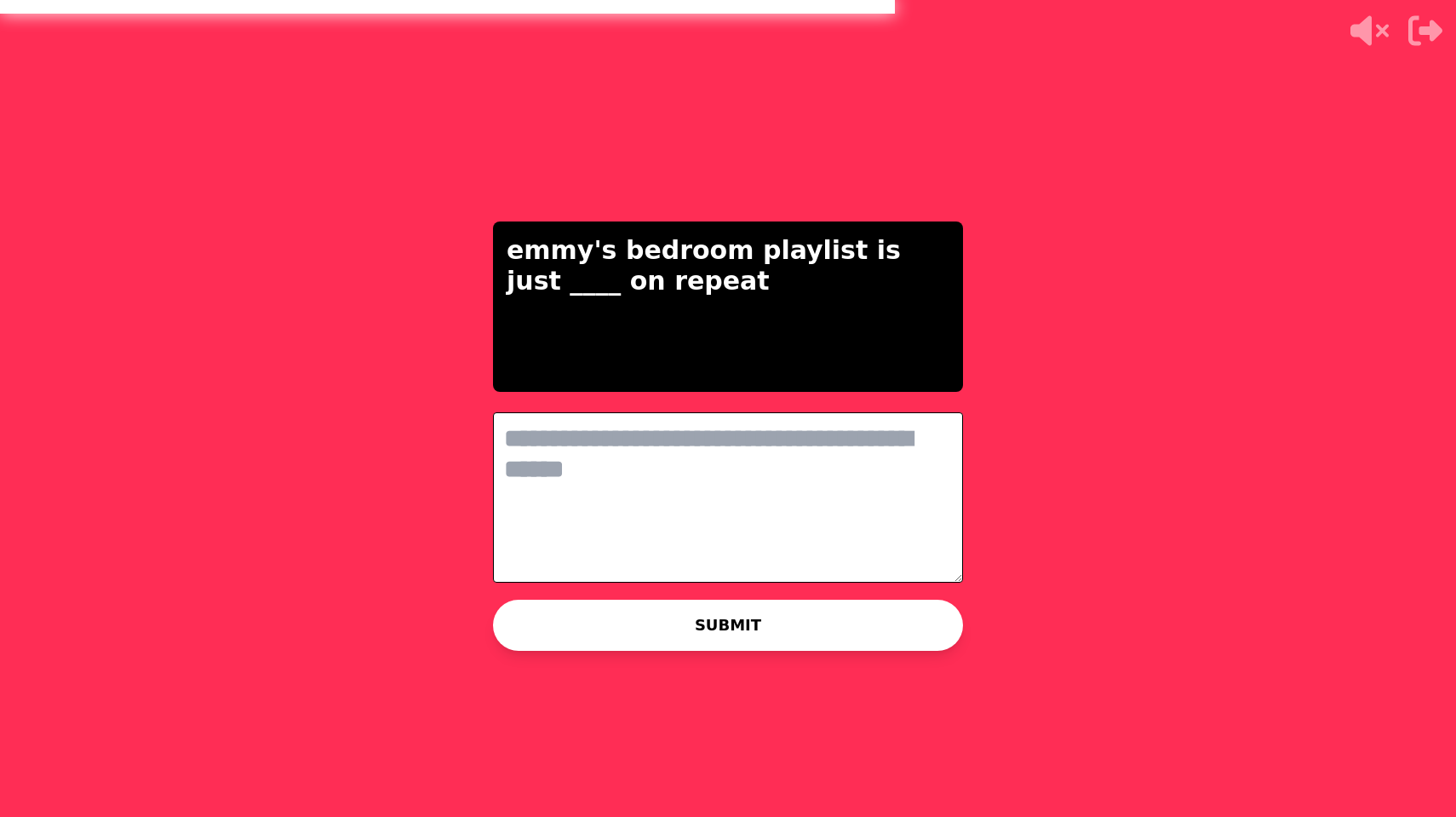
click at [590, 444] on textarea at bounding box center [728, 497] width 470 height 171
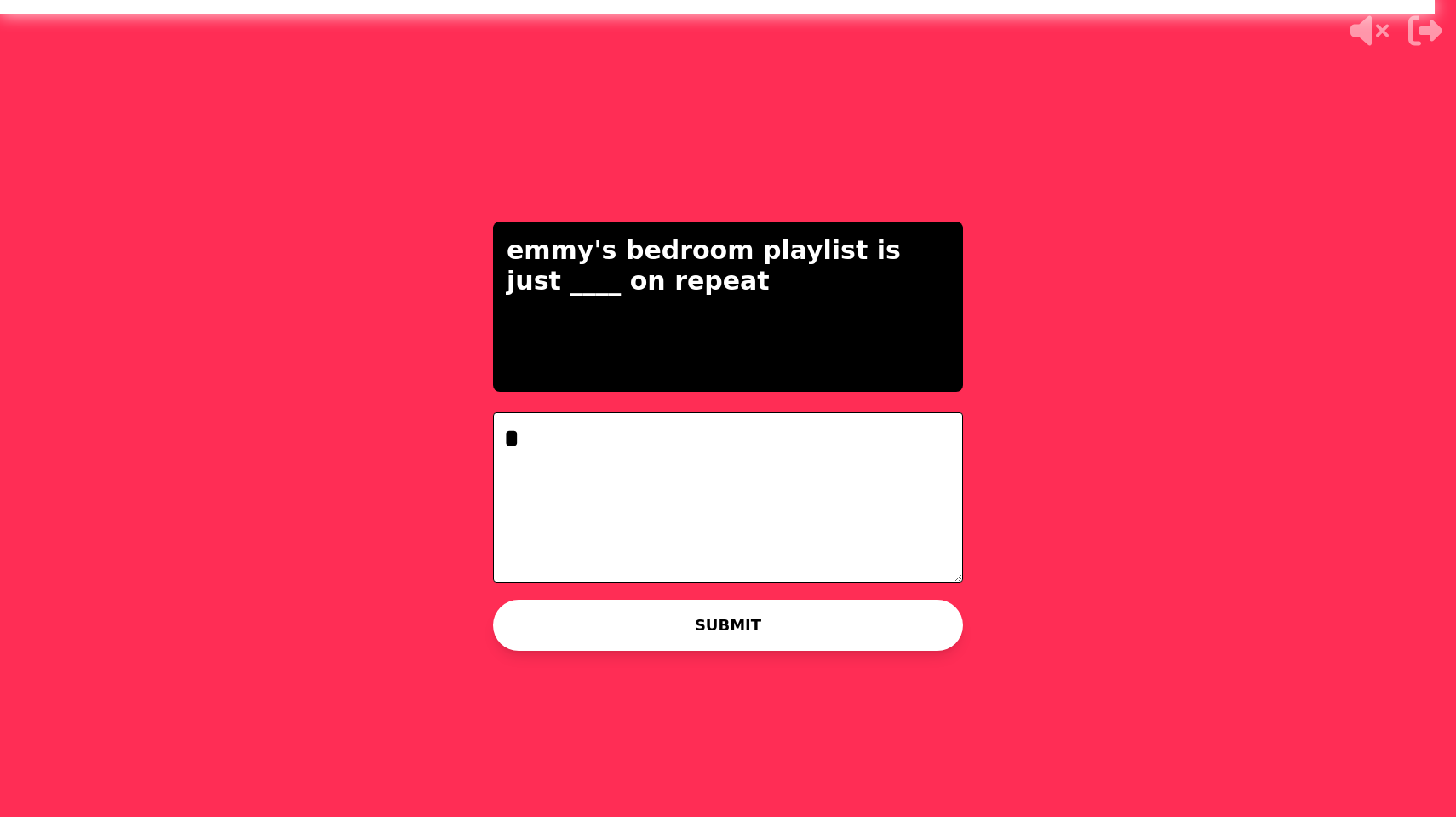
type textarea "**"
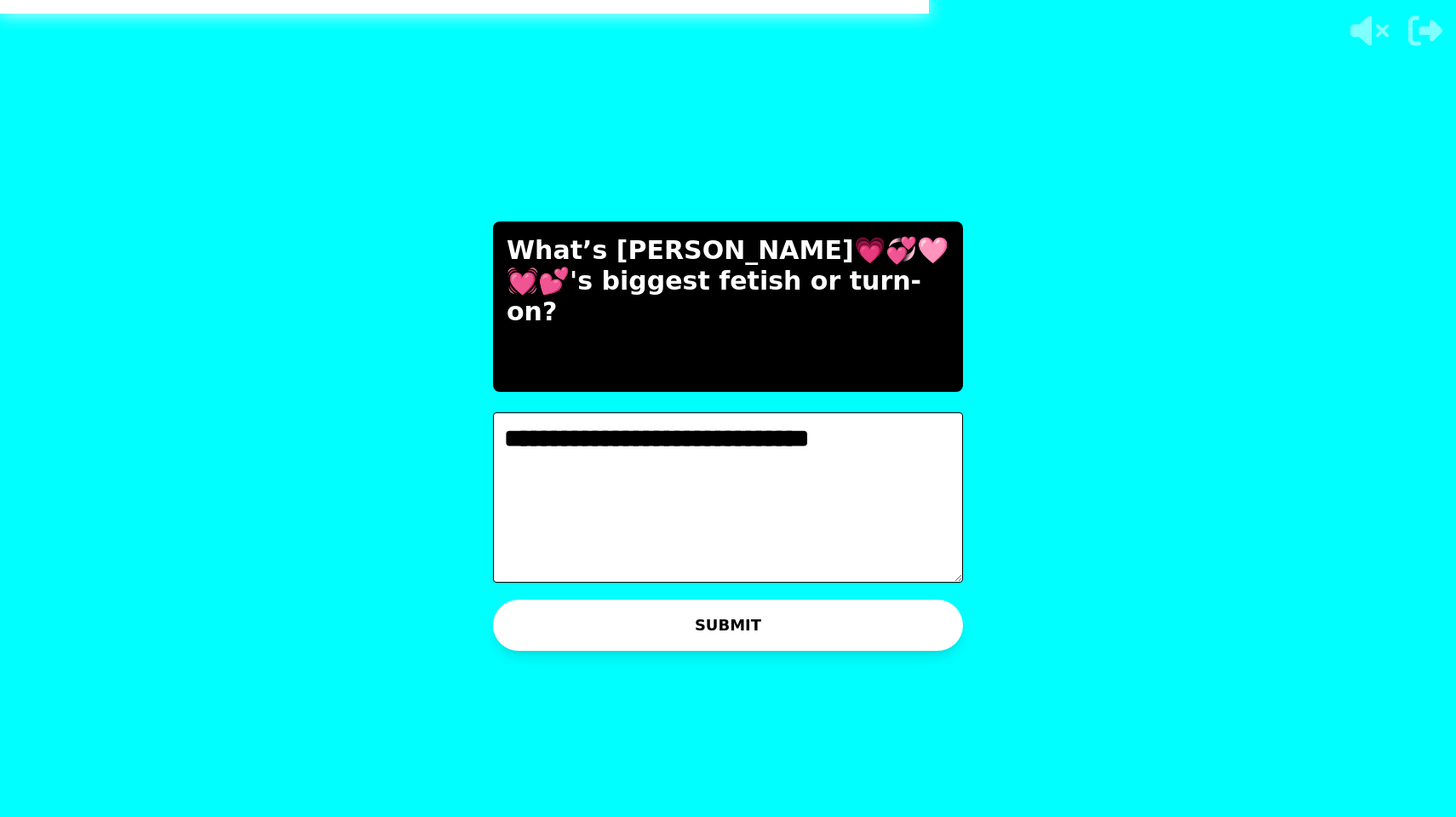
type textarea "**********"
click at [673, 621] on button "SUBMIT" at bounding box center [728, 626] width 470 height 51
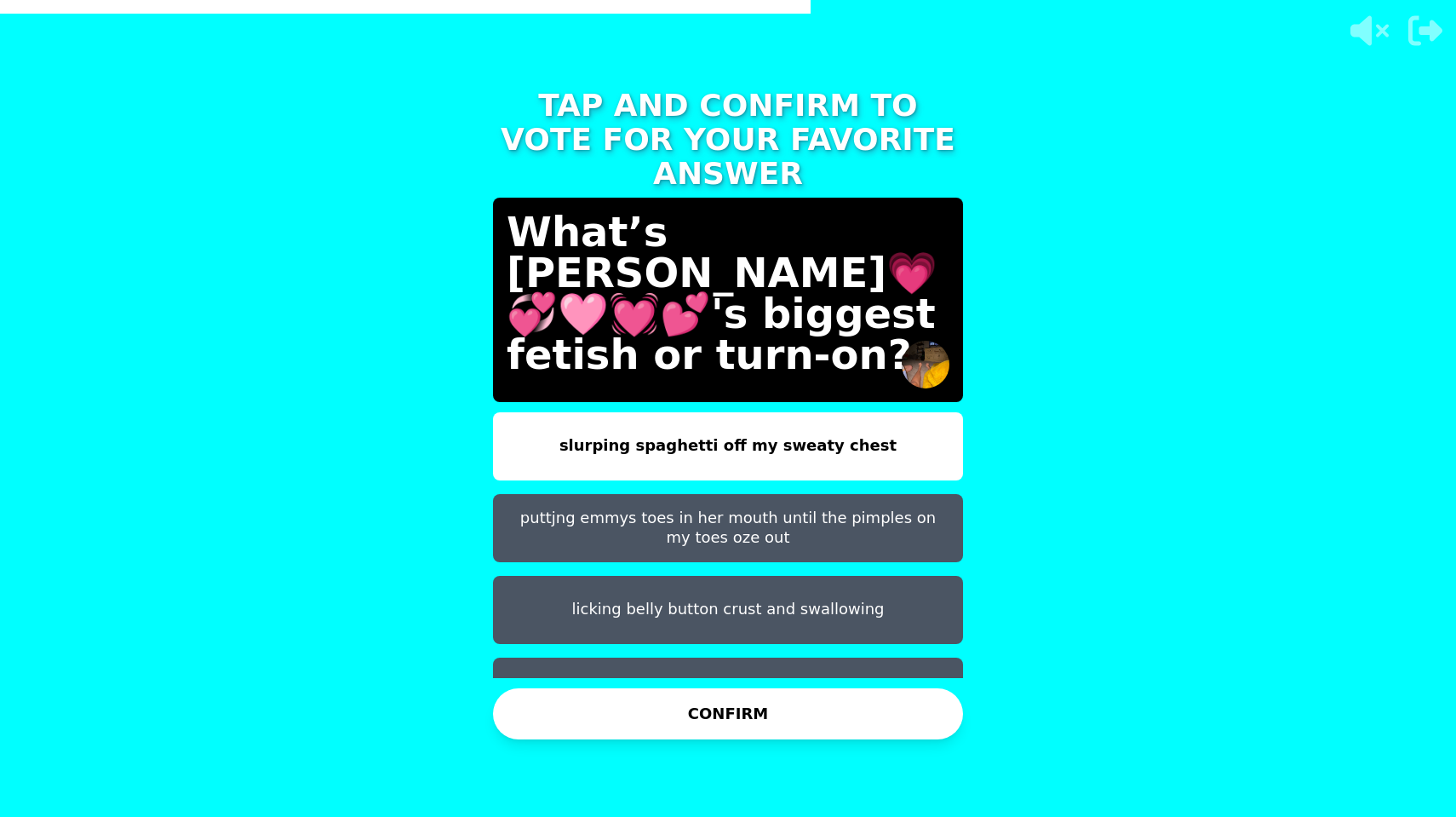
click at [741, 657] on button "shovung her toes in mybutt til i juzz" at bounding box center [728, 691] width 470 height 68
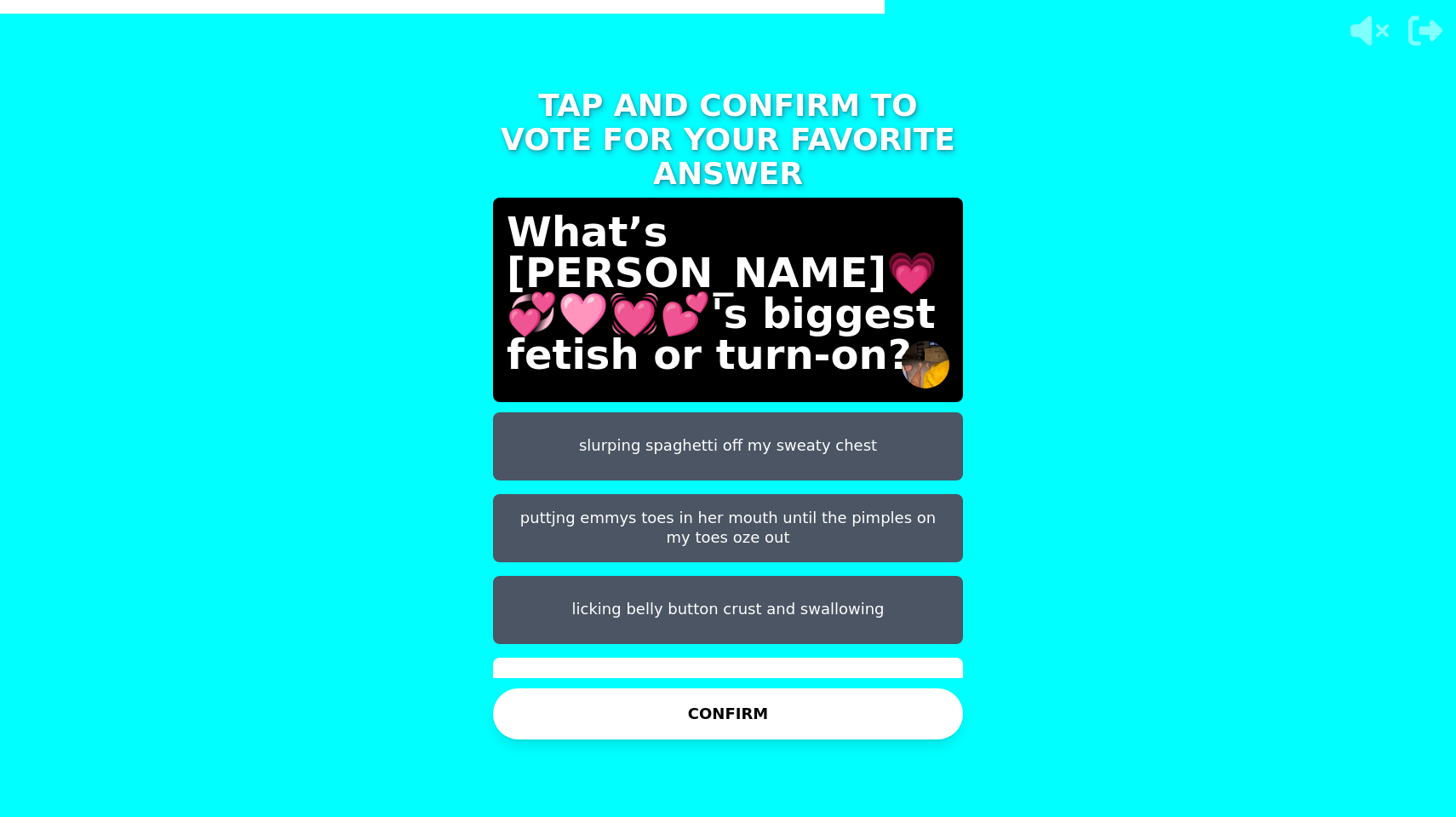
click at [717, 709] on button "CONFIRM" at bounding box center [728, 713] width 470 height 51
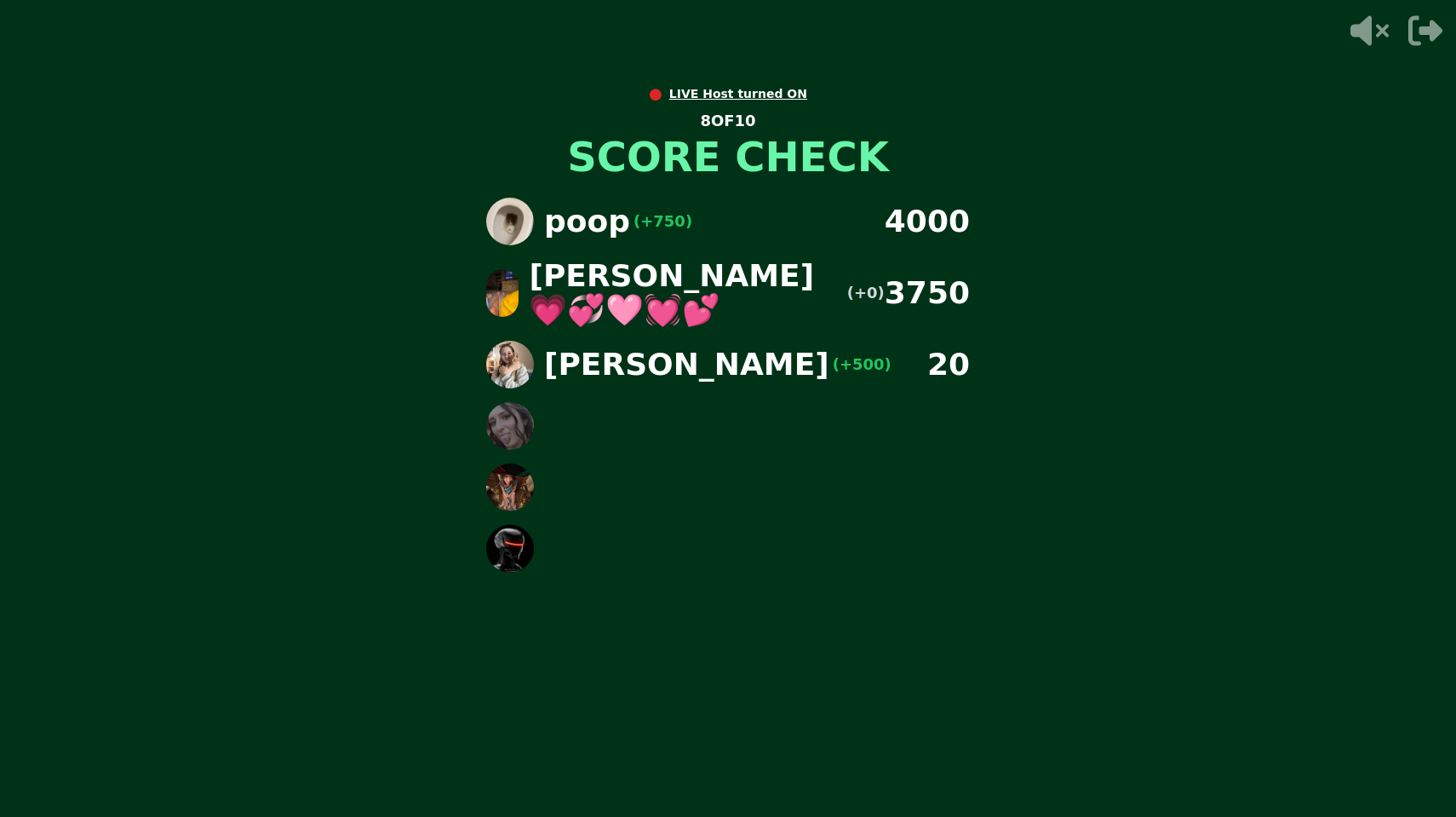
drag, startPoint x: 1077, startPoint y: 10, endPoint x: 992, endPoint y: 328, distance: 329.2
click at [992, 328] on div "● LIVE Host turned ON 8 OF 10 SCORE CHECK poop (+750) 4000 ella💗💞🩷💓💕 (+0) 3750 …" at bounding box center [728, 408] width 1456 height 817
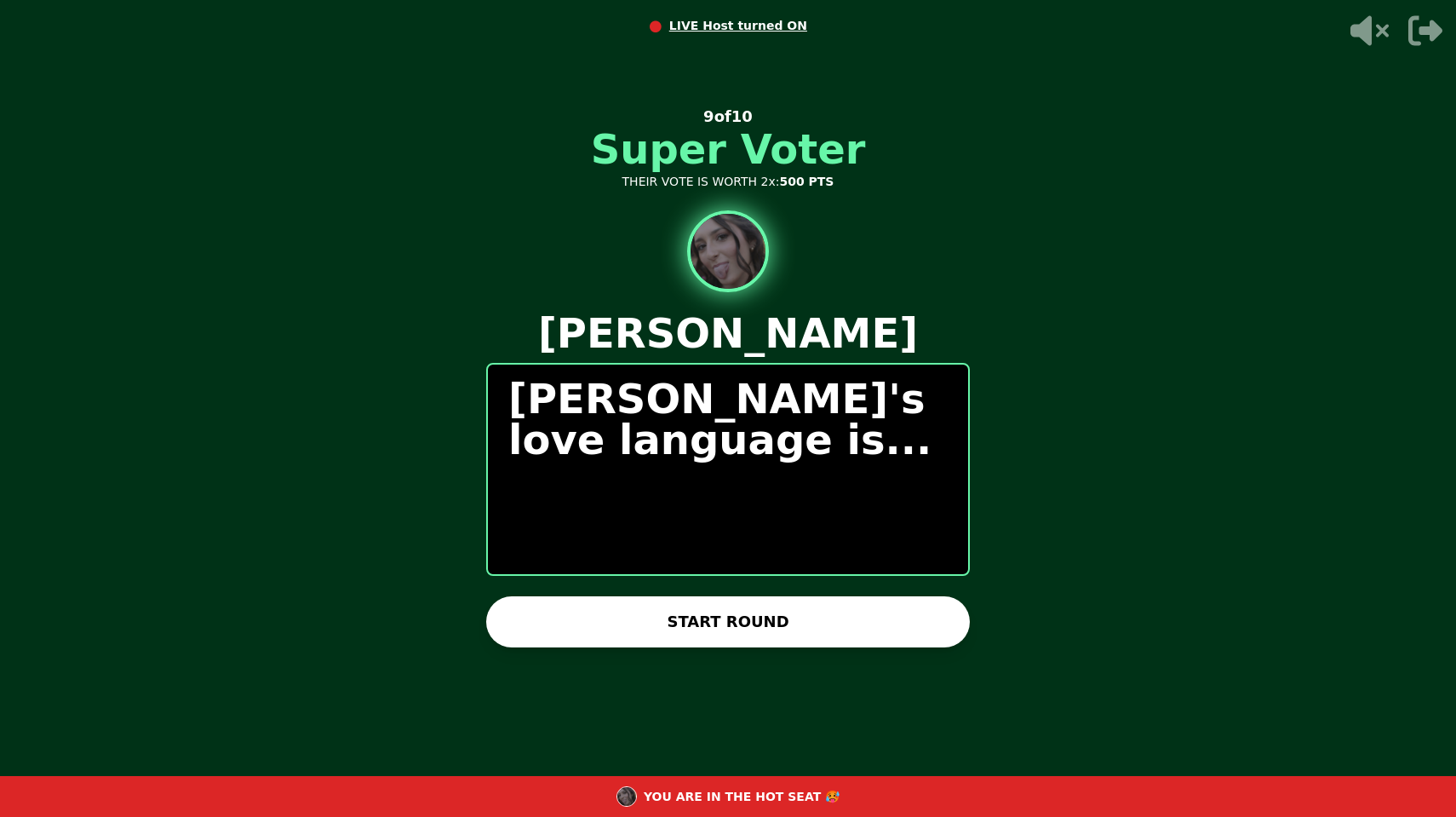
click at [818, 618] on button "START ROUND" at bounding box center [728, 622] width 483 height 51
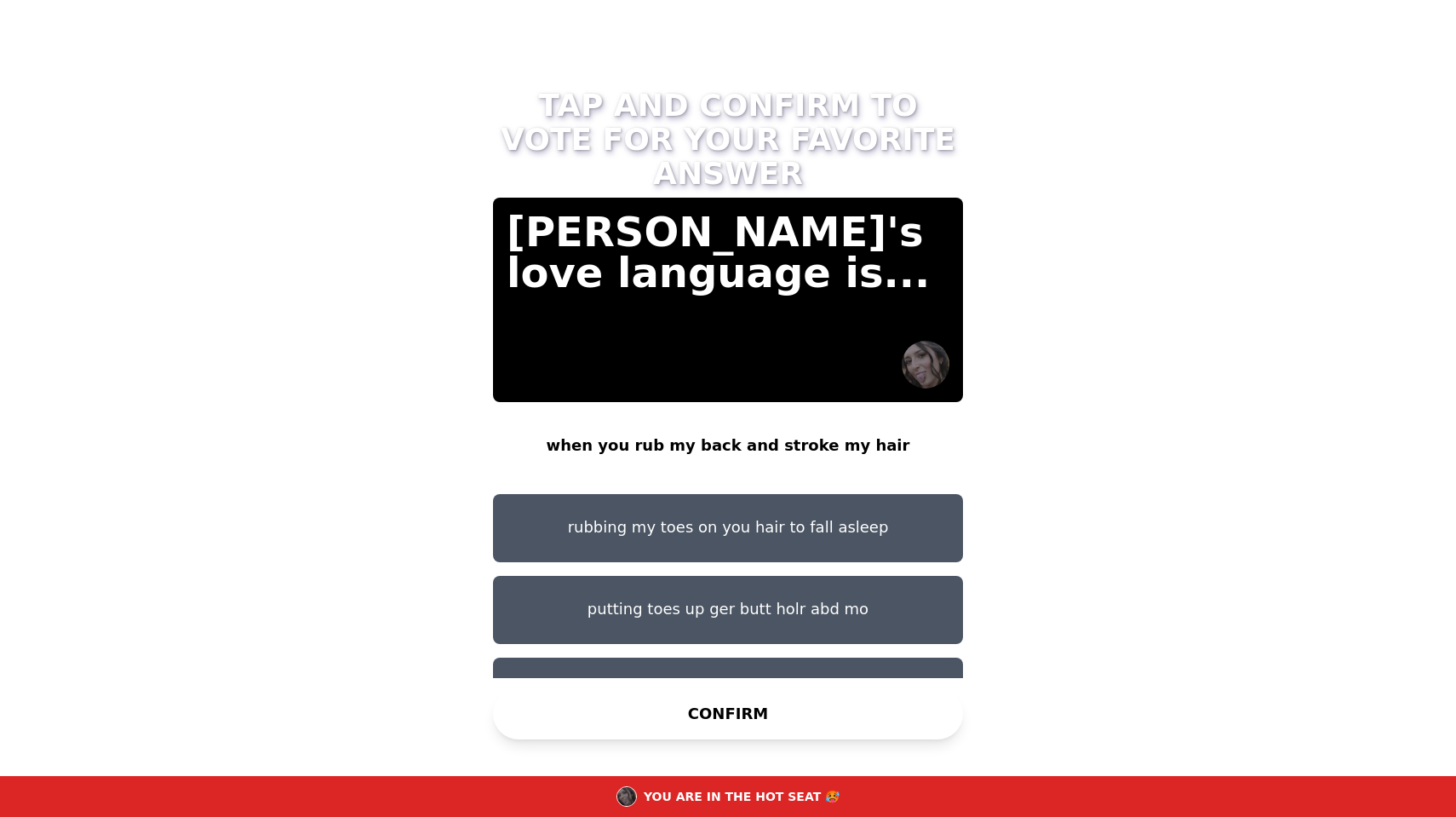
click at [612, 657] on button "kissing my butt cheeks while we watch pay gorn" at bounding box center [728, 691] width 470 height 68
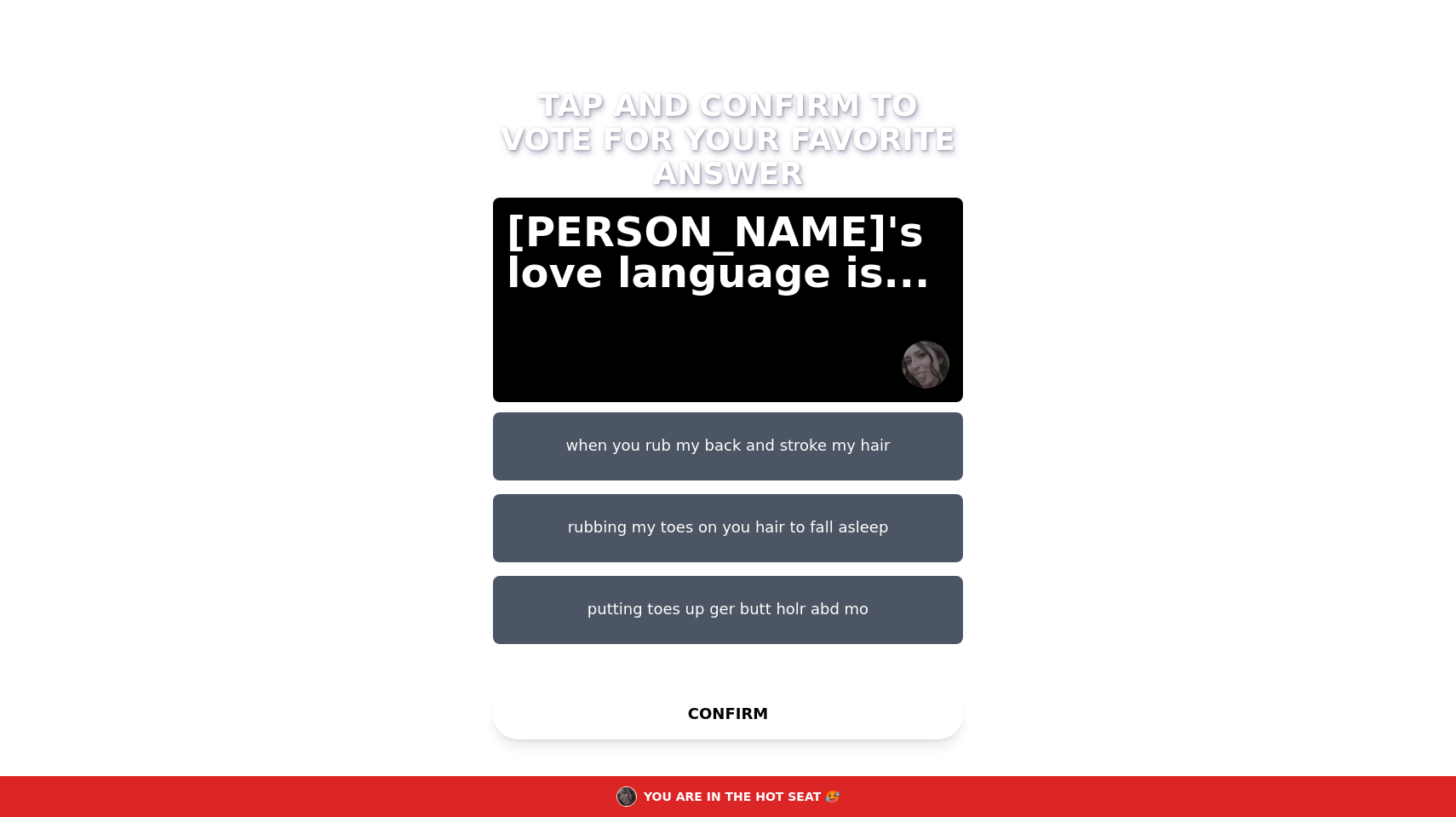
click at [651, 723] on button "CONFIRM" at bounding box center [728, 713] width 470 height 51
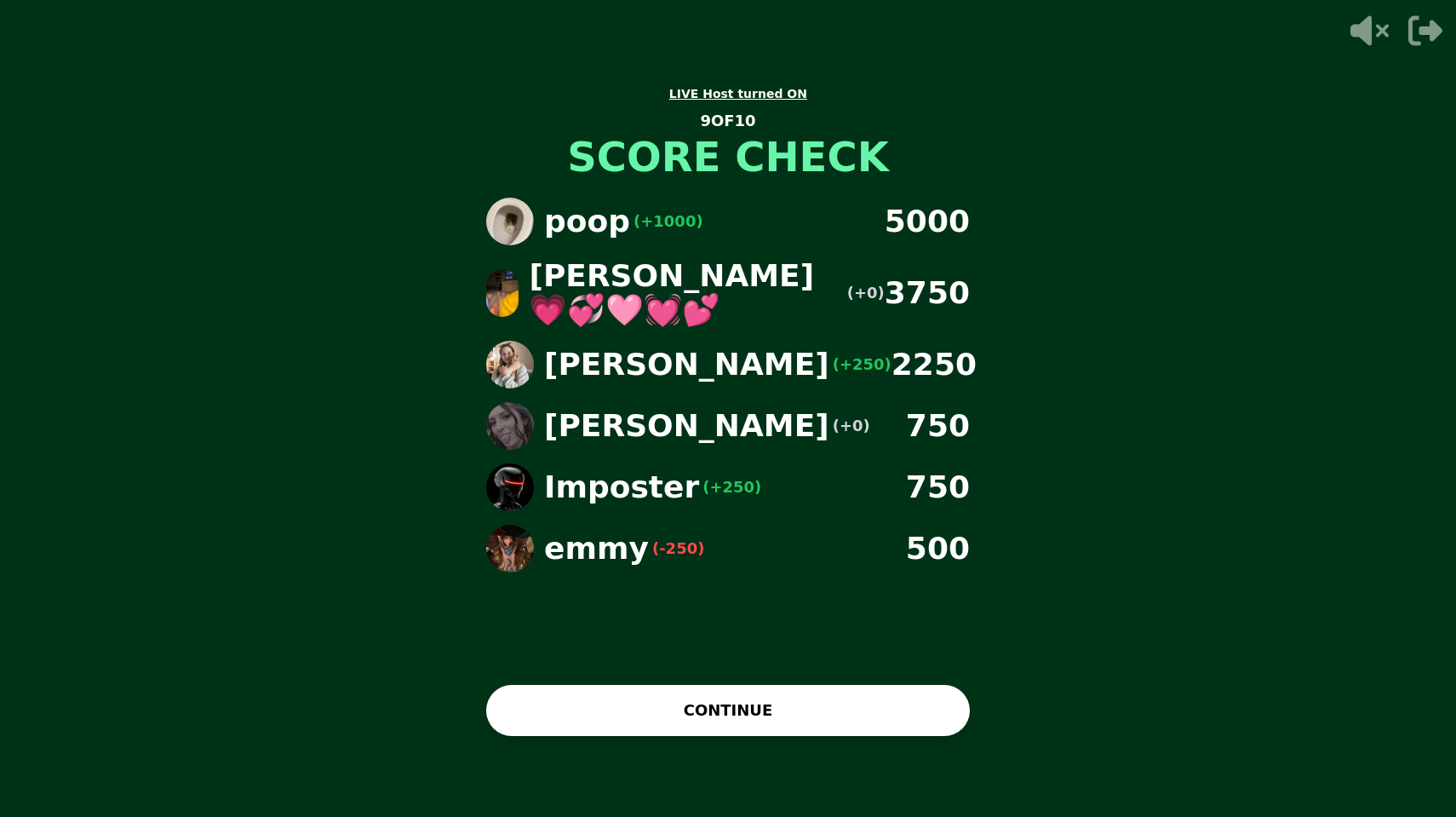
click at [649, 724] on button "CONTINUE" at bounding box center [728, 710] width 483 height 51
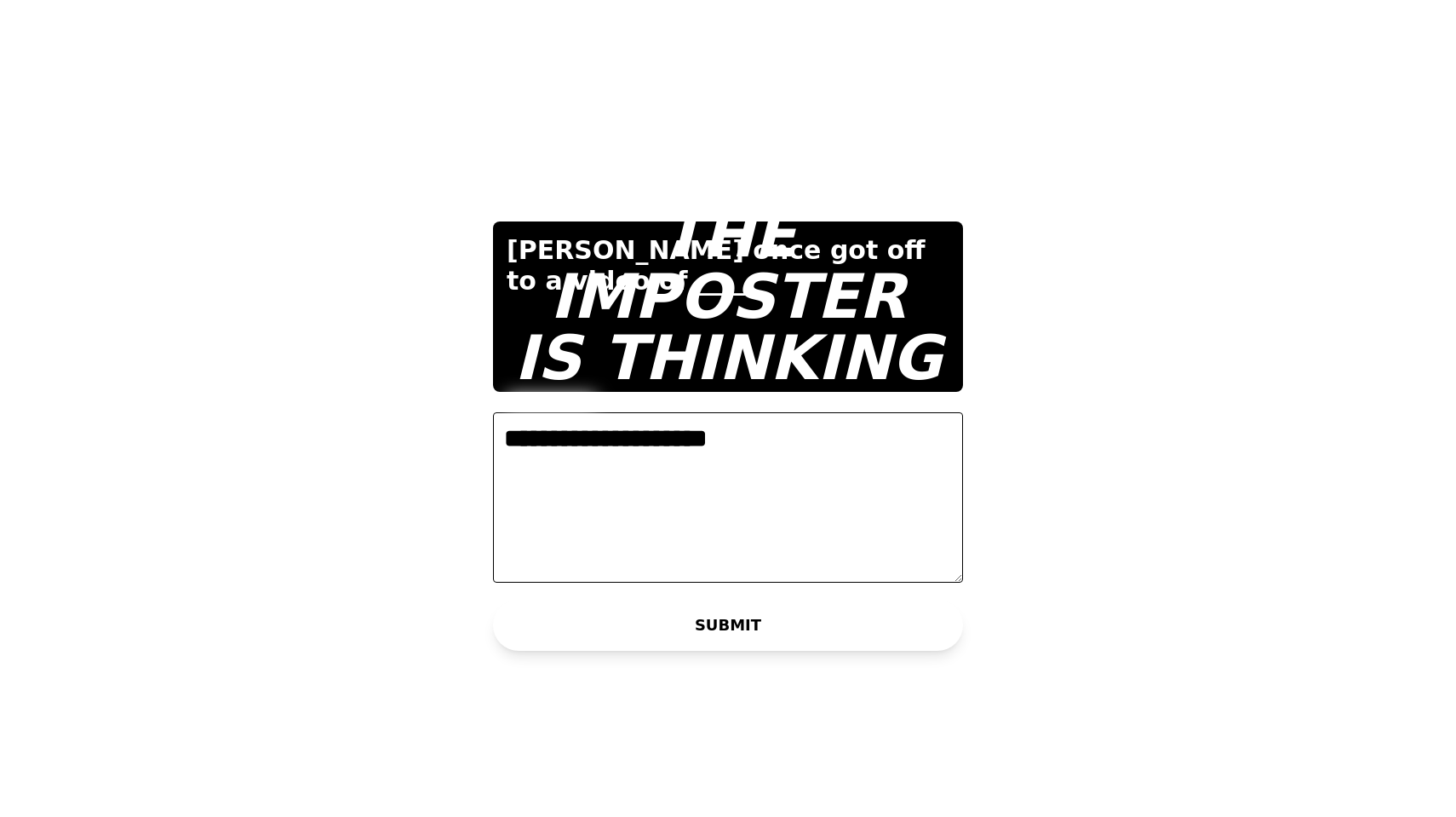
type textarea "**********"
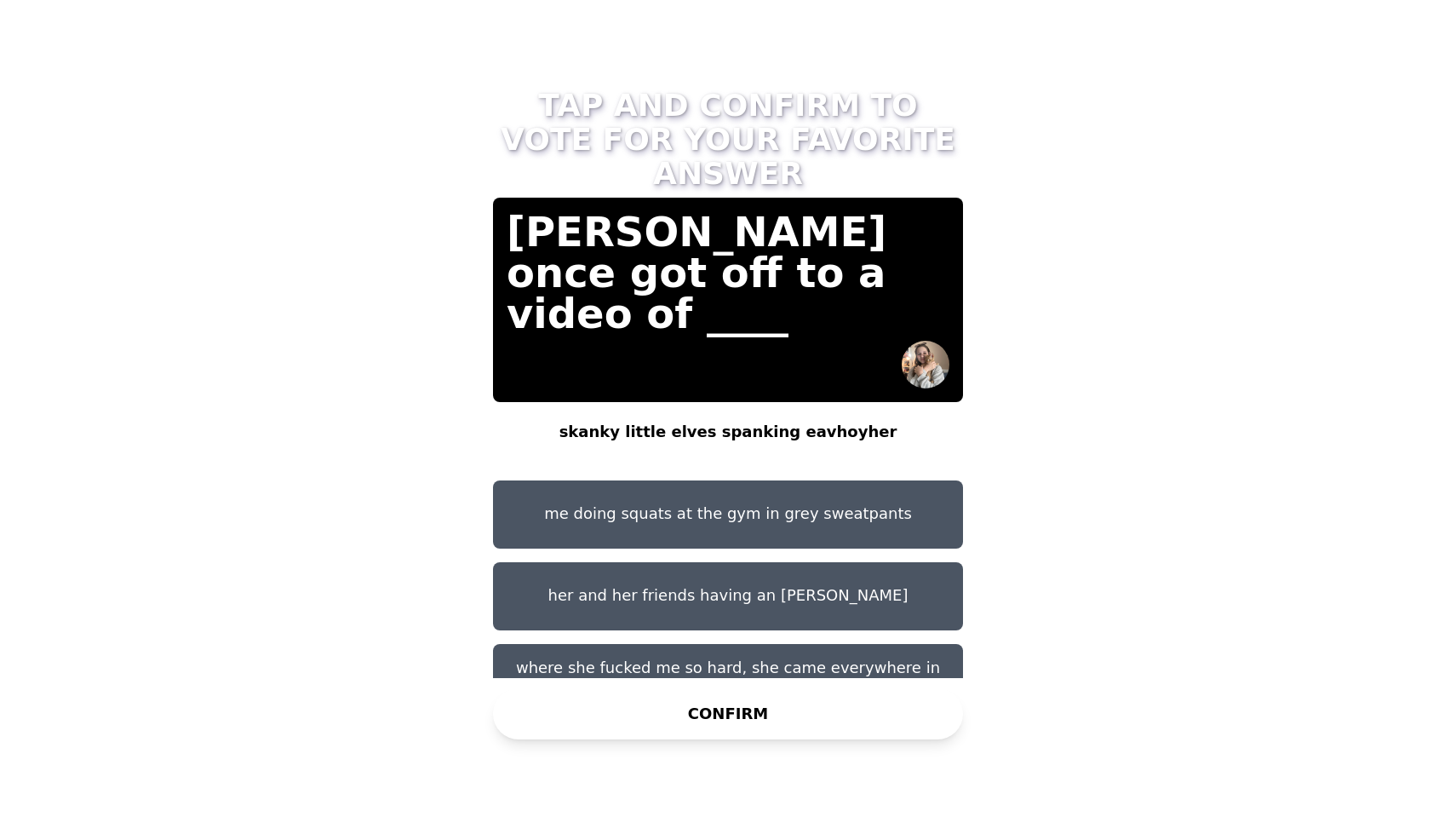
click at [727, 490] on button "me doing squats at the gym in grey sweatpants" at bounding box center [728, 514] width 470 height 68
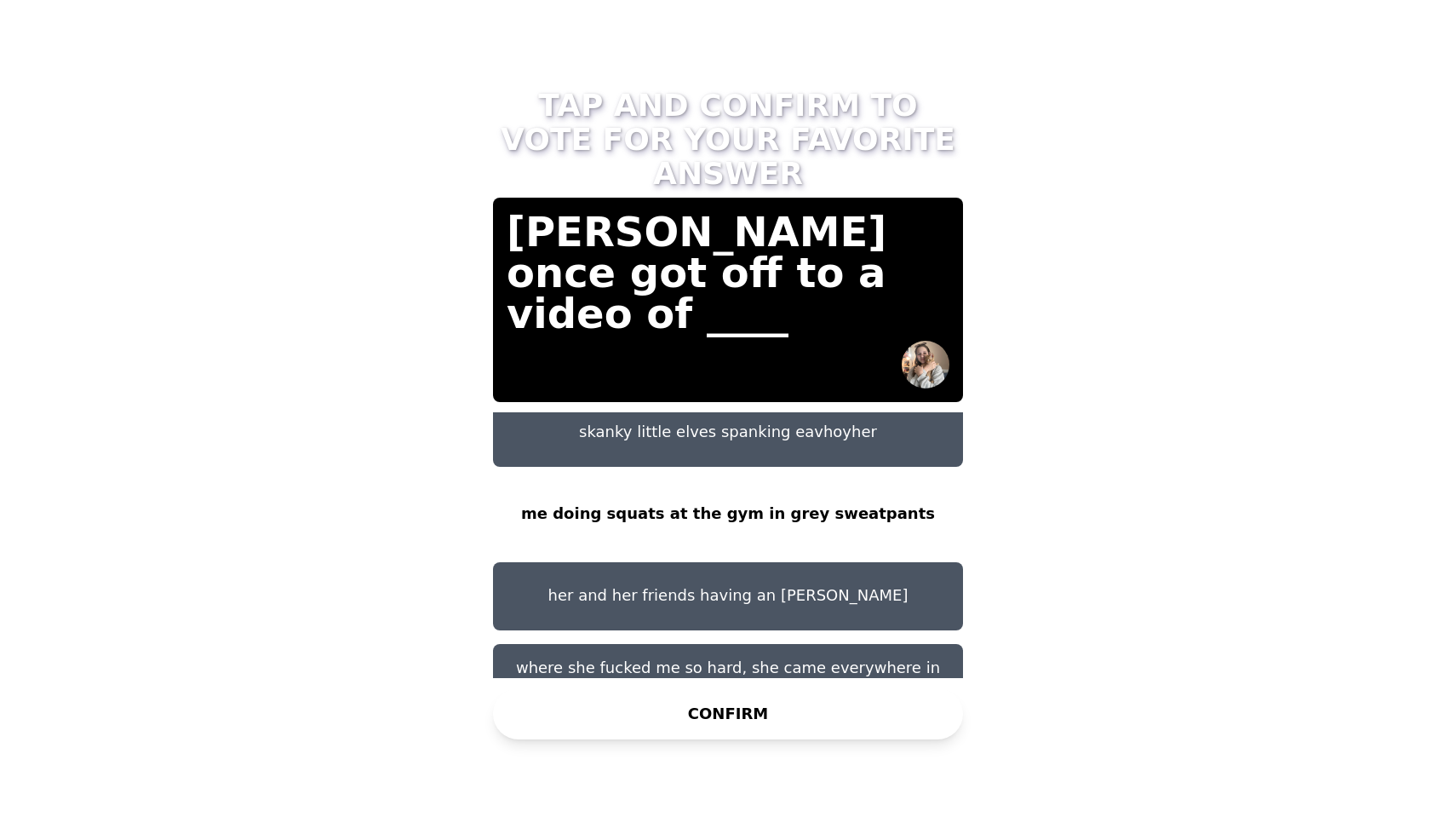
click at [774, 717] on button "CONFIRM" at bounding box center [728, 713] width 470 height 51
